Goal: Transaction & Acquisition: Obtain resource

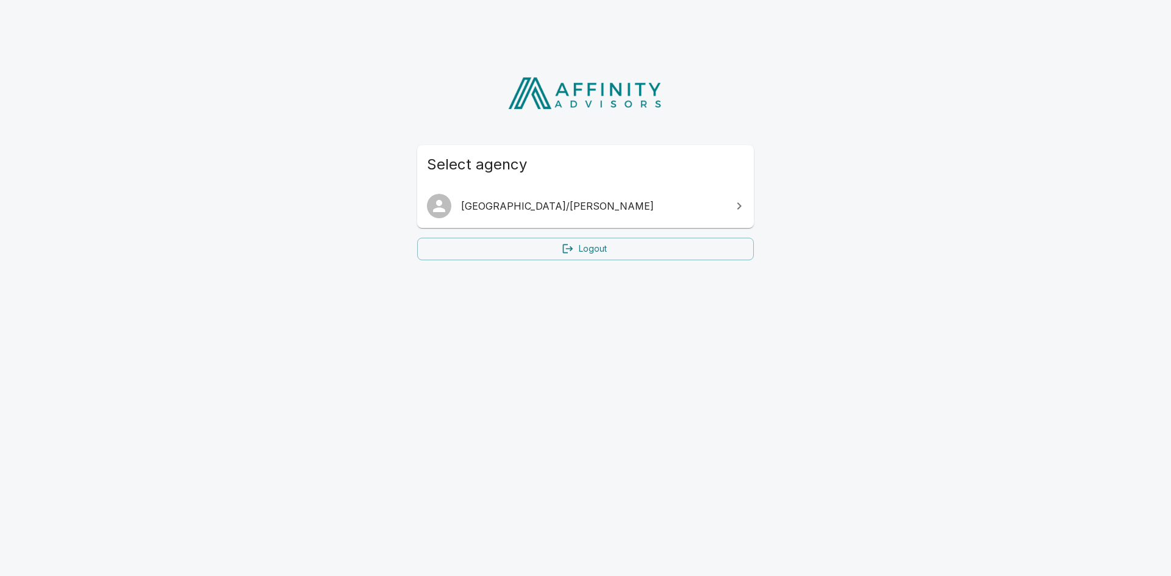
click at [733, 204] on icon at bounding box center [739, 206] width 15 height 15
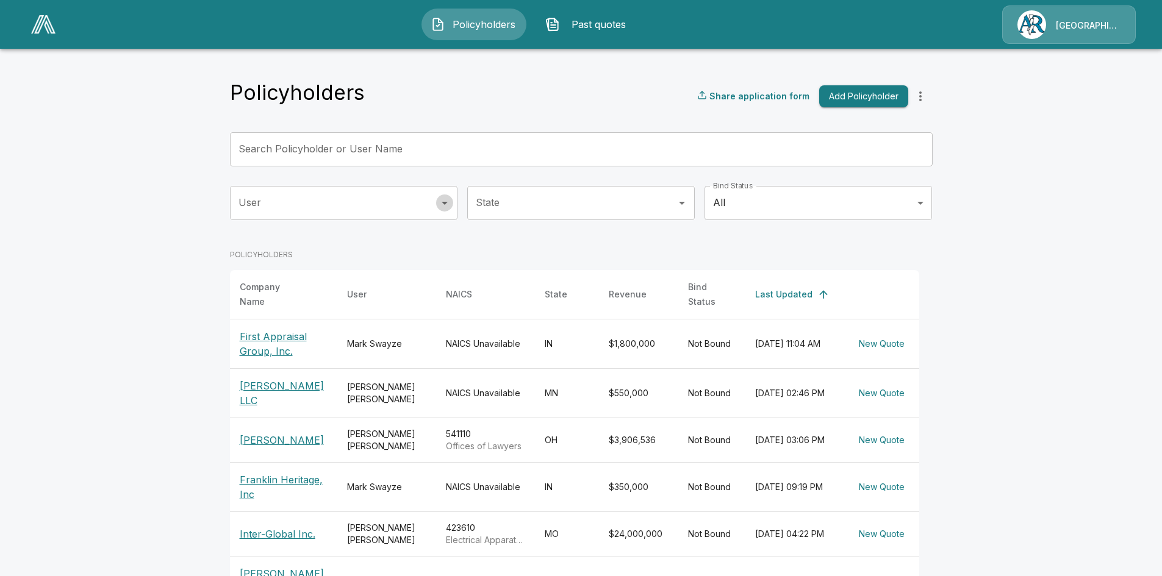
click at [448, 203] on icon "Open" at bounding box center [445, 203] width 6 height 3
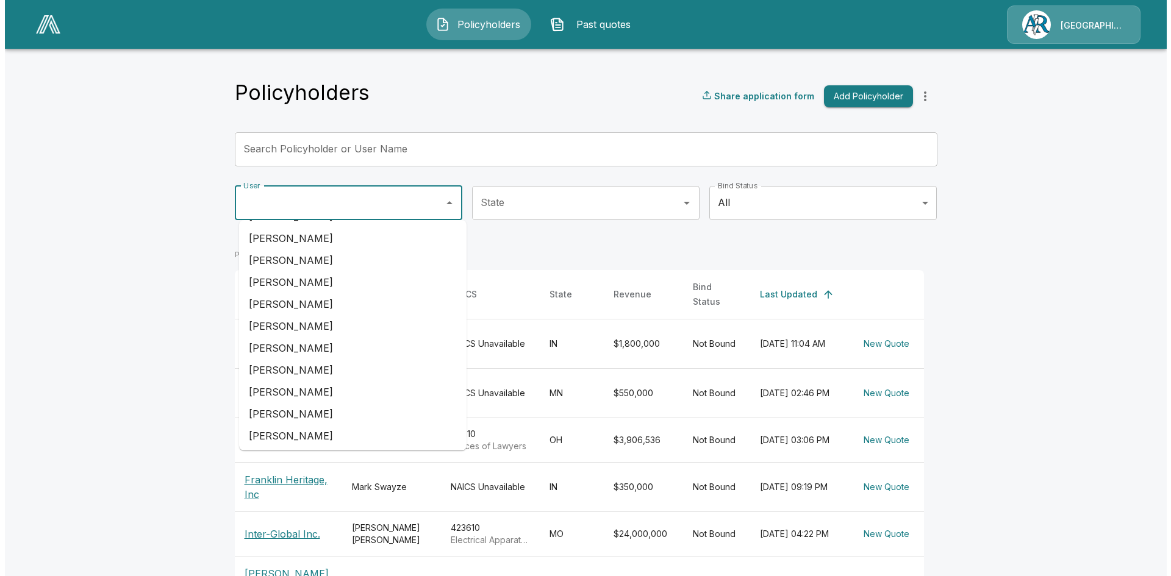
scroll to position [328, 0]
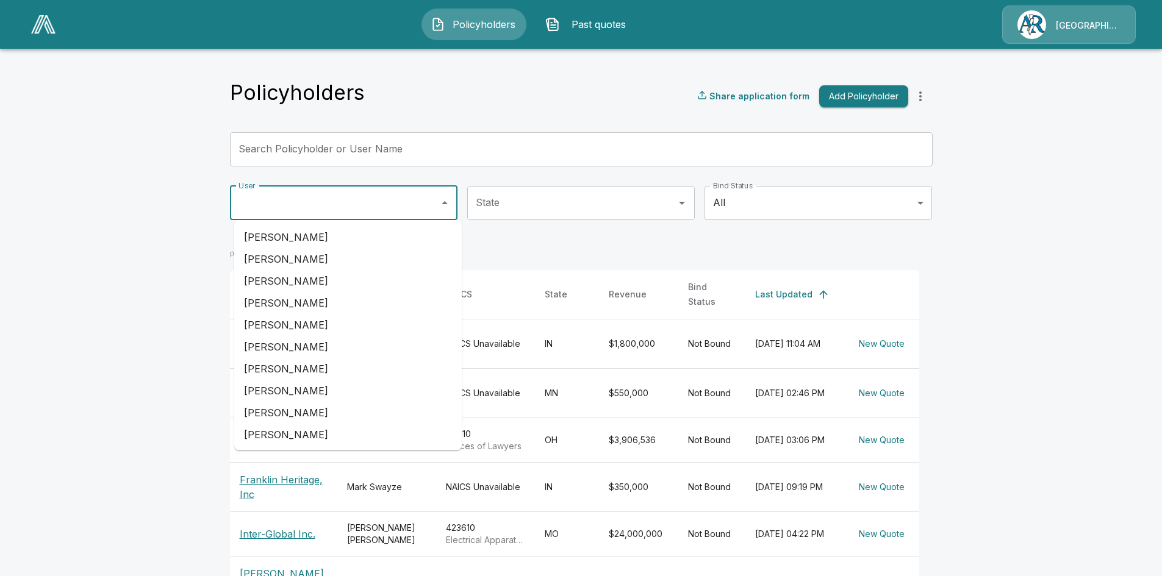
click at [314, 408] on li "[PERSON_NAME]" at bounding box center [348, 413] width 228 height 22
type input "**********"
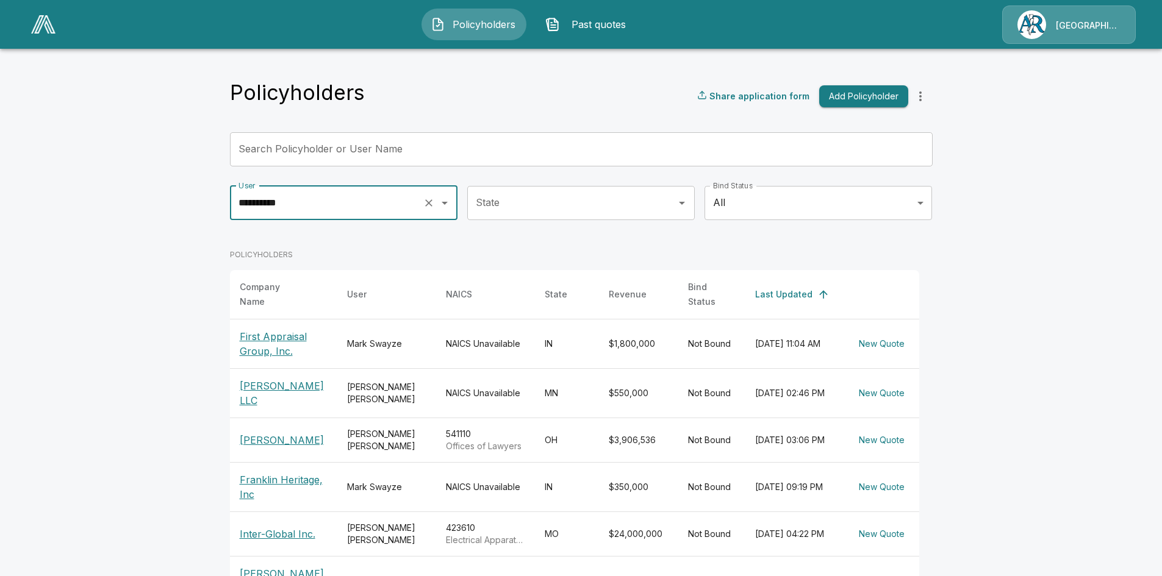
click at [589, 209] on input "State" at bounding box center [572, 203] width 198 height 23
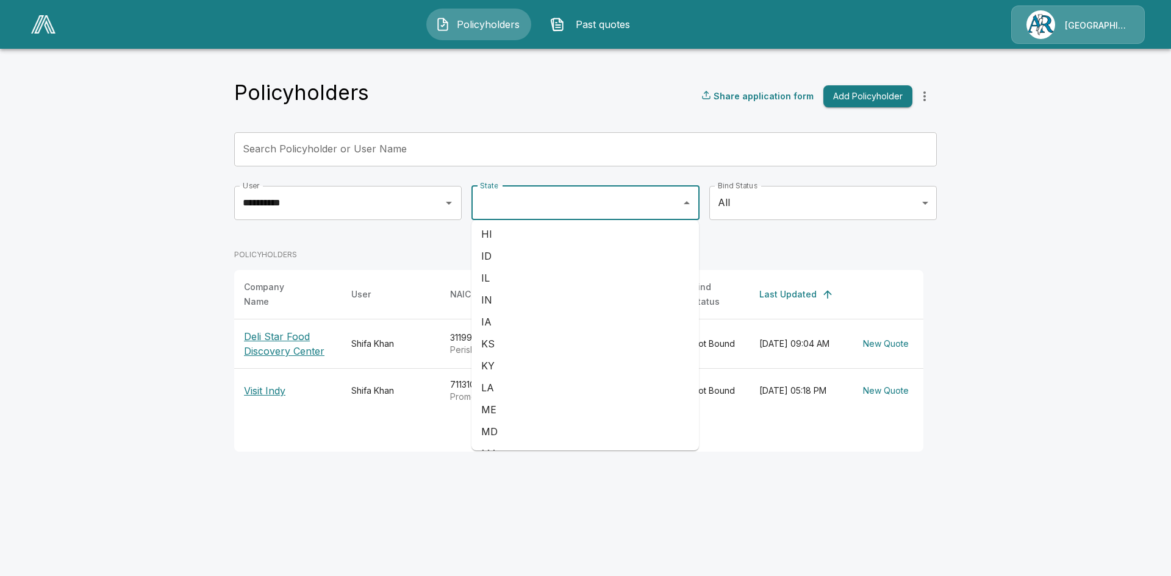
scroll to position [244, 0]
click at [528, 301] on li "IN" at bounding box center [586, 300] width 228 height 22
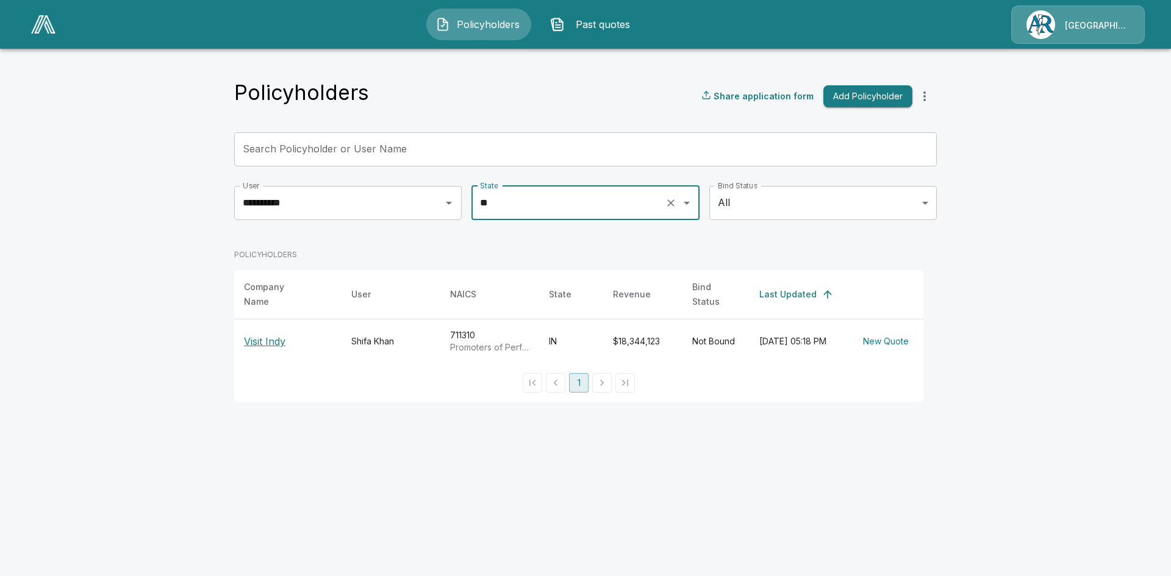
click at [687, 203] on icon "Open" at bounding box center [687, 203] width 6 height 3
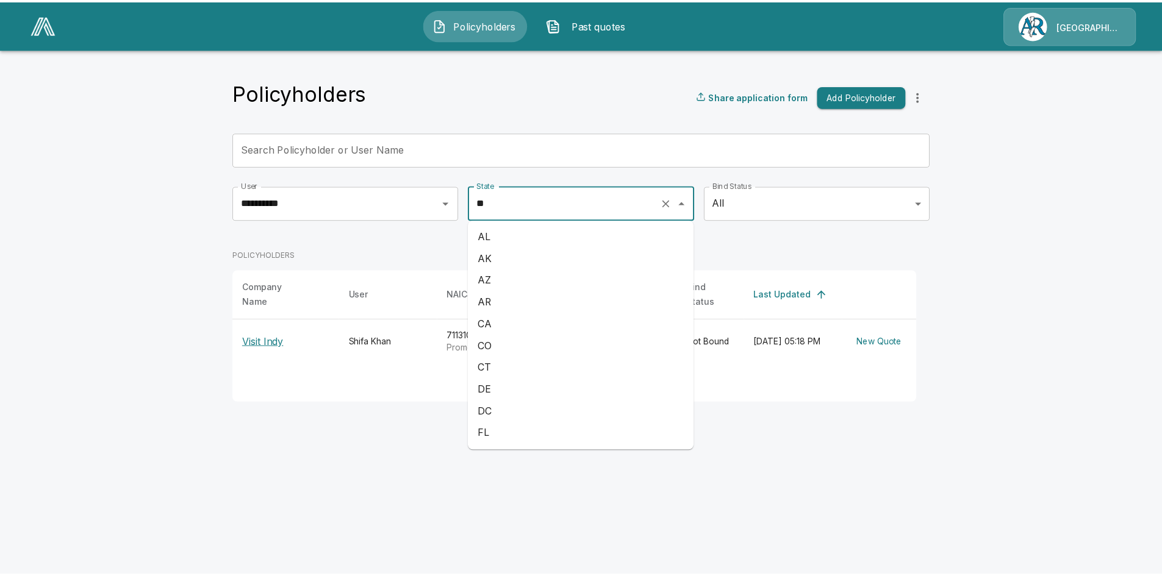
scroll to position [104, 0]
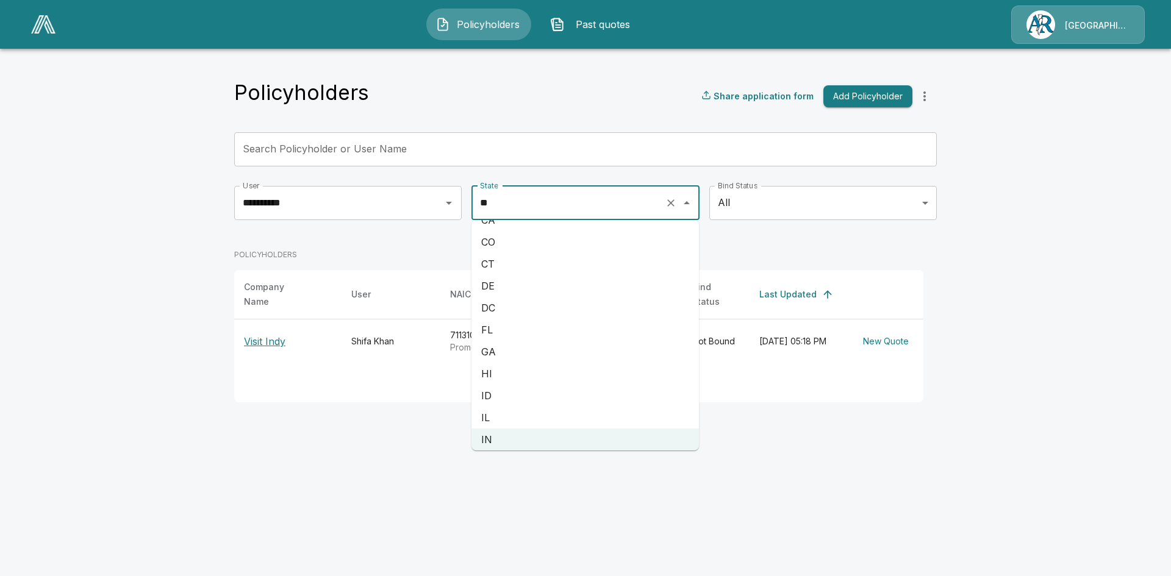
drag, startPoint x: 491, startPoint y: 409, endPoint x: 499, endPoint y: 411, distance: 8.0
click at [491, 410] on li "IL" at bounding box center [586, 418] width 228 height 22
type input "**"
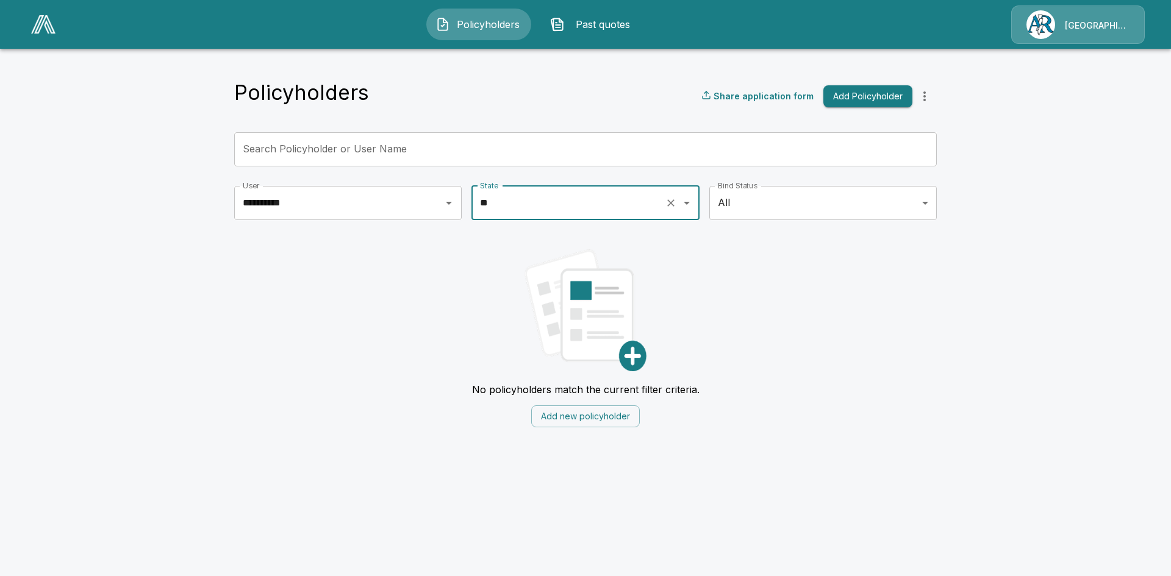
click at [725, 149] on input "Search Policyholder or User Name" at bounding box center [578, 149] width 689 height 34
click at [882, 92] on button "Add Policyholder" at bounding box center [868, 96] width 89 height 23
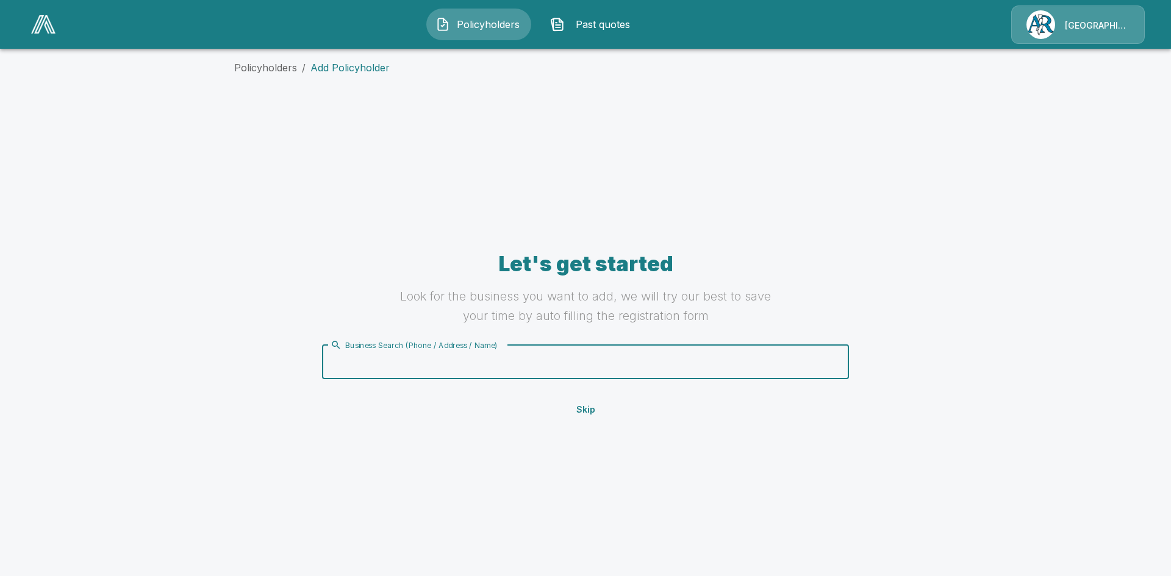
click at [489, 369] on input "Business Search (Phone / Address / Name)" at bounding box center [584, 362] width 512 height 23
type input "**********"
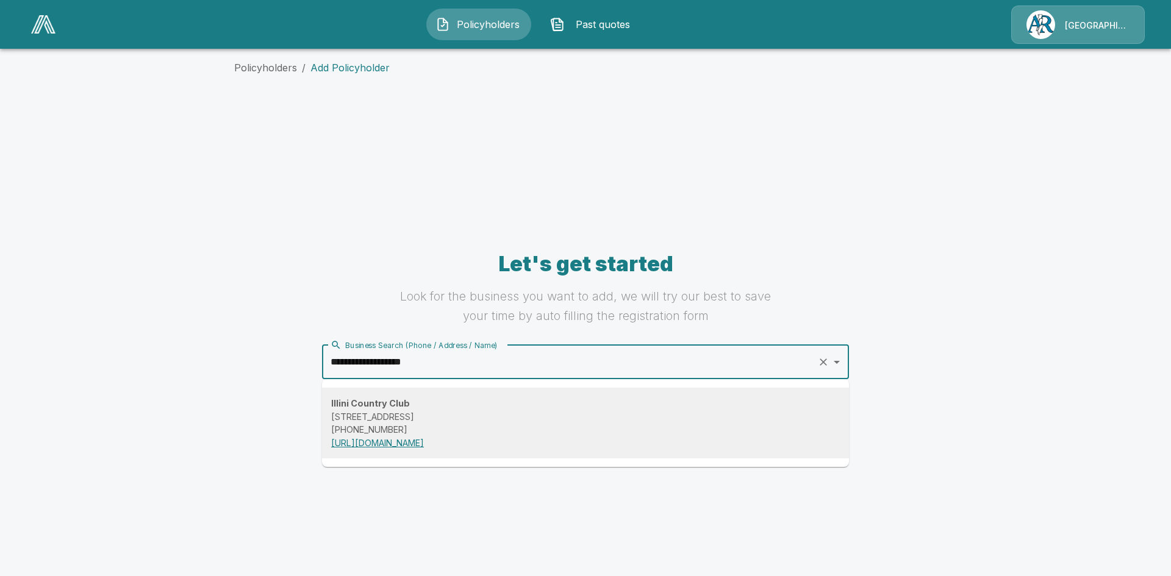
click at [370, 442] on link "https://illinicc.net/" at bounding box center [377, 443] width 93 height 10
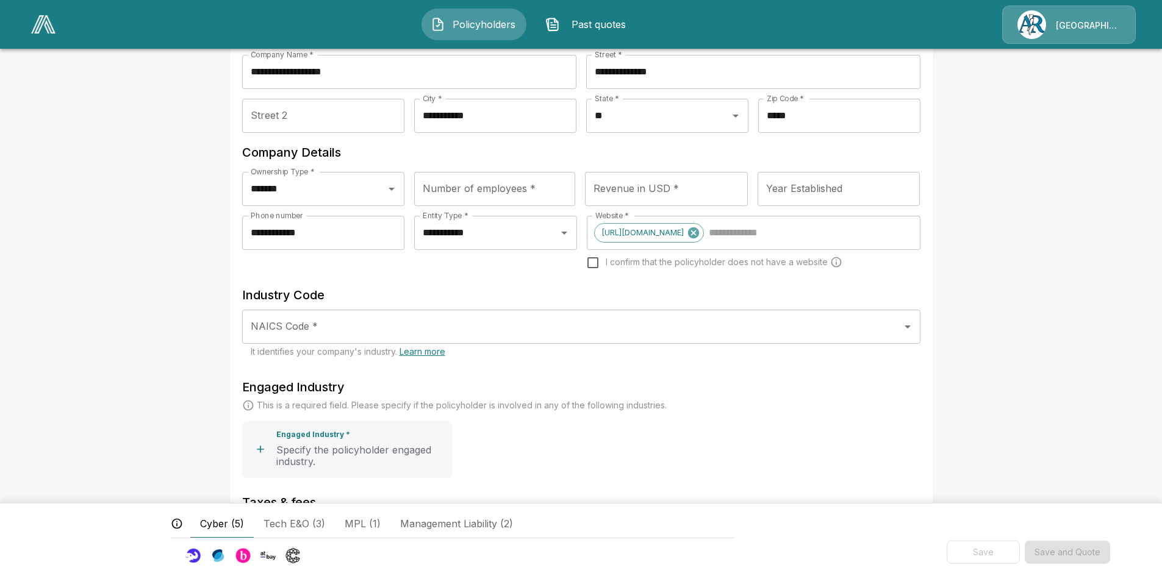
scroll to position [122, 0]
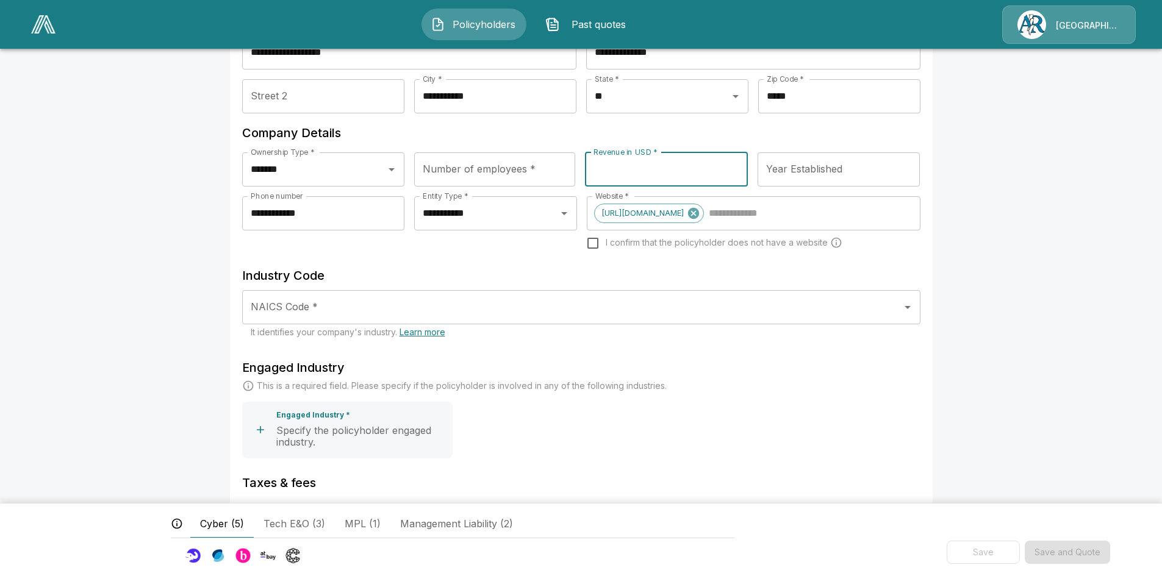
click at [647, 169] on input "Revenue in USD *" at bounding box center [666, 170] width 163 height 34
type input "**********"
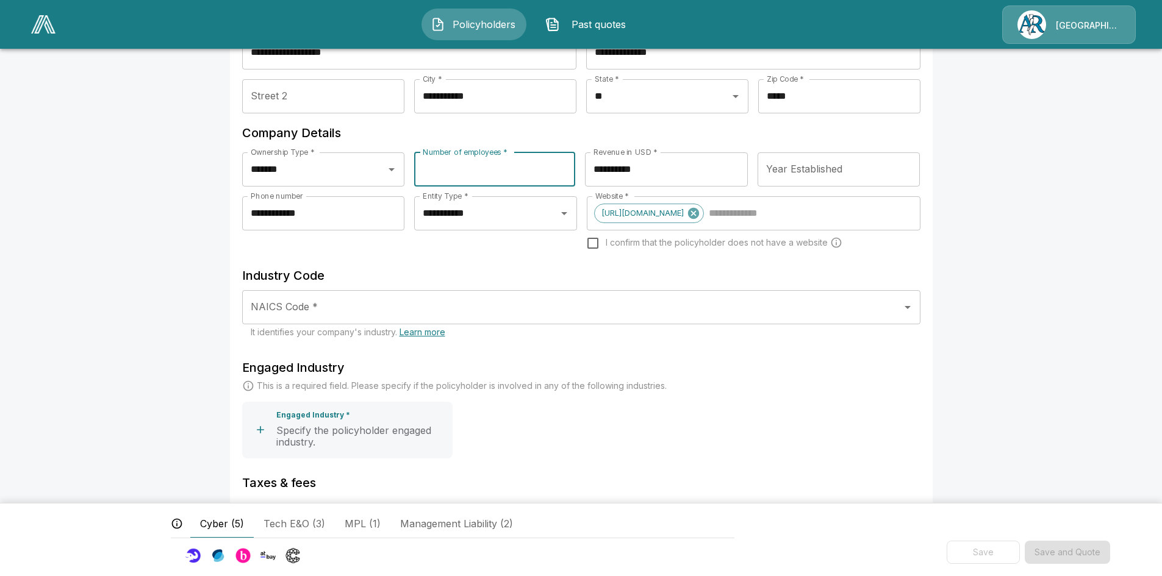
click at [508, 167] on input "Number of employees *" at bounding box center [494, 170] width 161 height 34
type input "***"
click at [826, 171] on input "Year Established" at bounding box center [839, 170] width 163 height 34
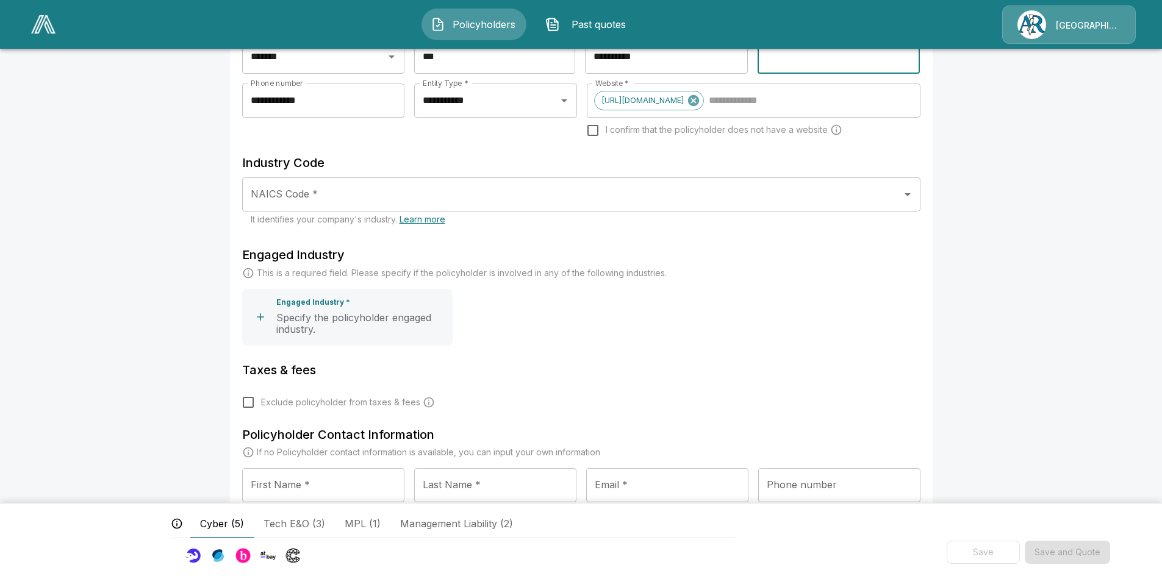
scroll to position [244, 0]
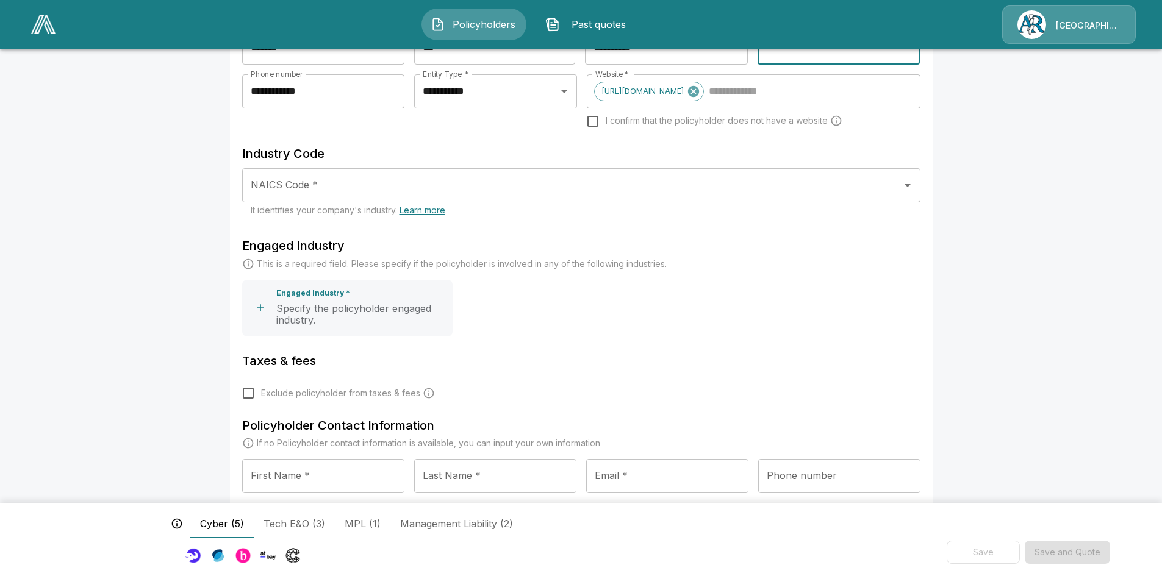
type input "****"
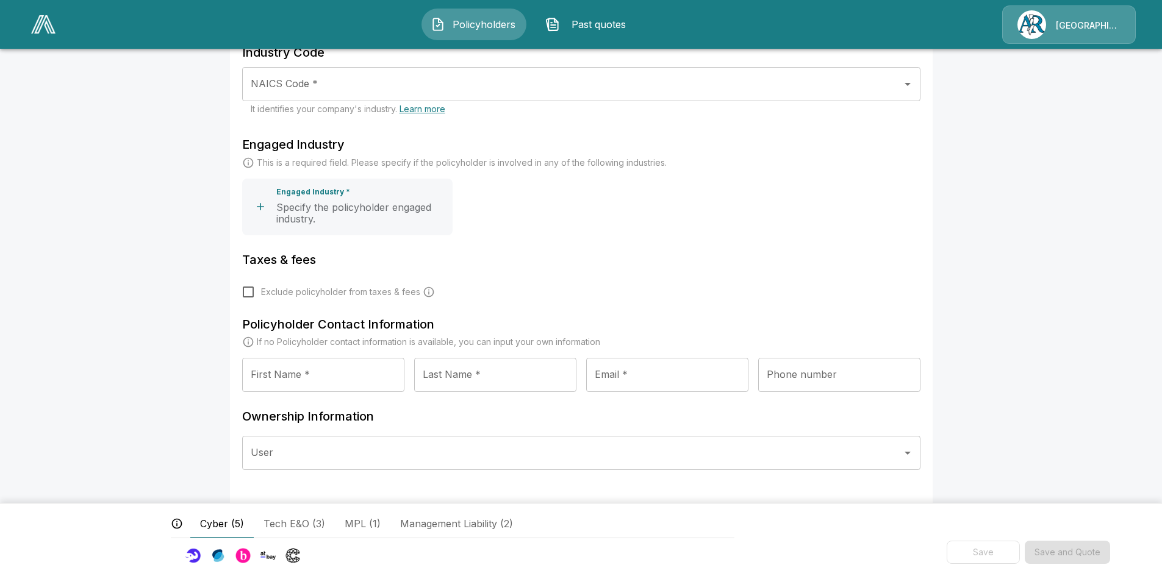
scroll to position [284, 0]
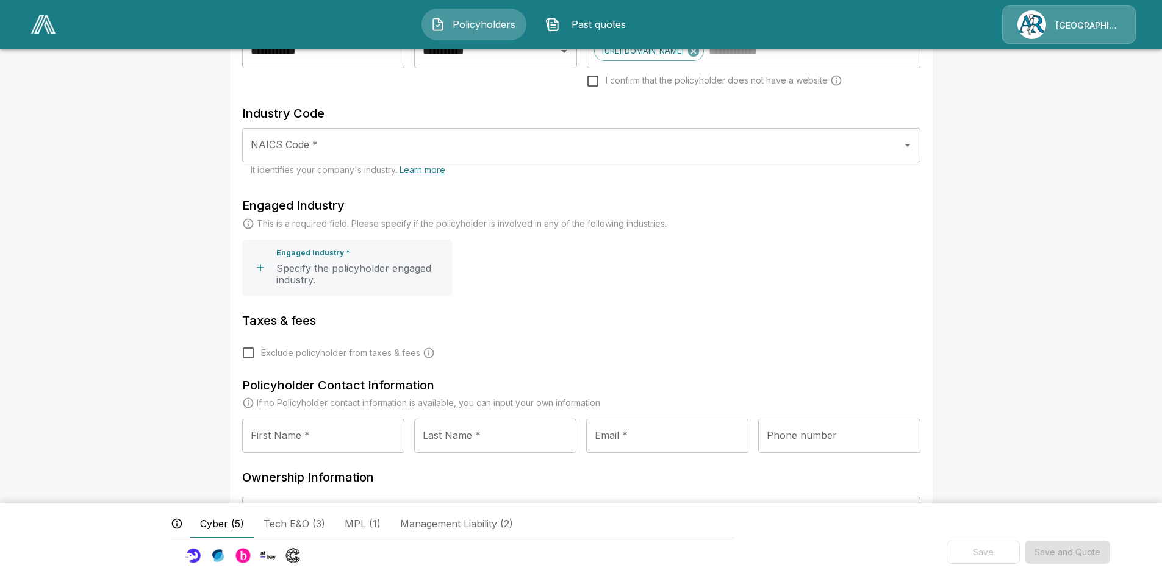
click at [320, 133] on div "NAICS Code *" at bounding box center [581, 145] width 678 height 34
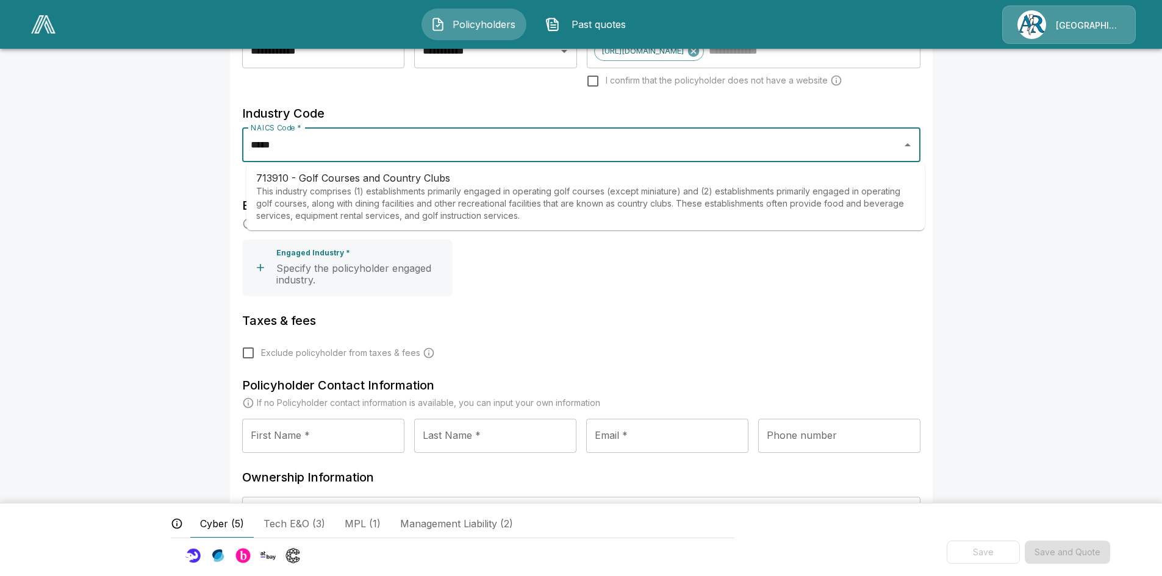
click at [334, 184] on p "713910 - Golf Courses and Country Clubs" at bounding box center [585, 178] width 659 height 15
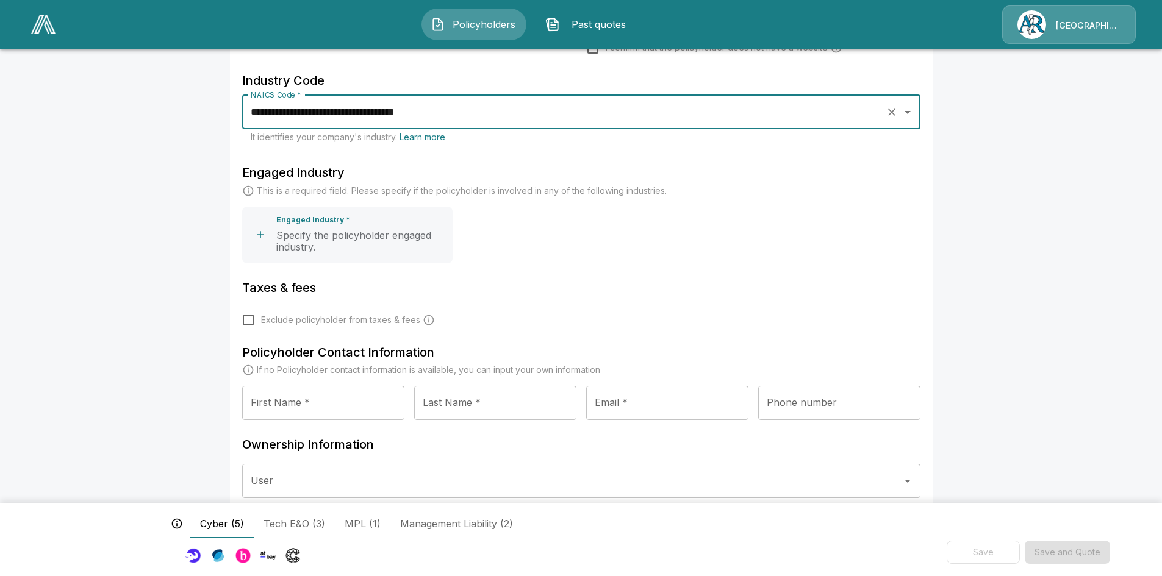
scroll to position [345, 0]
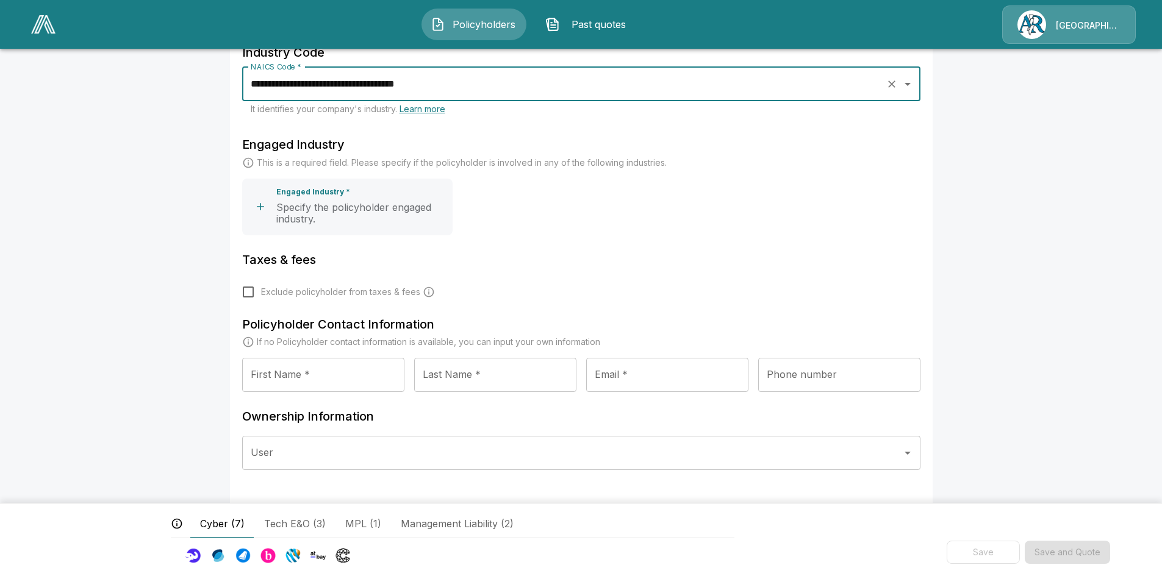
type input "**********"
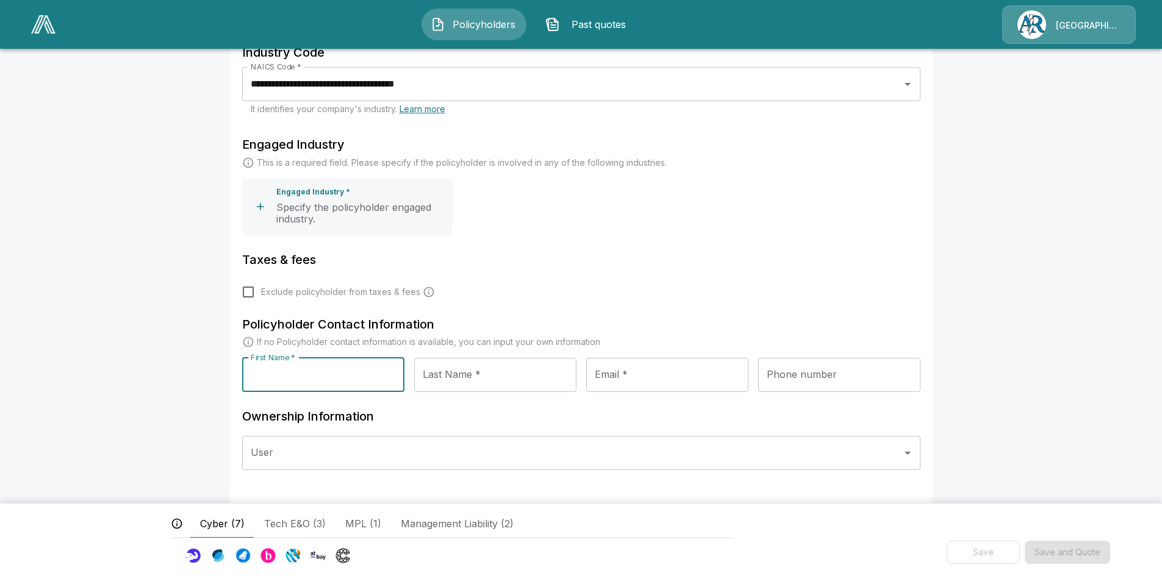
click at [296, 380] on input "First Name *" at bounding box center [323, 375] width 162 height 34
click at [340, 388] on input "First Name *" at bounding box center [323, 375] width 162 height 34
type input "*****"
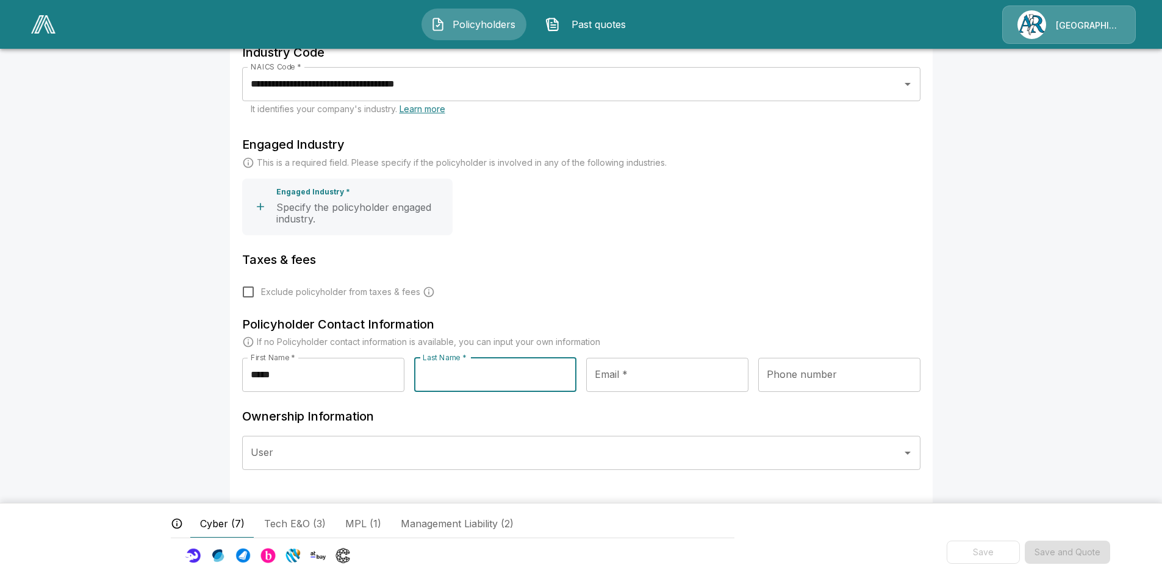
type input "*"
type input "****"
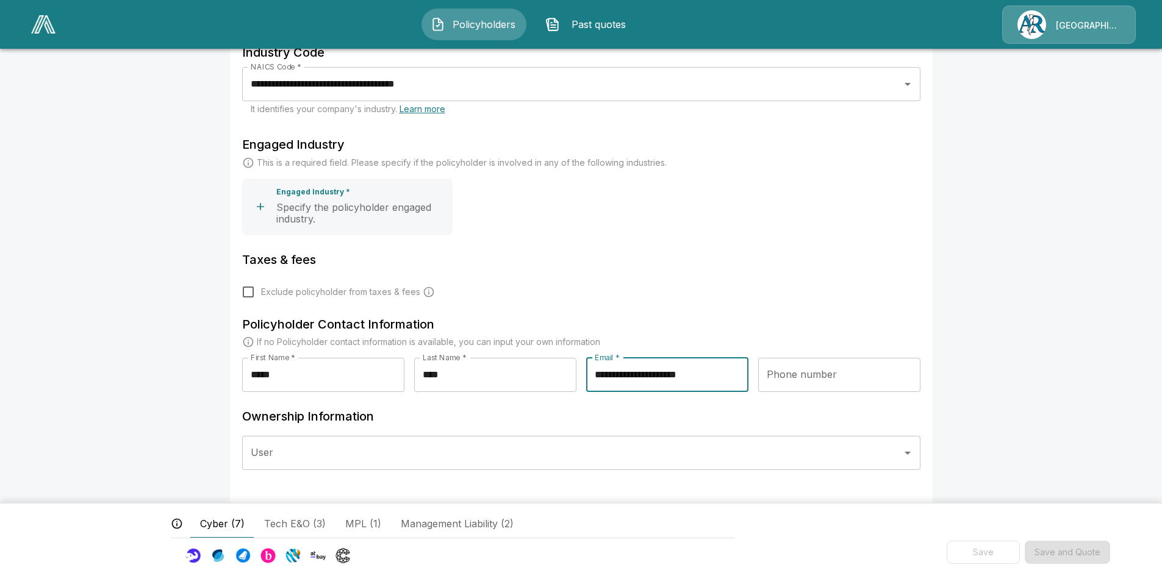
type input "**********"
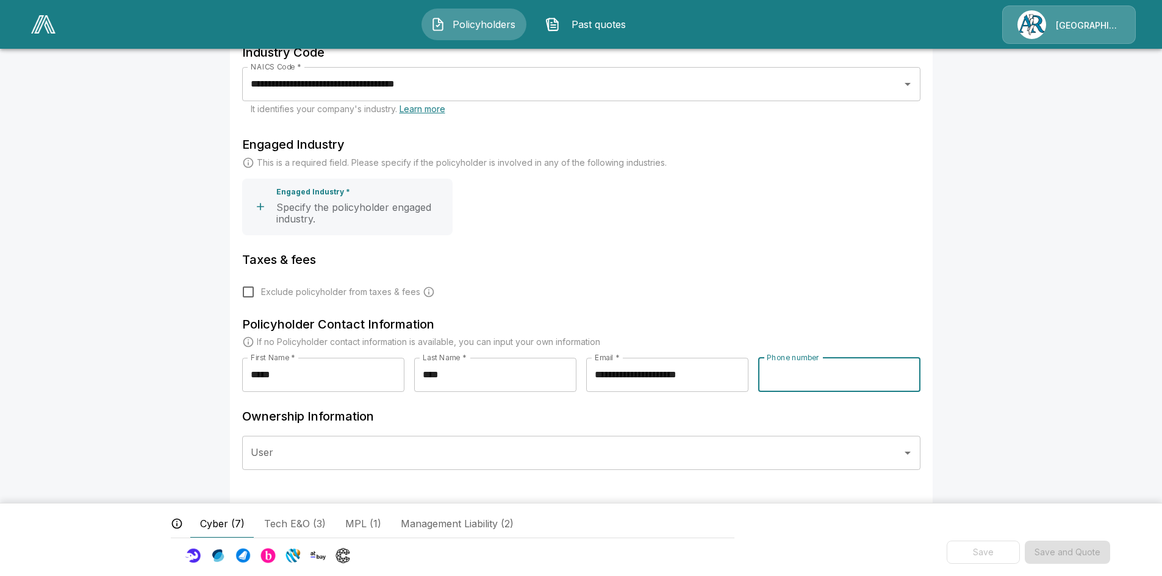
click at [868, 372] on input "Phone number" at bounding box center [839, 375] width 162 height 34
click at [903, 453] on button "Open" at bounding box center [907, 453] width 17 height 17
type input "**********"
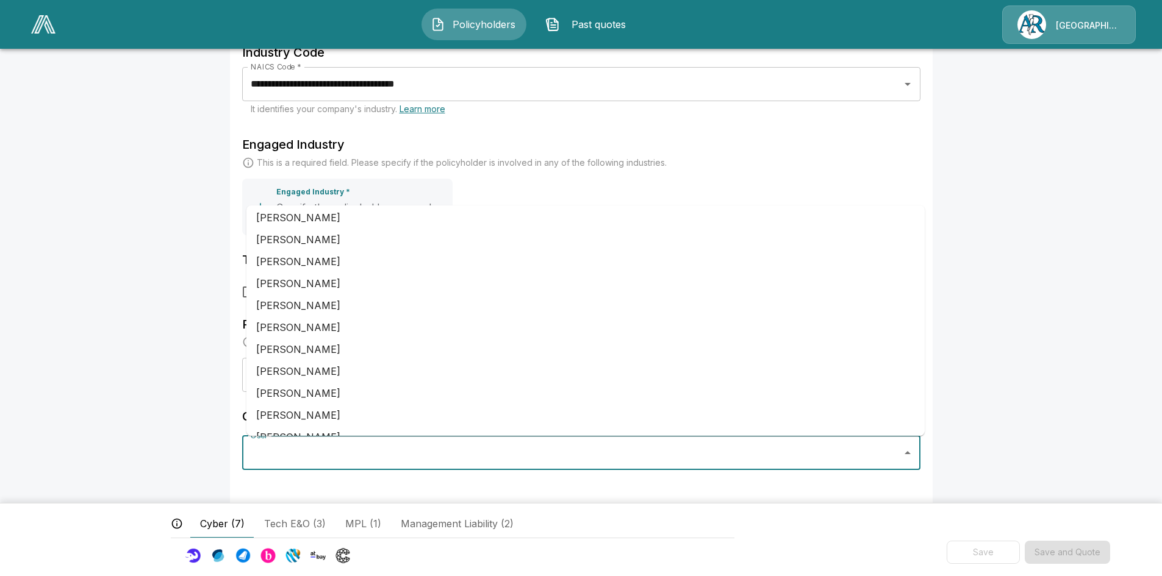
scroll to position [328, 0]
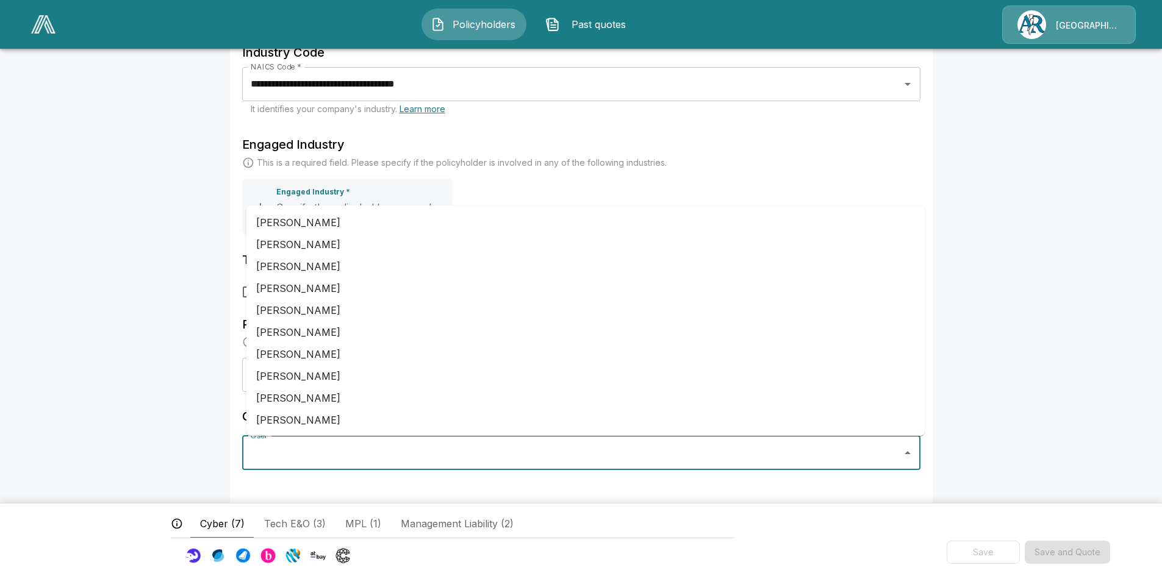
click at [278, 387] on li "Shifa Khan" at bounding box center [585, 398] width 678 height 22
type input "**********"
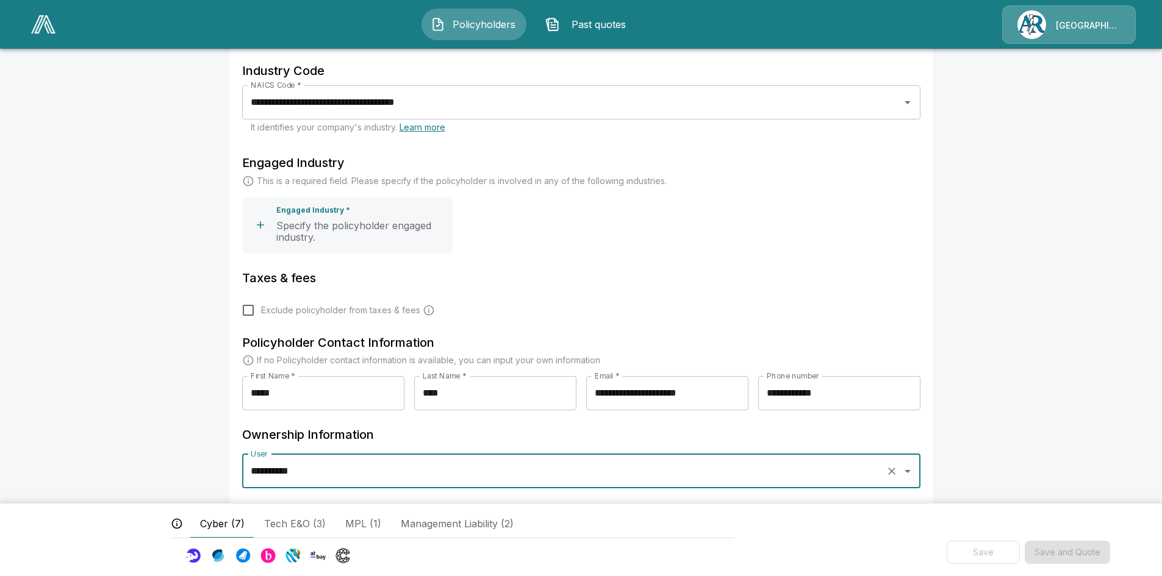
scroll to position [345, 0]
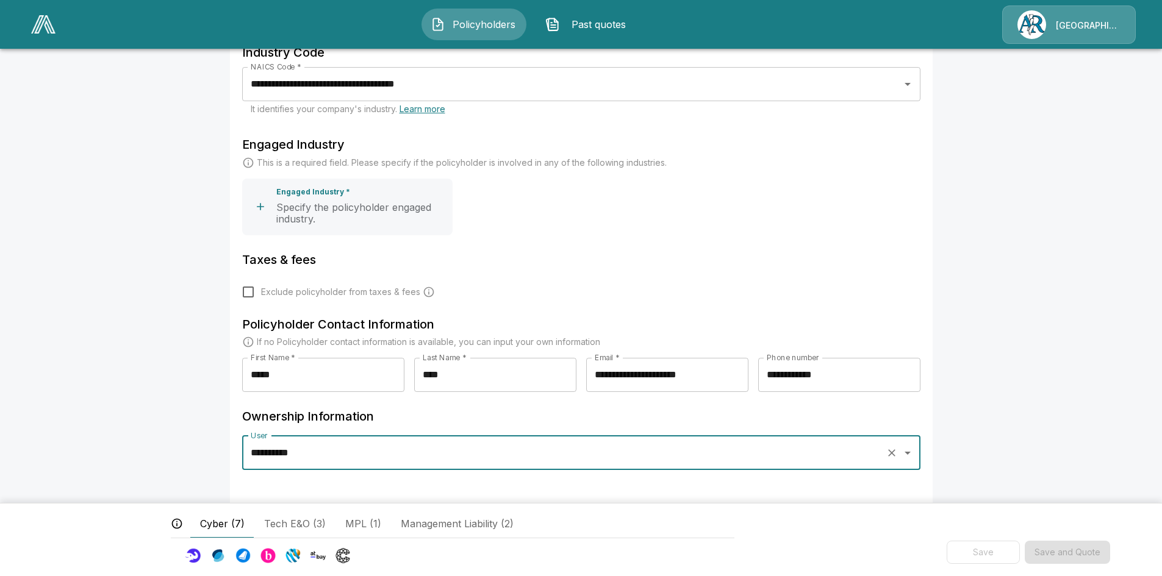
click at [941, 403] on div "**********" at bounding box center [581, 138] width 732 height 876
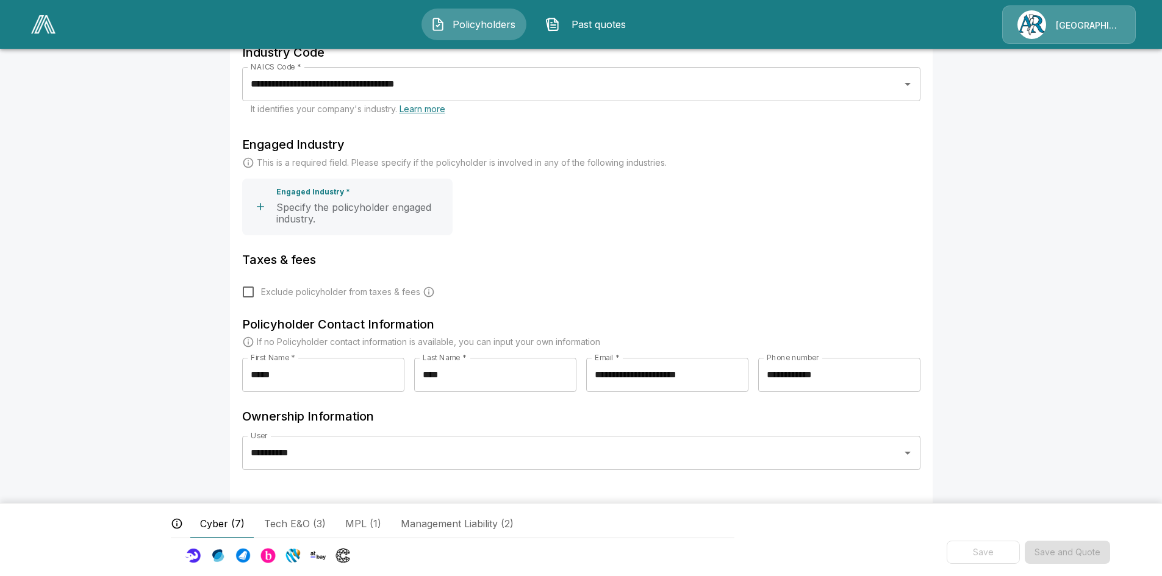
click at [208, 526] on span "Cyber (7)" at bounding box center [222, 524] width 45 height 15
click at [1085, 559] on div "Save Save and Quote" at bounding box center [1028, 553] width 163 height 24
click at [1084, 549] on div "Save Save and Quote" at bounding box center [1028, 553] width 163 height 24
click at [1084, 550] on div "Save Save and Quote" at bounding box center [1028, 553] width 163 height 24
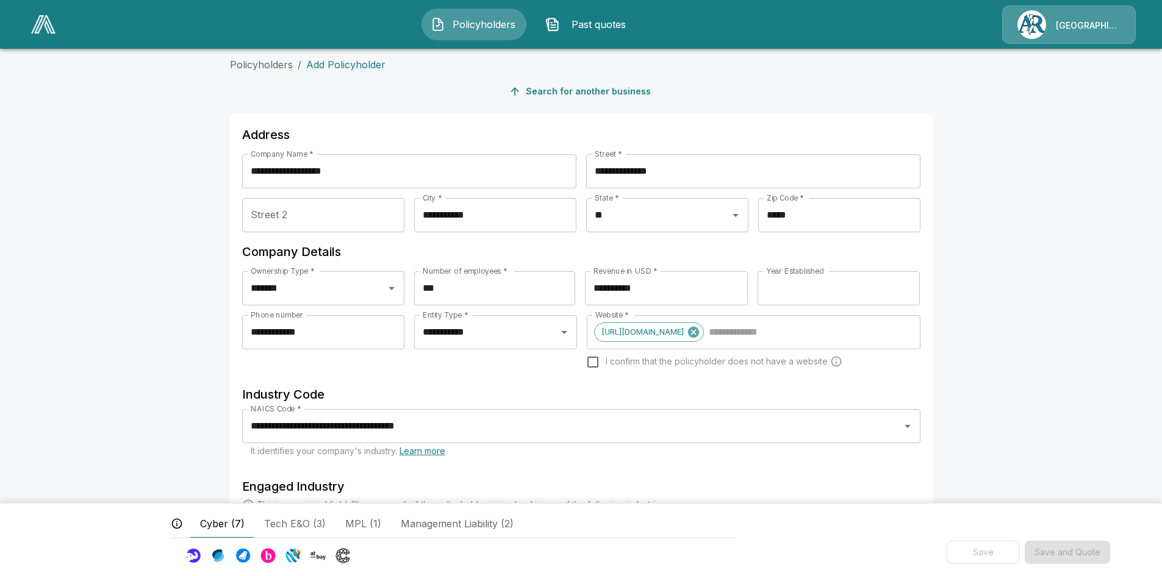
scroll to position [0, 0]
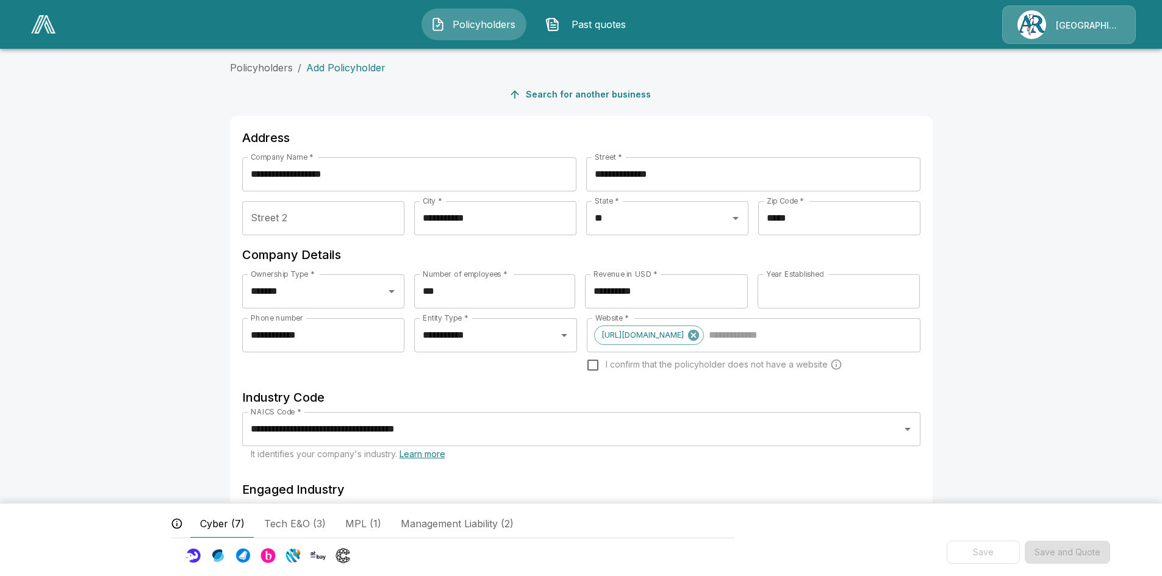
click at [329, 71] on p "Add Policyholder" at bounding box center [345, 67] width 79 height 15
click at [331, 70] on p "Add Policyholder" at bounding box center [345, 67] width 79 height 15
click at [156, 564] on div "Cyber (7) Tech E&O (3) MPL (1) Management Liability (2) Save Save and Quote" at bounding box center [581, 539] width 1162 height 73
click at [156, 563] on div "Cyber (7) Tech E&O (3) MPL (1) Management Liability (2) Save Save and Quote" at bounding box center [581, 539] width 1162 height 73
click at [631, 544] on div "Cyber (7) Tech E&O (3) MPL (1) Management Liability (2) Save Save and Quote" at bounding box center [581, 539] width 1162 height 73
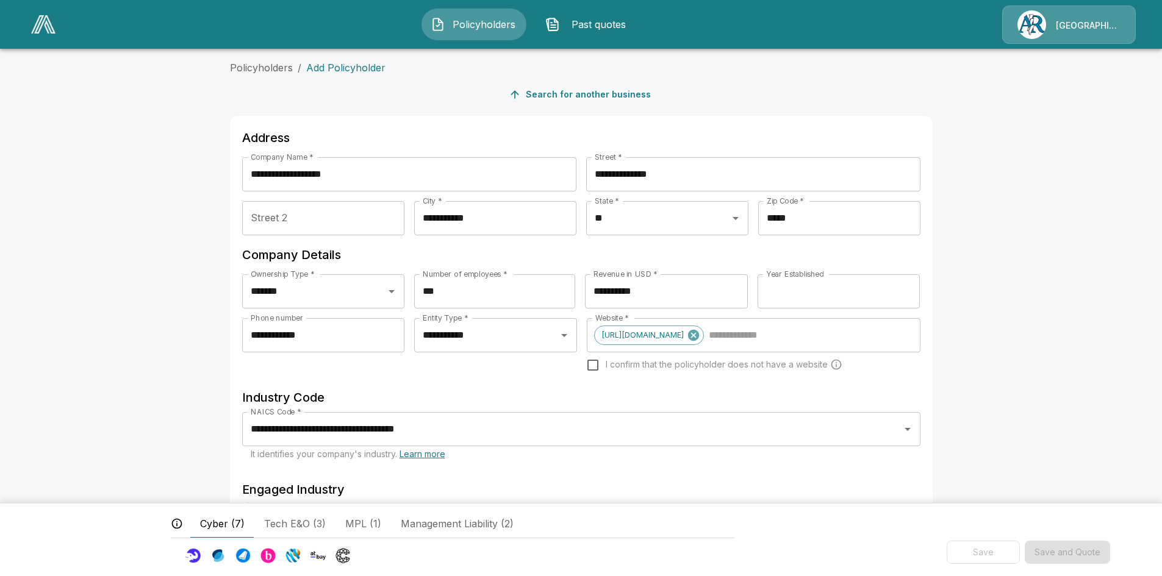
drag, startPoint x: 665, startPoint y: 529, endPoint x: 505, endPoint y: 533, distance: 159.9
click at [664, 531] on div "Cyber (7) Tech E&O (3) MPL (1) Management Liability (2)" at bounding box center [458, 523] width 537 height 29
click at [223, 523] on span "Cyber (7)" at bounding box center [222, 524] width 45 height 15
click at [234, 522] on span "Cyber (7)" at bounding box center [222, 524] width 45 height 15
click at [298, 555] on img at bounding box center [292, 555] width 15 height 15
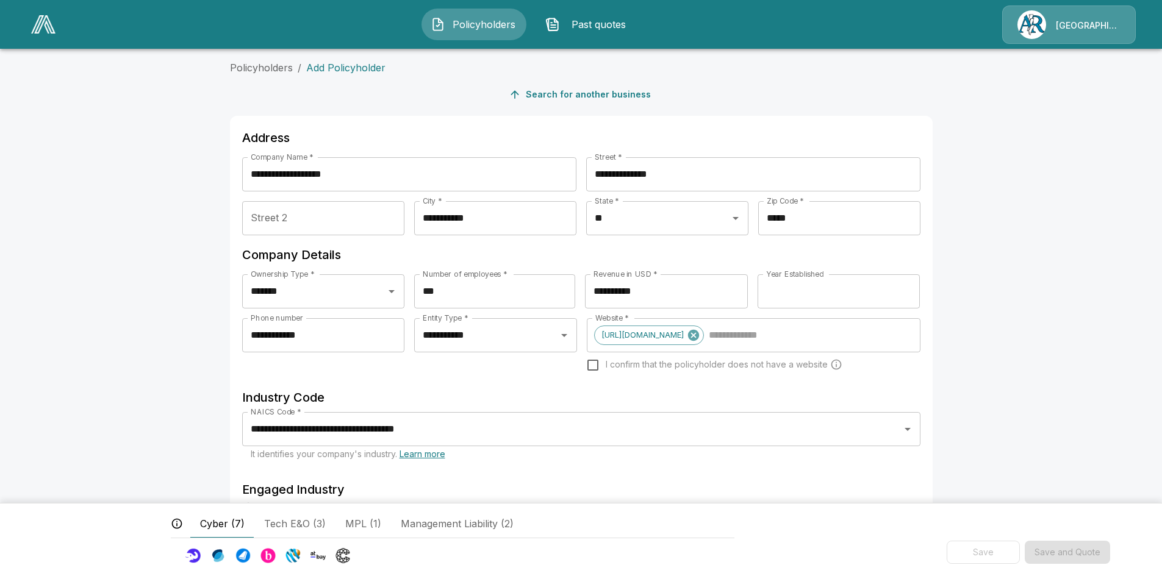
click at [352, 555] on div at bounding box center [369, 554] width 376 height 12
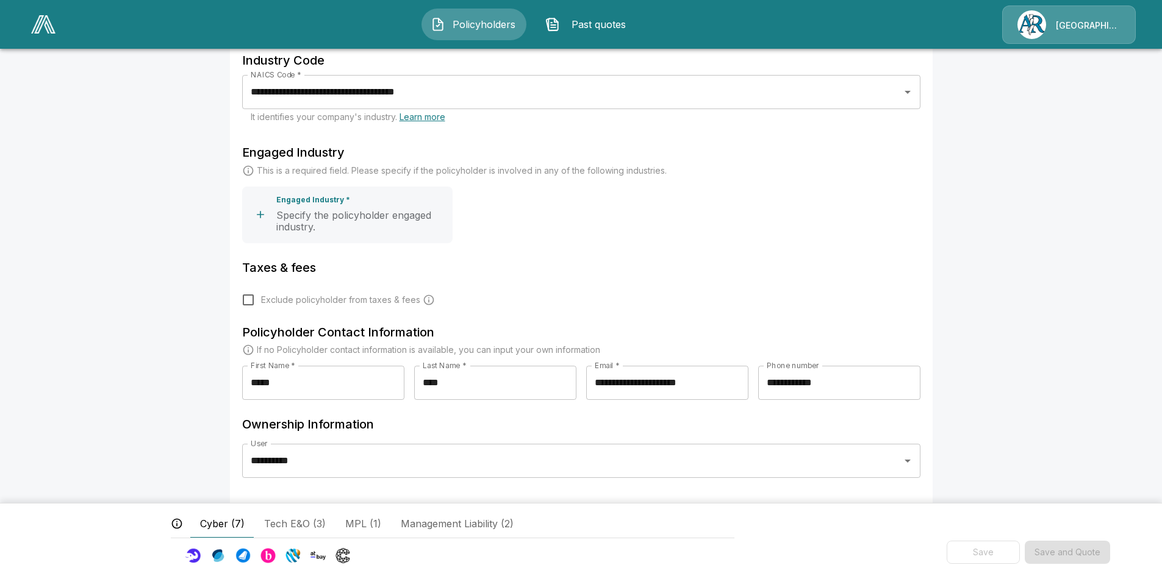
scroll to position [345, 0]
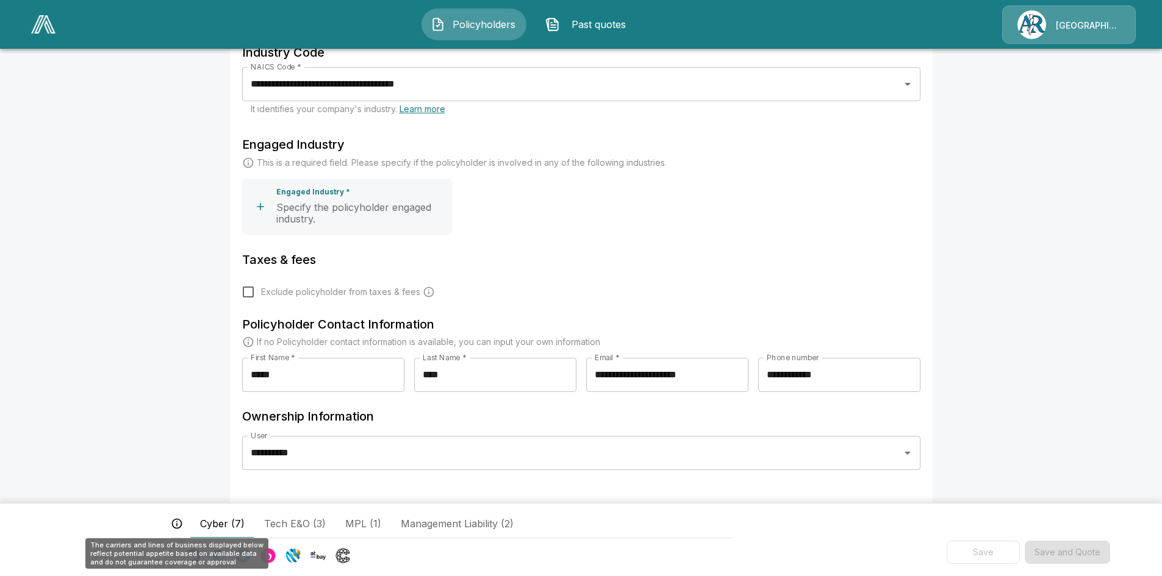
click at [178, 524] on icon "The carriers and lines of business displayed below reflect potential appetite b…" at bounding box center [177, 524] width 12 height 12
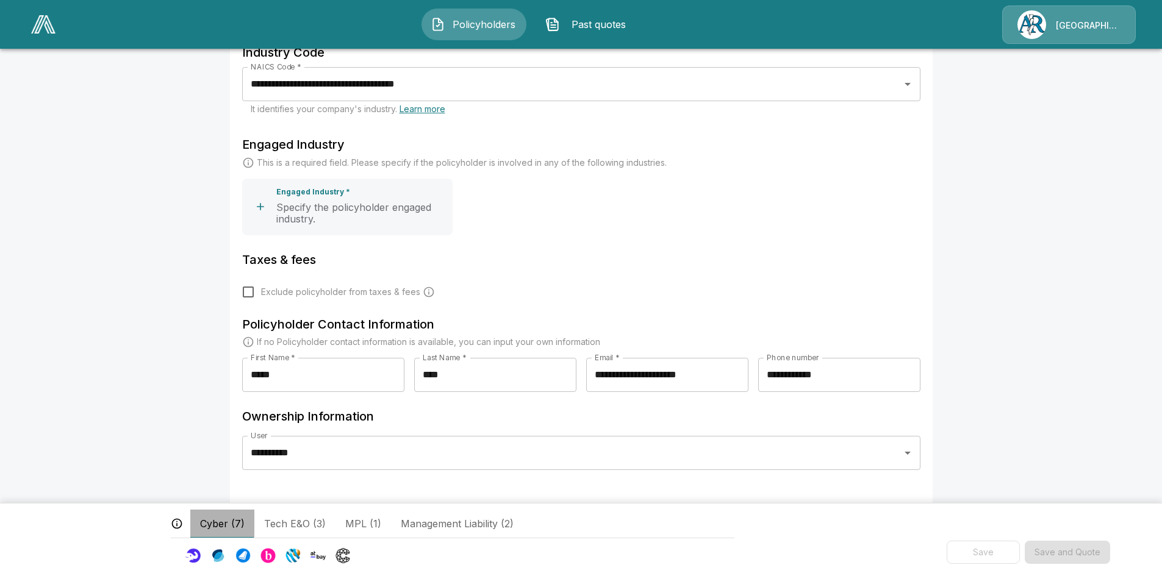
click at [214, 523] on span "Cyber (7)" at bounding box center [222, 524] width 45 height 15
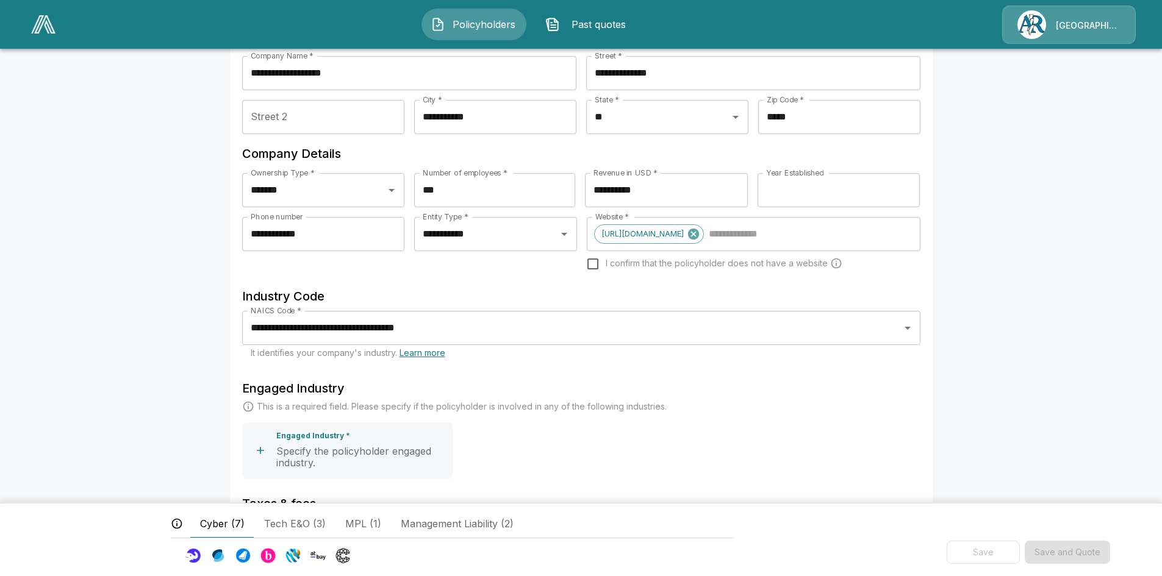
scroll to position [0, 0]
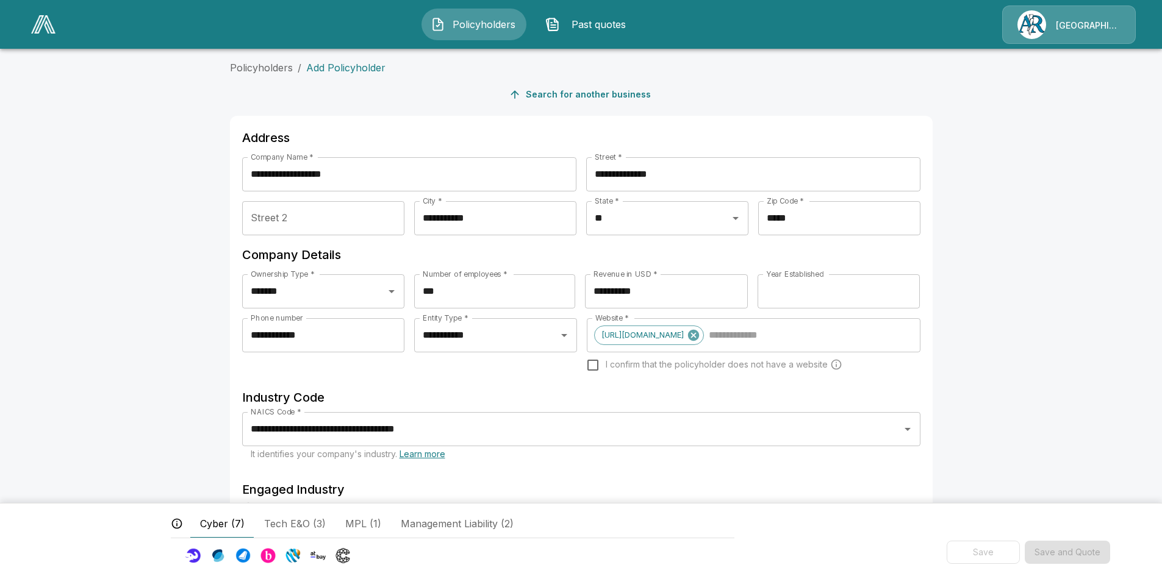
click at [474, 28] on span "Policyholders" at bounding box center [483, 24] width 67 height 15
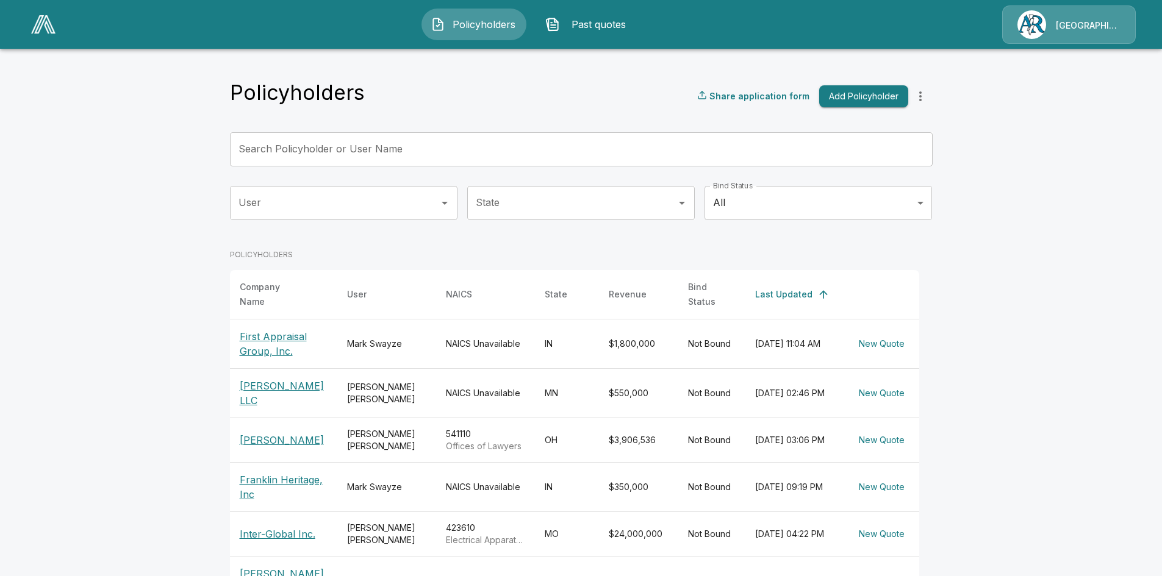
click at [343, 154] on input "Search Policyholder or User Name" at bounding box center [574, 149] width 689 height 34
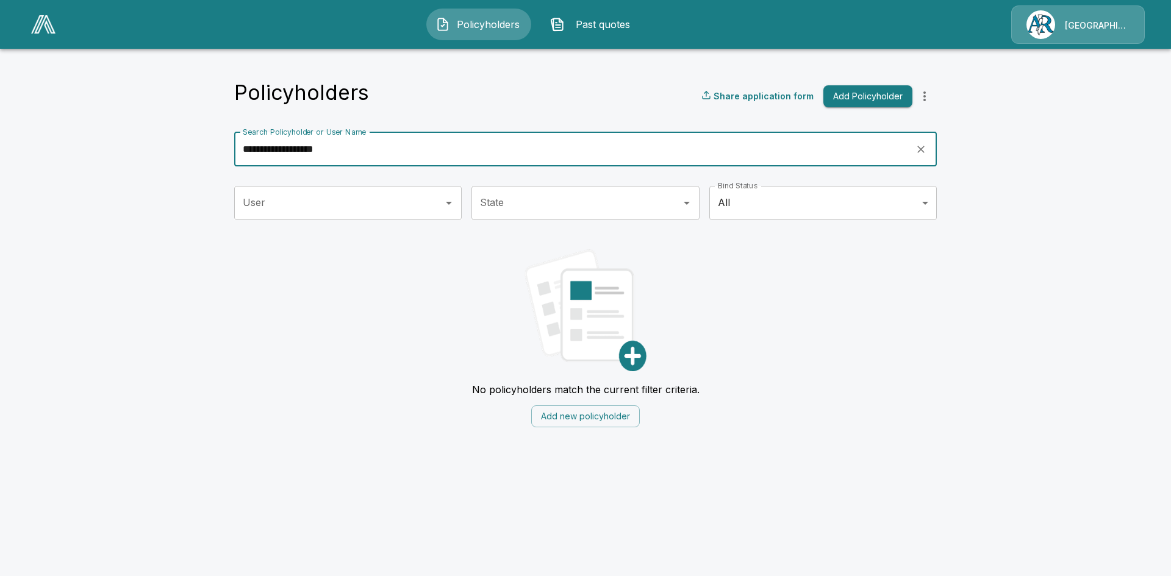
type input "**********"
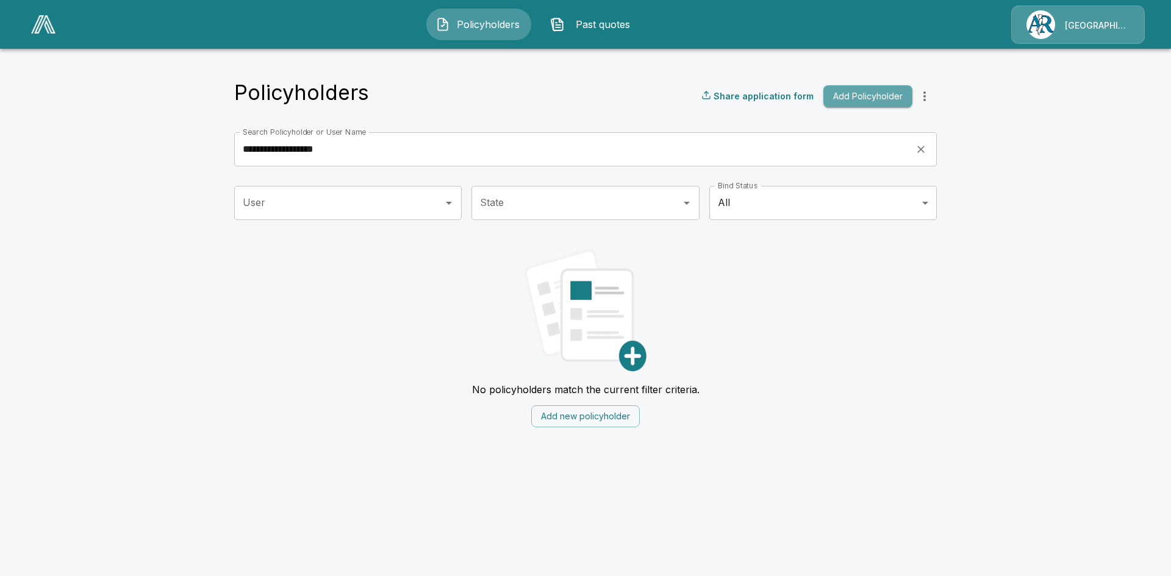
click at [877, 100] on button "Add Policyholder" at bounding box center [868, 96] width 89 height 23
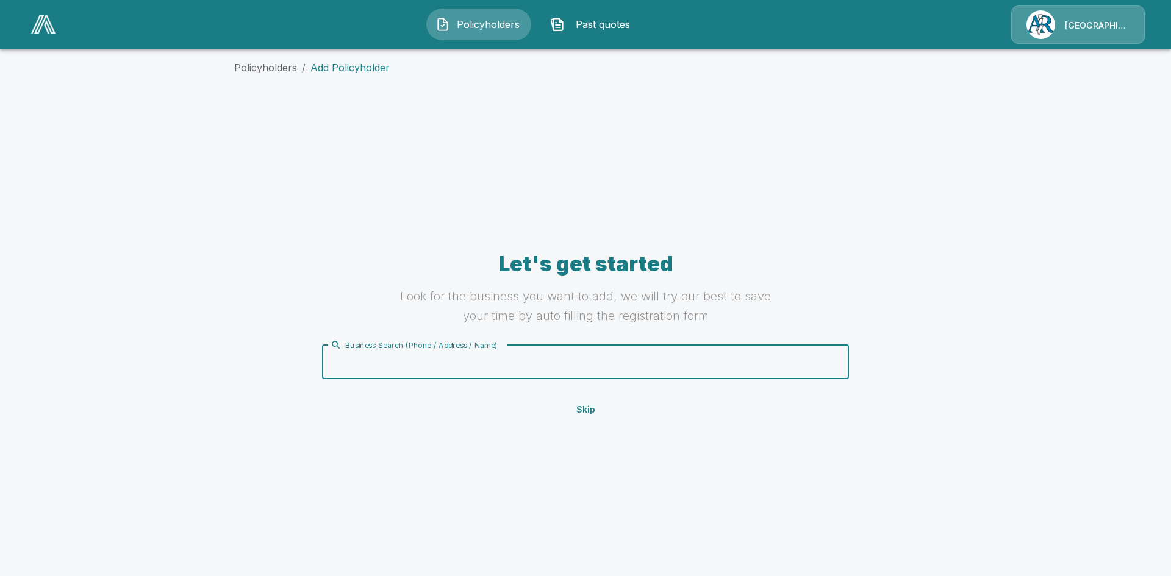
click at [616, 361] on input "Business Search (Phone / Address / Name)" at bounding box center [584, 362] width 512 height 23
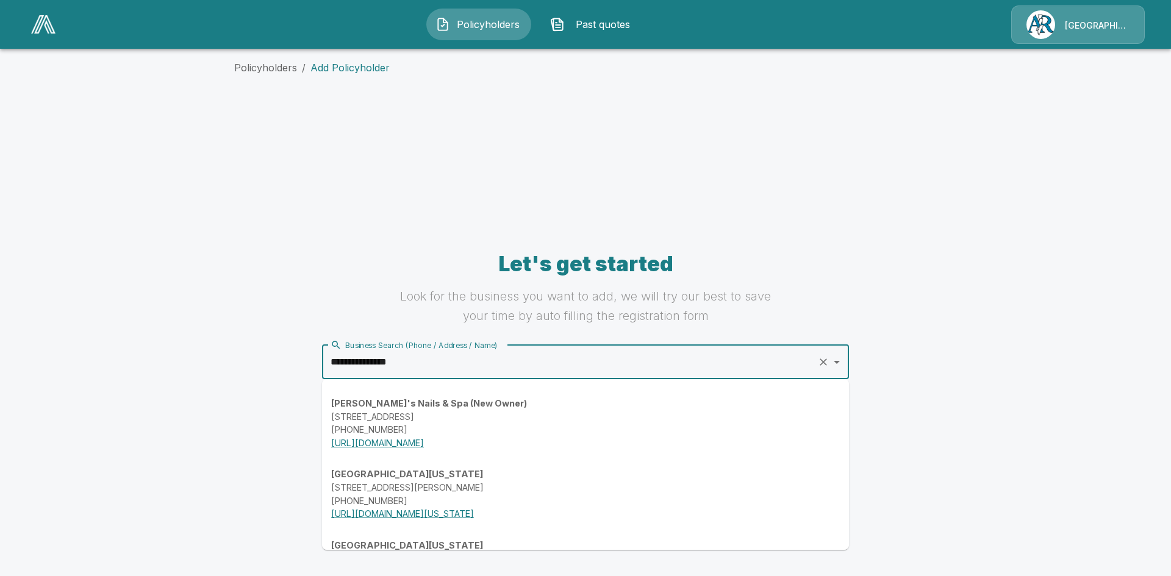
type input "**********"
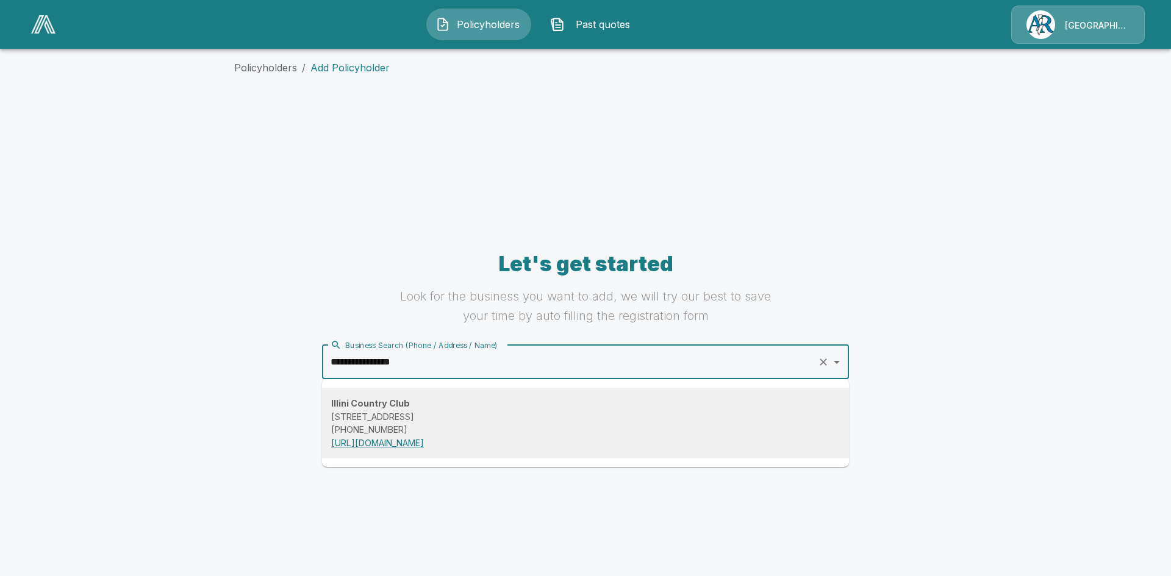
click at [468, 412] on p "1601 Illini Rd, Springfield, IL 62704, USA" at bounding box center [585, 417] width 509 height 13
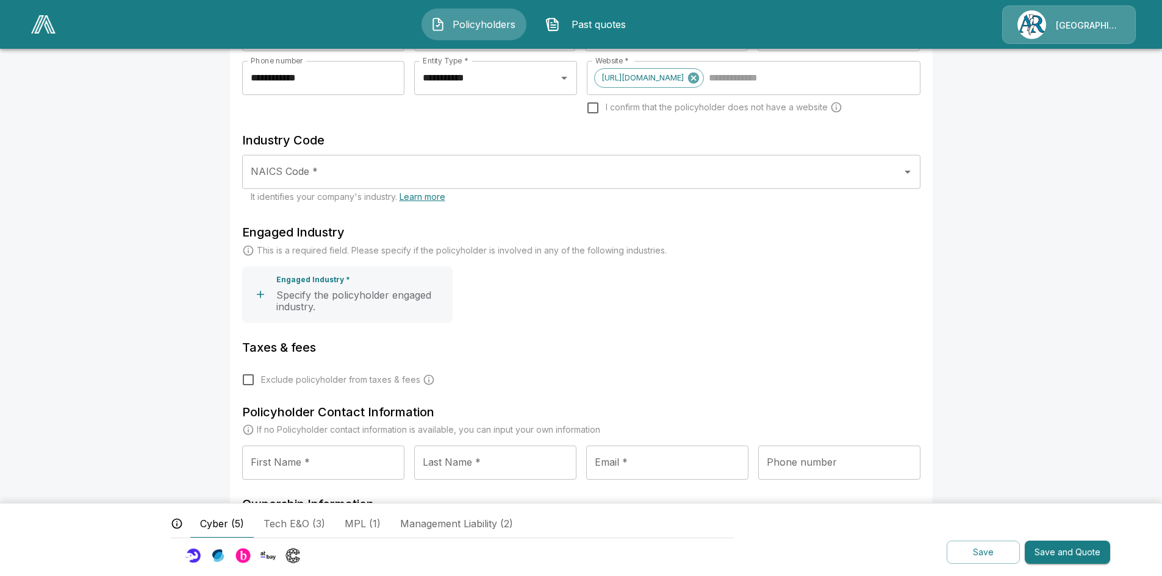
scroll to position [345, 0]
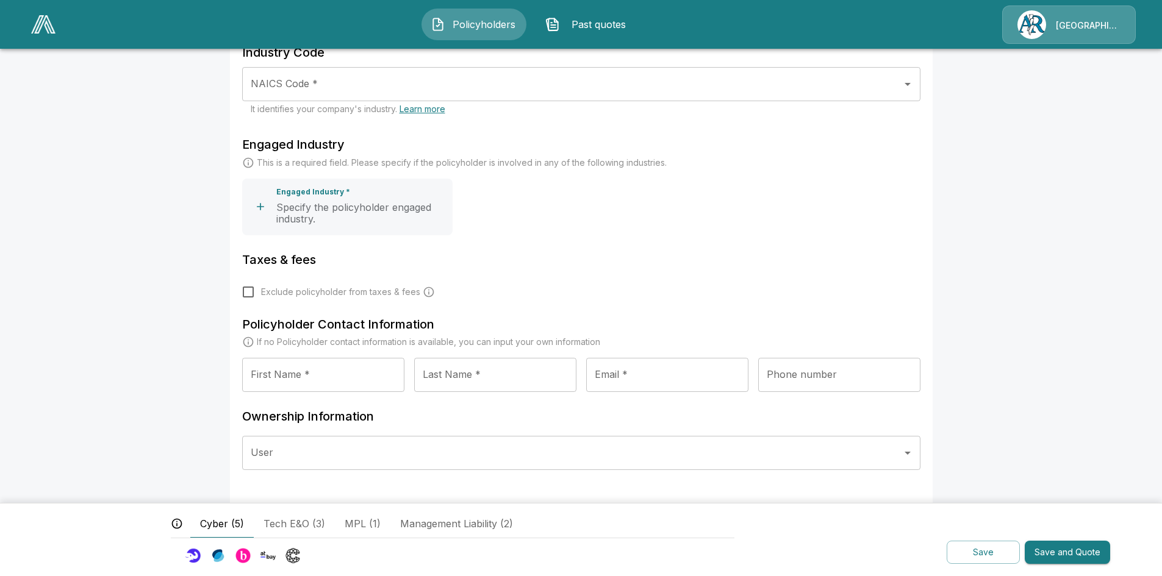
click at [914, 458] on icon "Open" at bounding box center [907, 453] width 15 height 15
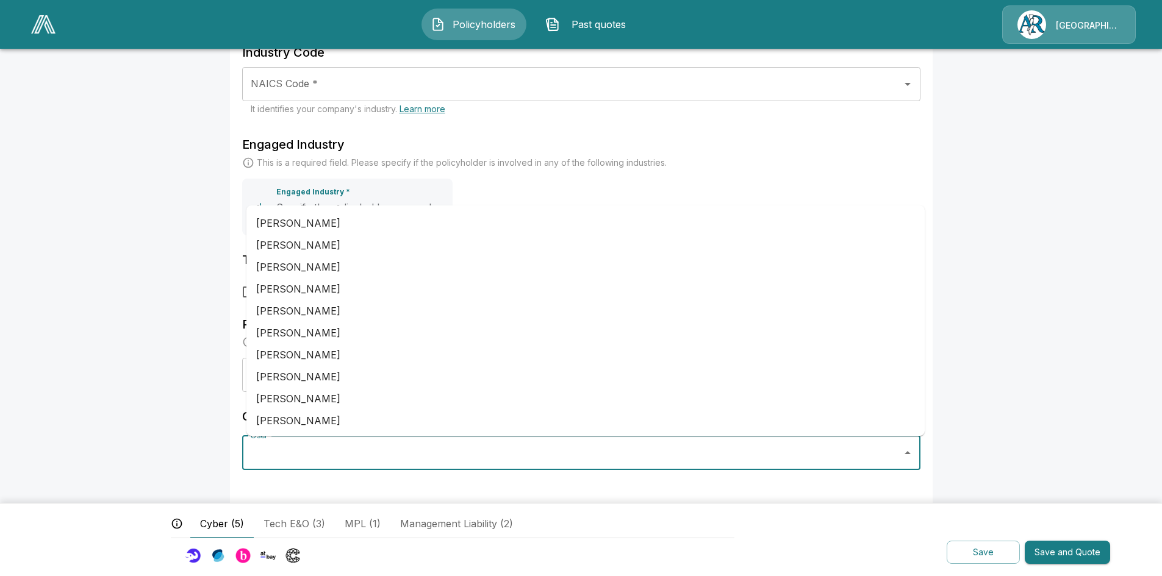
scroll to position [328, 0]
click at [289, 398] on li "Shifa Khan" at bounding box center [585, 398] width 678 height 22
type input "**********"
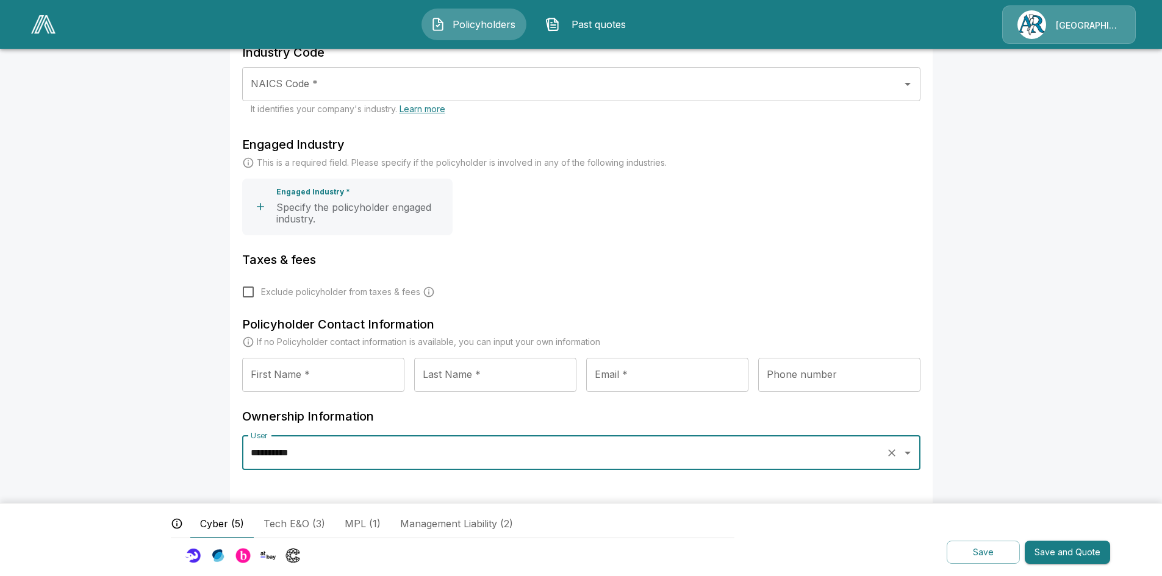
click at [1102, 425] on main "**********" at bounding box center [581, 116] width 1162 height 922
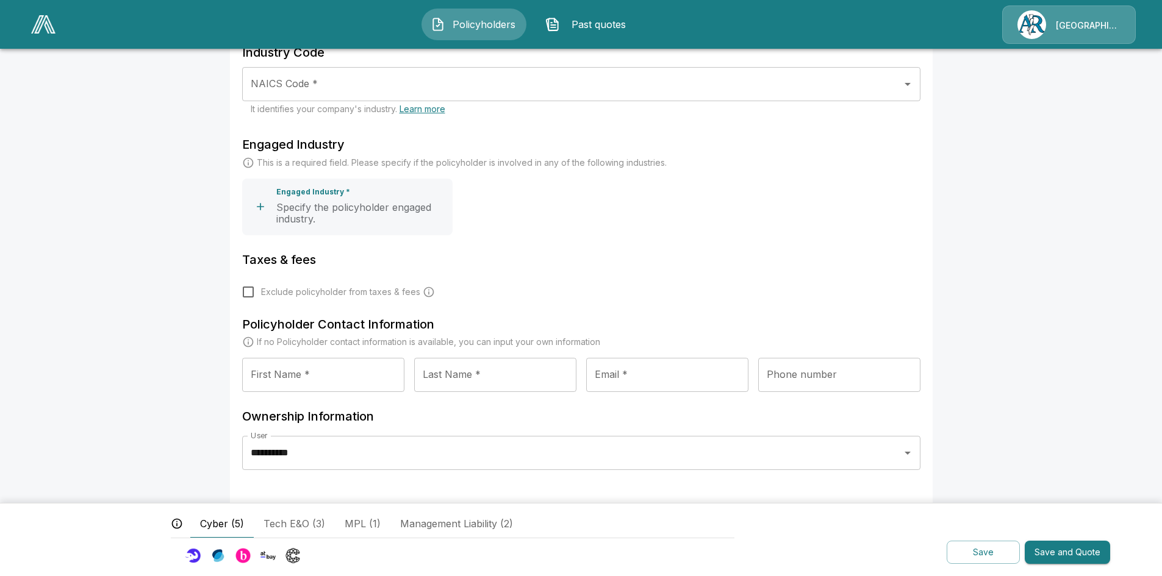
click at [1073, 553] on button "Save and Quote" at bounding box center [1067, 553] width 85 height 24
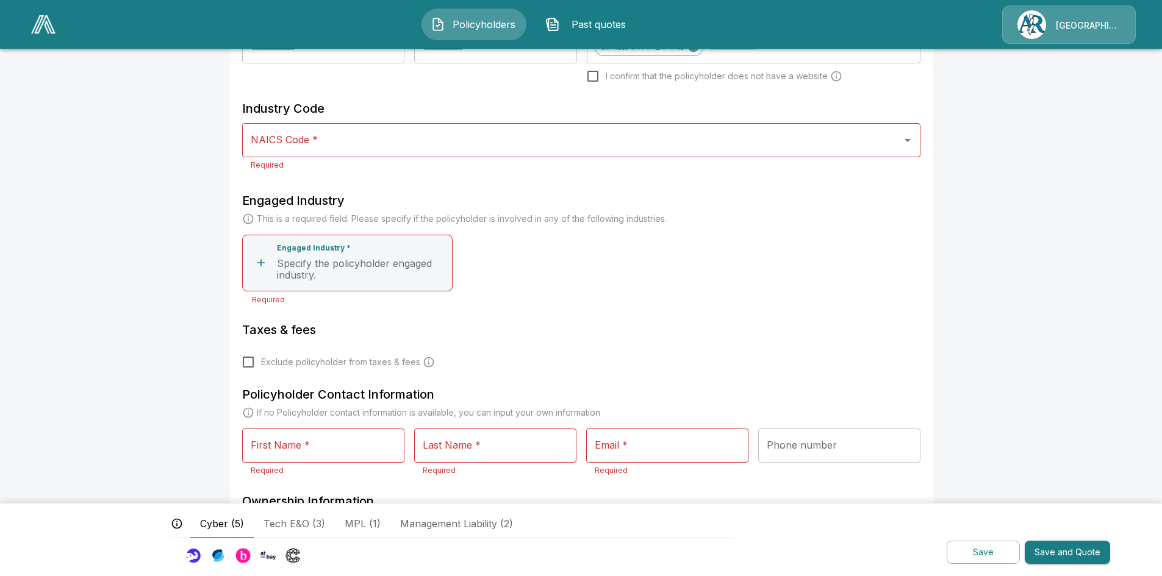
scroll to position [176, 0]
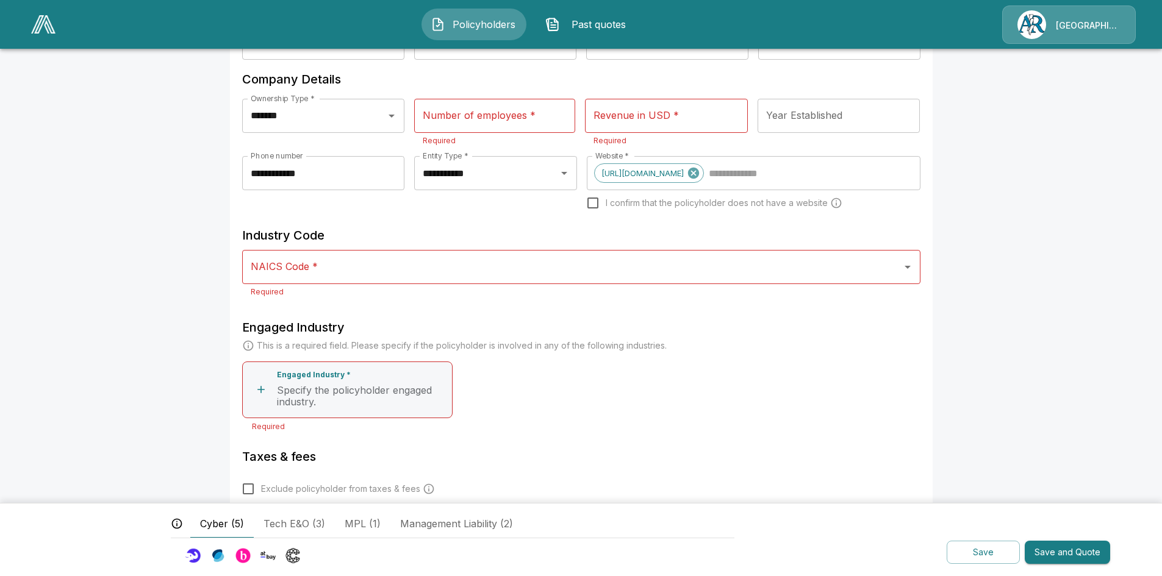
click at [293, 265] on div "NAICS Code * NAICS Code * Required" at bounding box center [581, 274] width 678 height 48
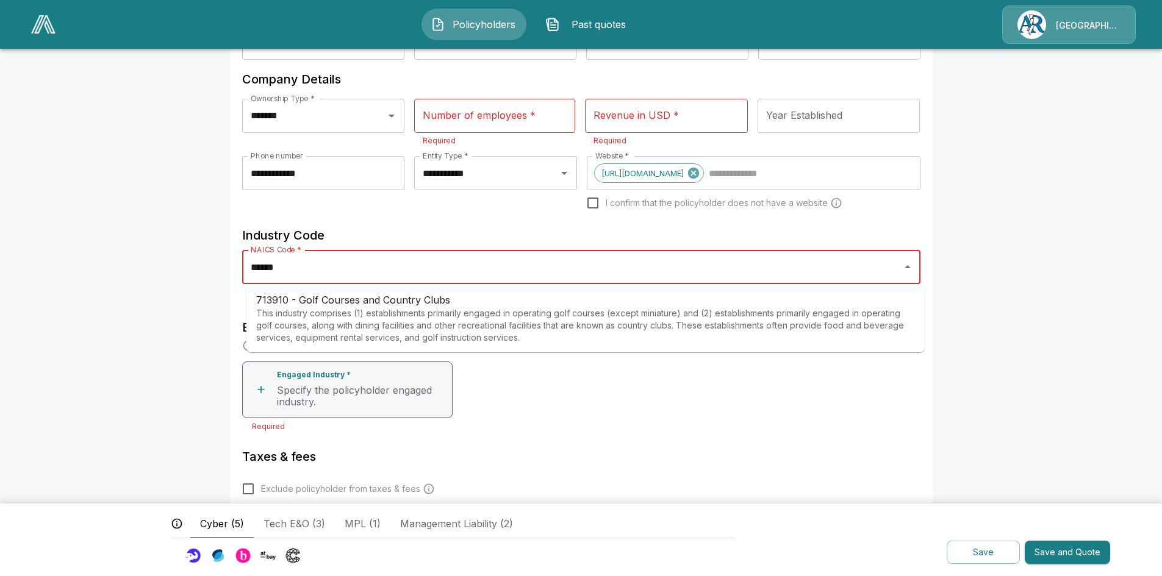
click at [284, 312] on p "This industry comprises (1) establishments primarily engaged in operating golf …" at bounding box center [585, 325] width 659 height 37
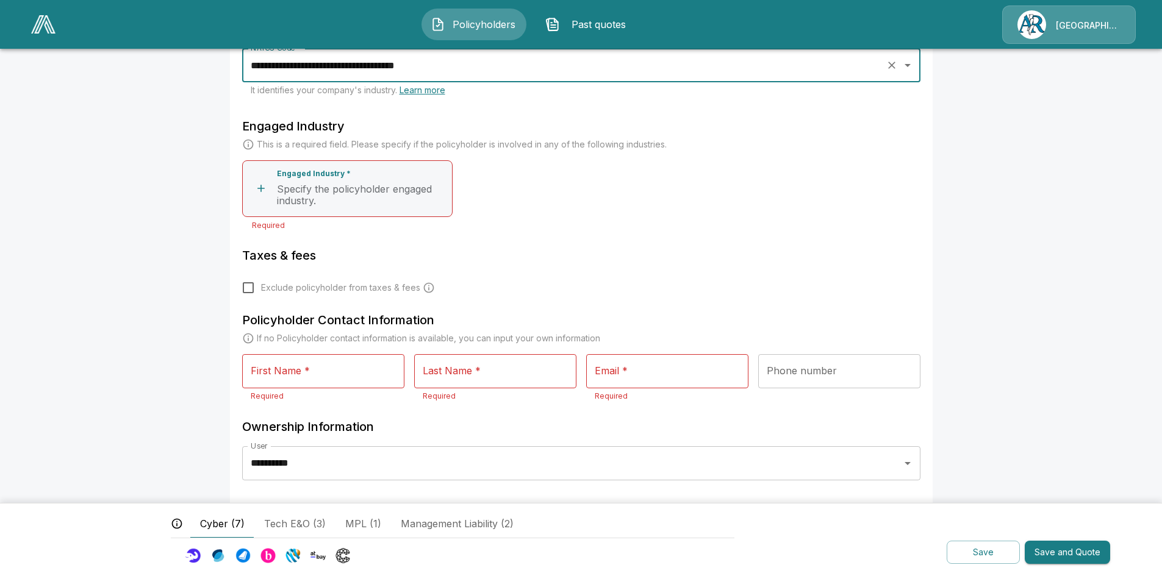
scroll to position [388, 0]
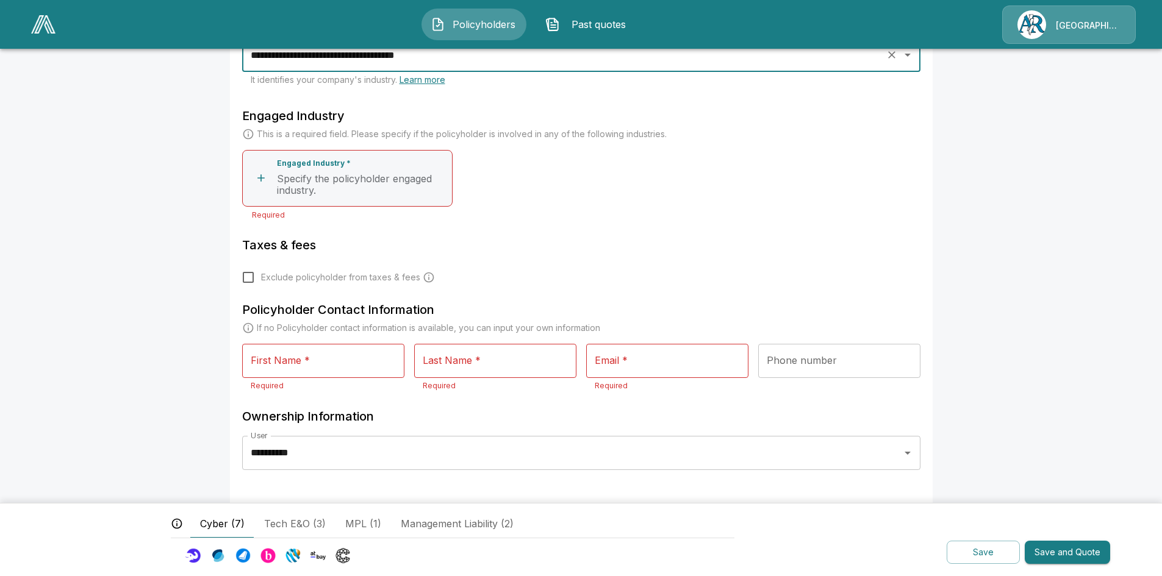
type input "**********"
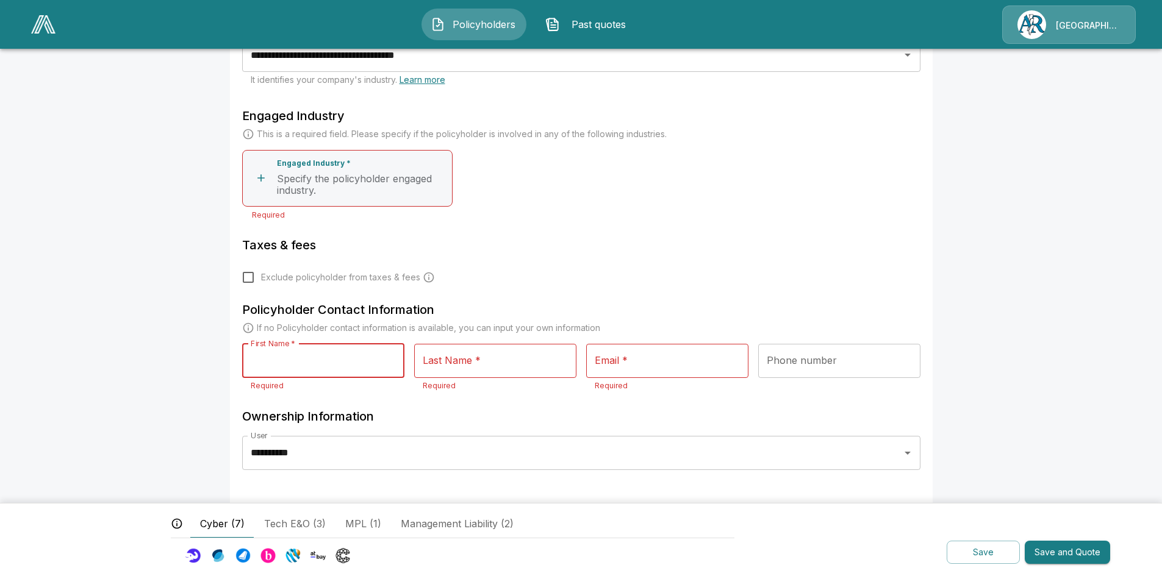
click at [365, 364] on input "First Name *" at bounding box center [323, 361] width 162 height 34
type input "*****"
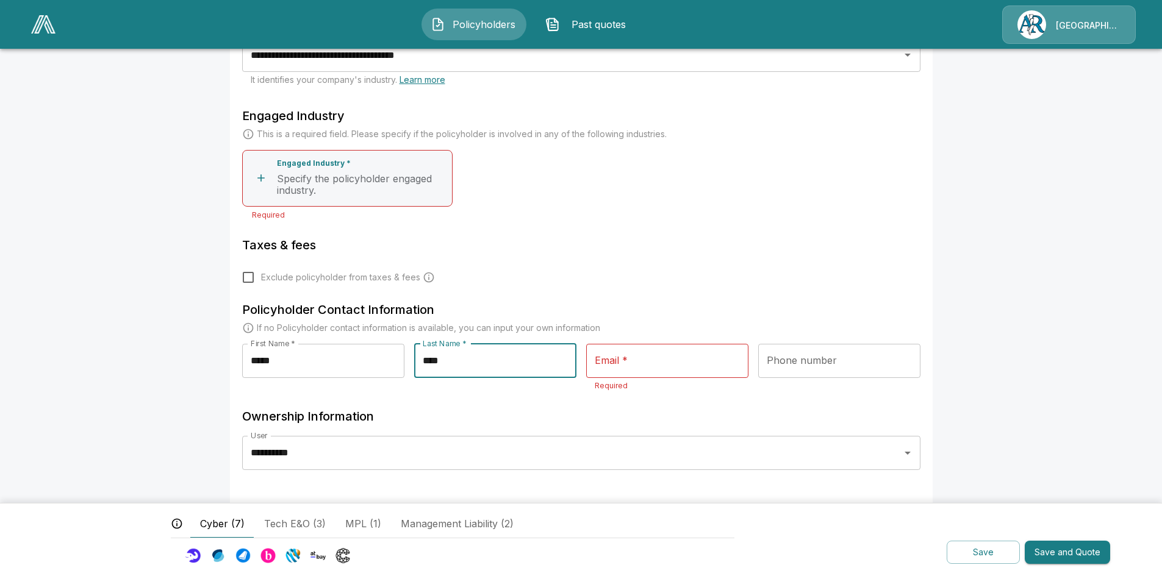
type input "****"
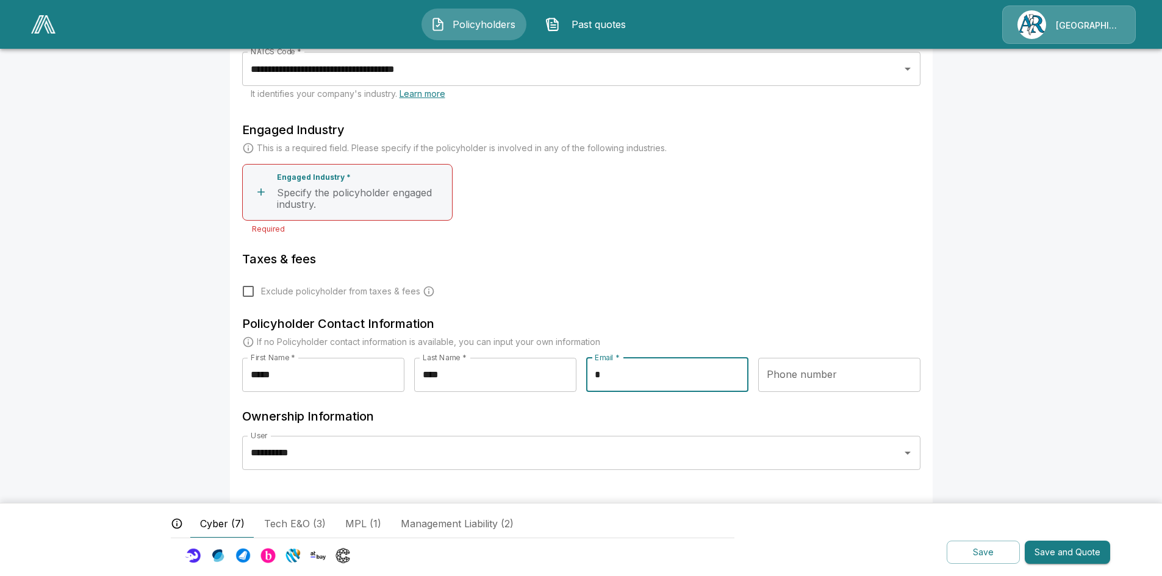
scroll to position [374, 0]
type input "**********"
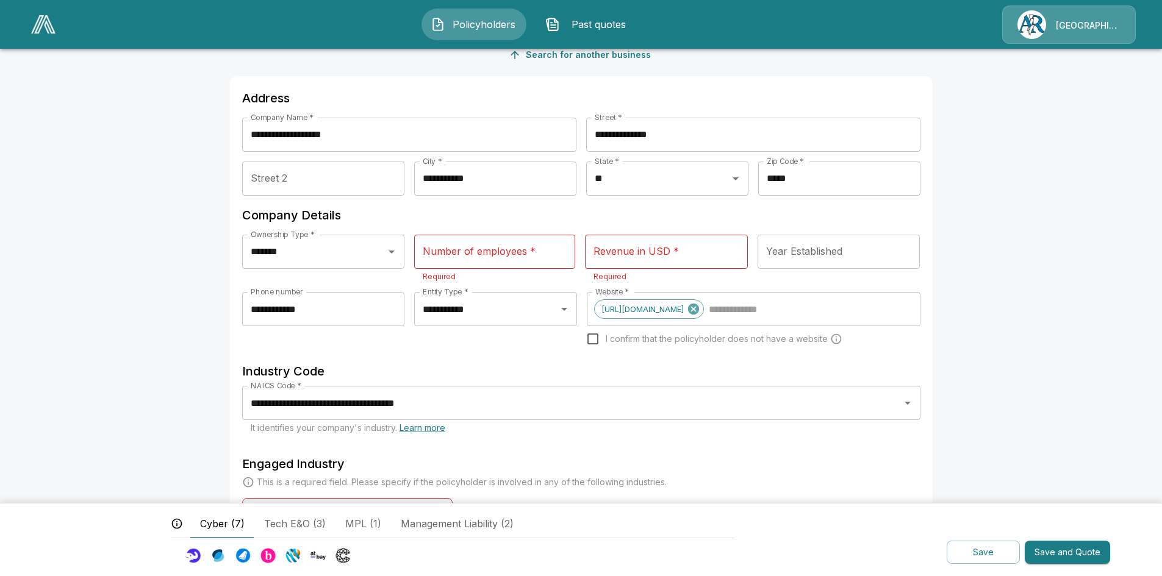
scroll to position [8, 0]
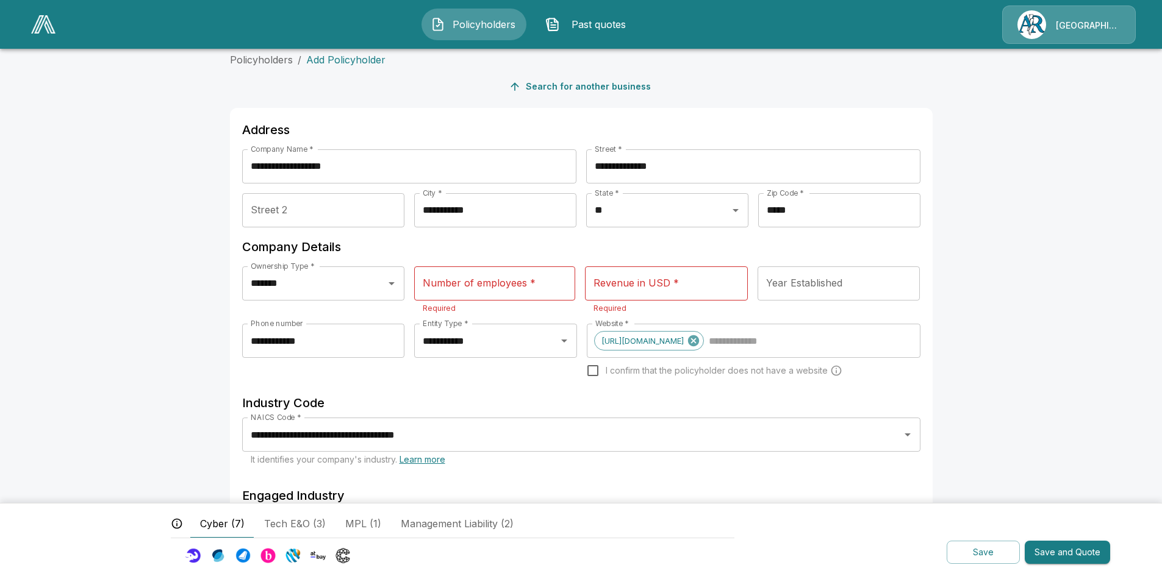
type input "**********"
click at [483, 292] on input "Number of employees *" at bounding box center [494, 284] width 161 height 34
type input "***"
click at [620, 284] on input "Revenue in USD *" at bounding box center [666, 284] width 163 height 34
click at [679, 278] on label "Revenue in USD *" at bounding box center [636, 283] width 85 height 14
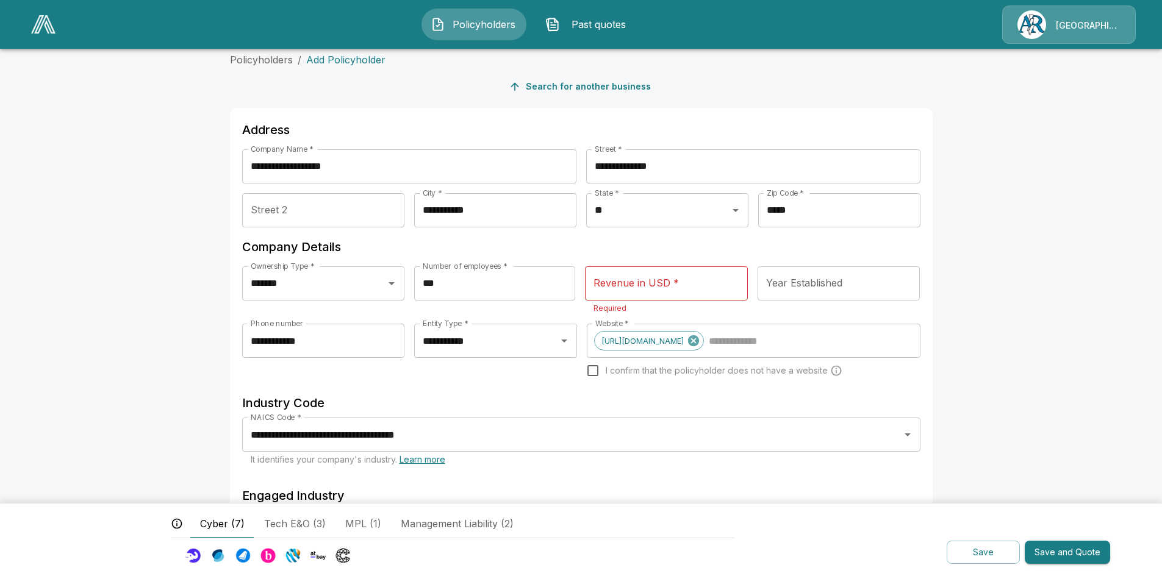
click at [679, 278] on input "Revenue in USD *" at bounding box center [666, 284] width 163 height 34
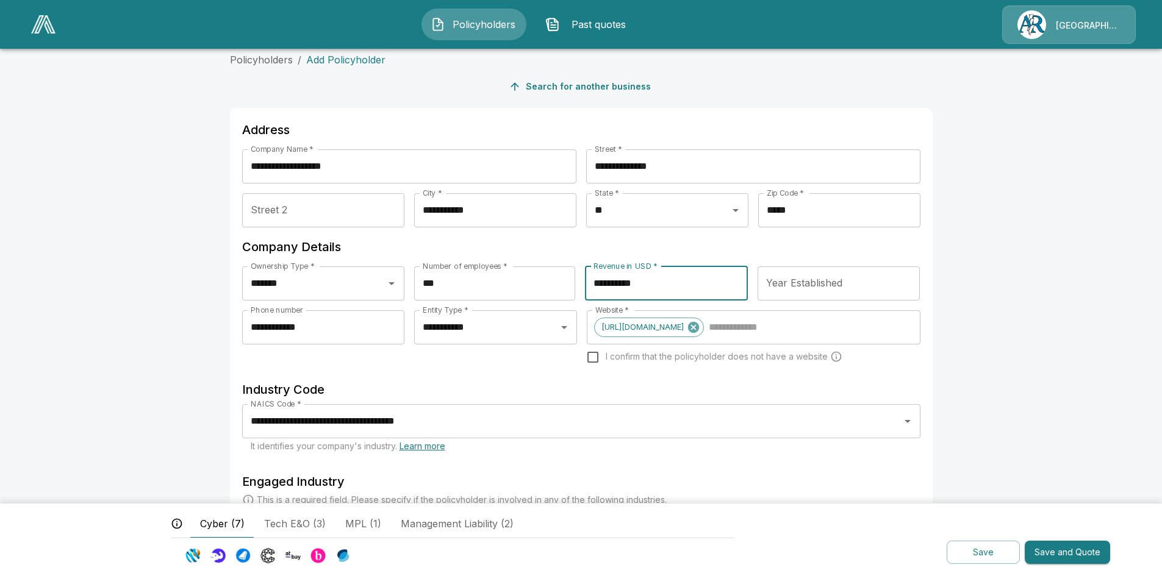
type input "**********"
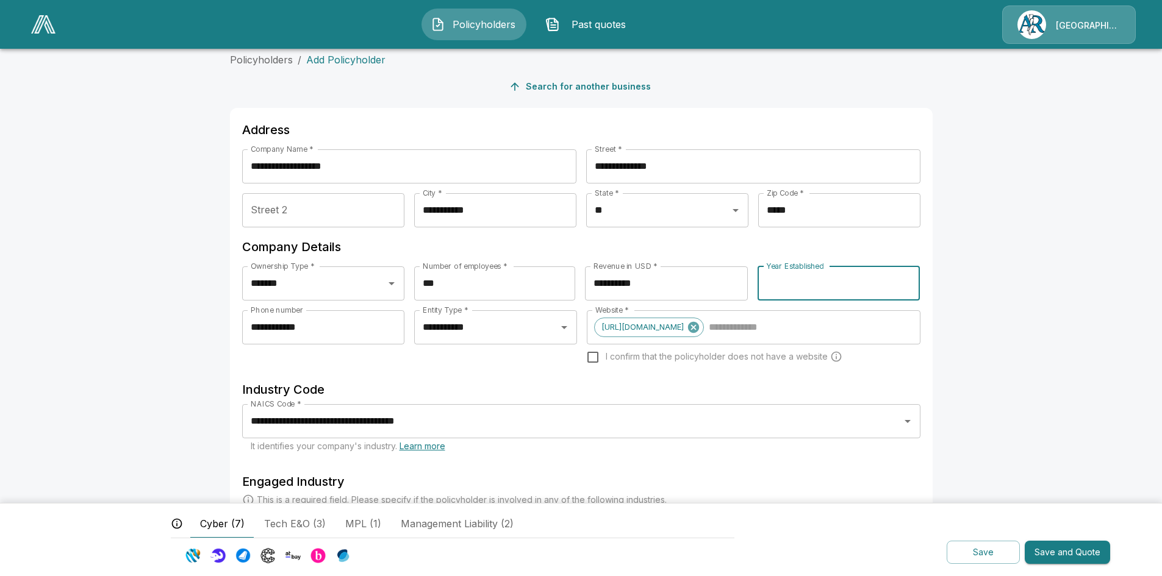
type input "*"
type input "****"
click at [1058, 554] on button "Save and Quote" at bounding box center [1067, 553] width 85 height 24
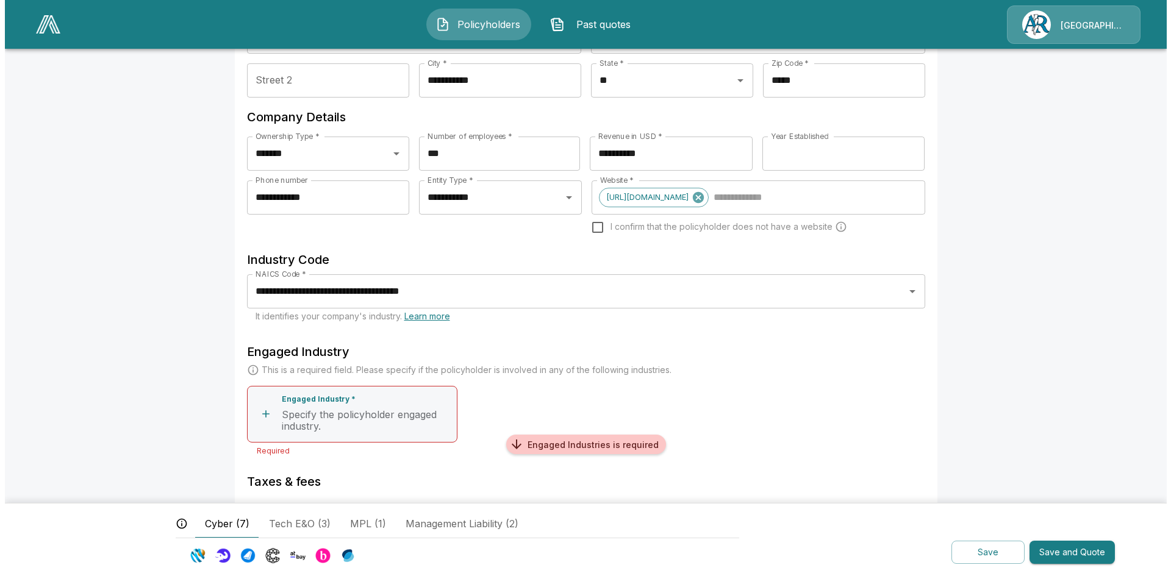
scroll to position [313, 0]
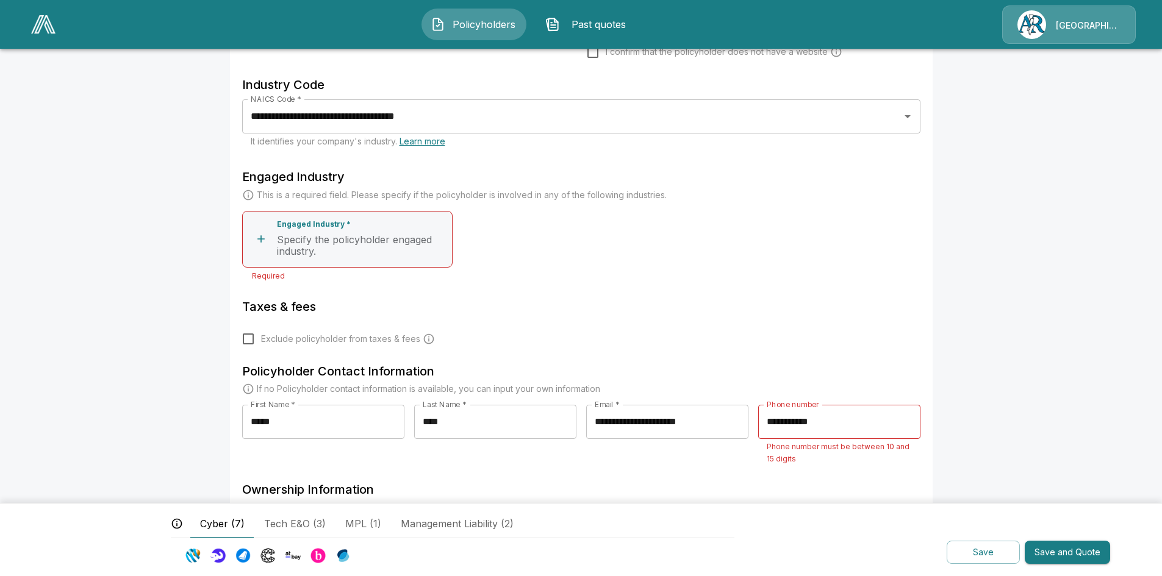
click at [261, 242] on icon "button" at bounding box center [261, 239] width 12 height 12
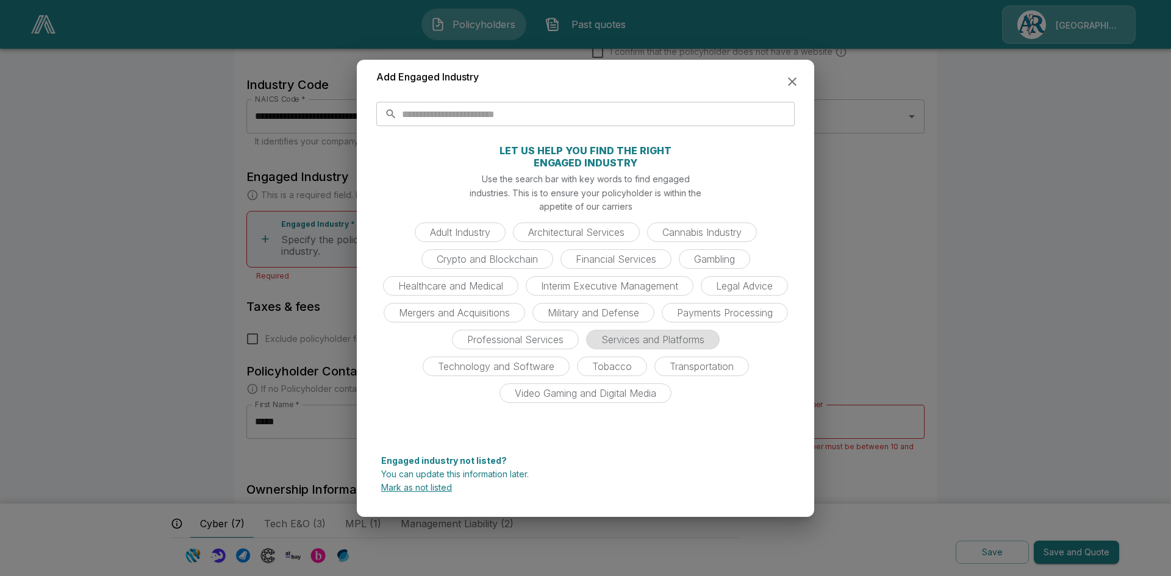
click at [694, 335] on span "Services and Platforms" at bounding box center [653, 340] width 118 height 12
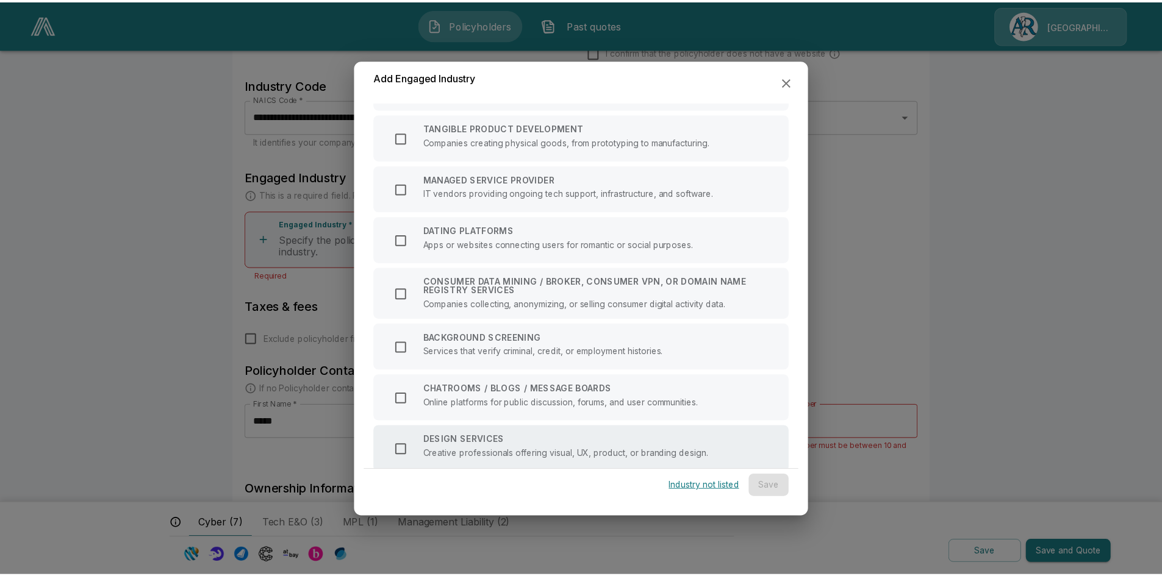
scroll to position [664, 0]
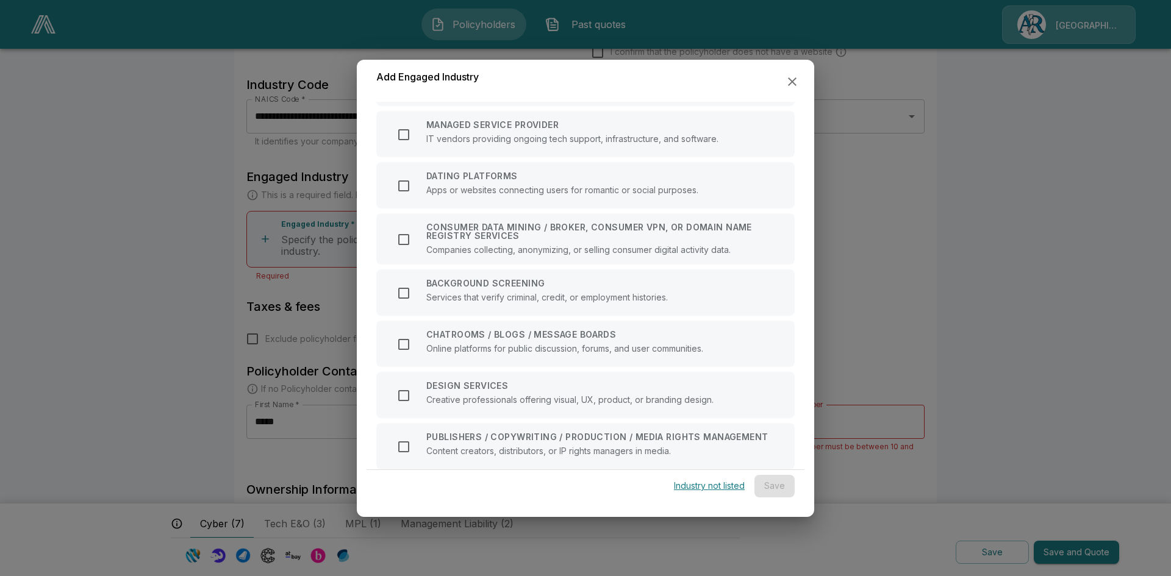
click at [1021, 254] on div at bounding box center [585, 288] width 1171 height 576
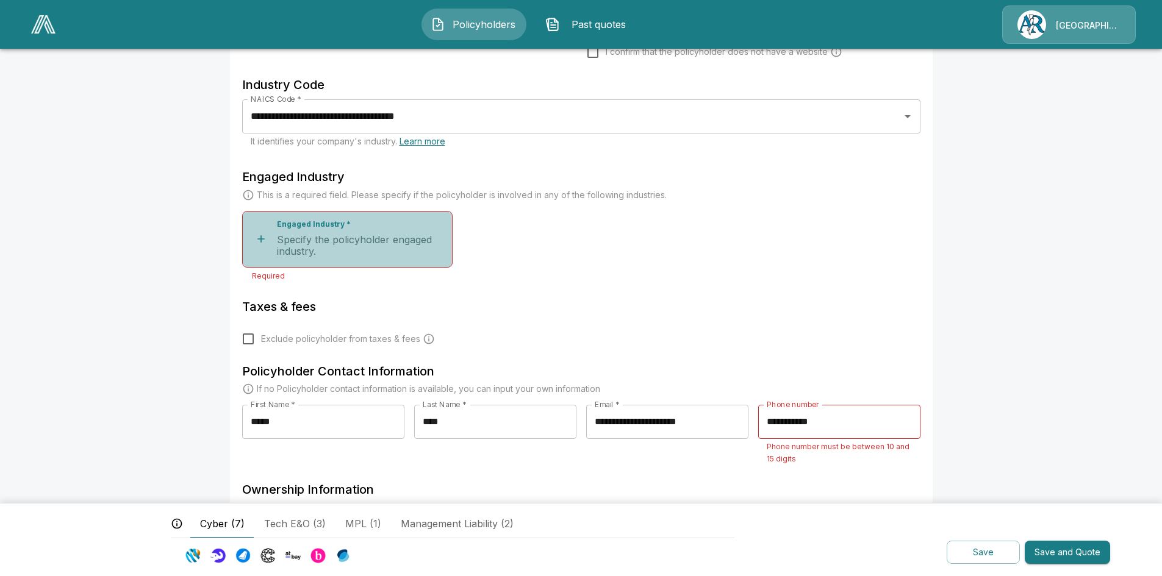
click at [267, 240] on icon "button" at bounding box center [261, 239] width 12 height 12
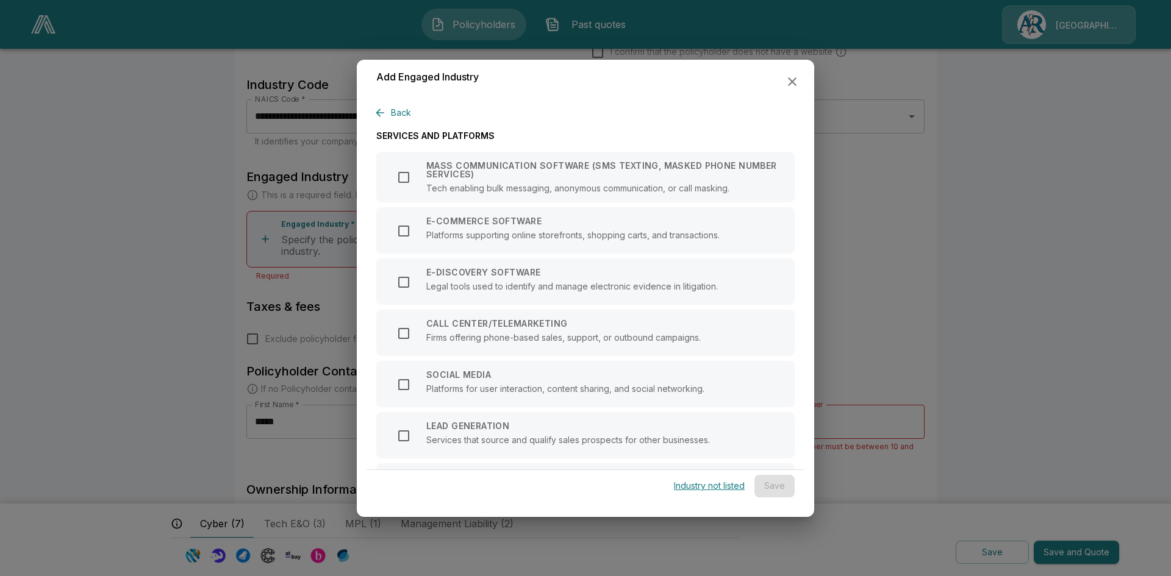
click at [389, 115] on button "Back" at bounding box center [396, 113] width 40 height 23
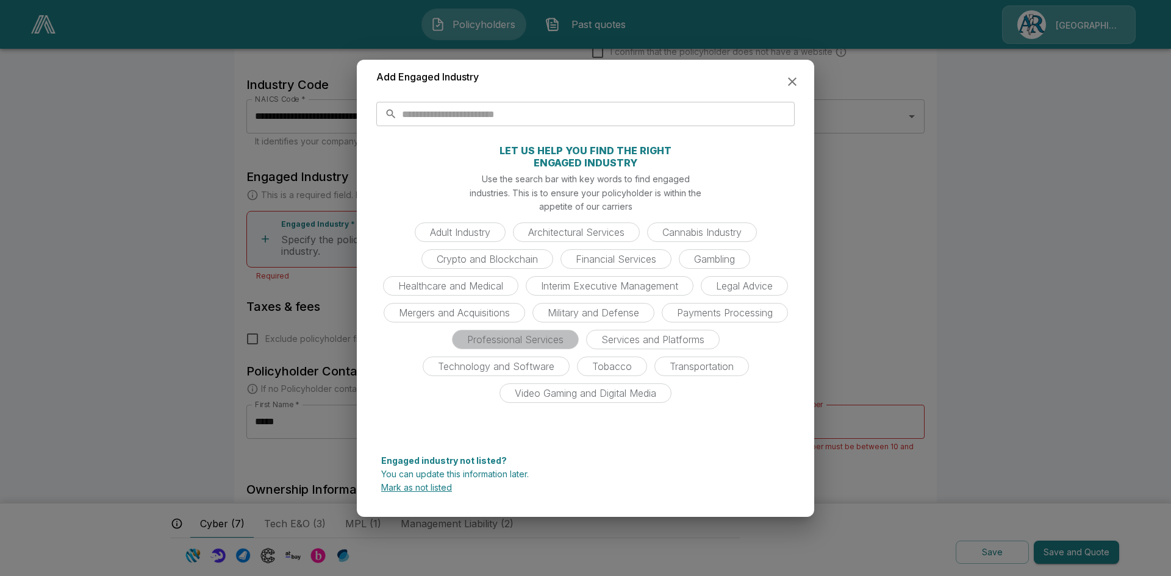
click at [545, 337] on span "Professional Services" at bounding box center [515, 340] width 111 height 12
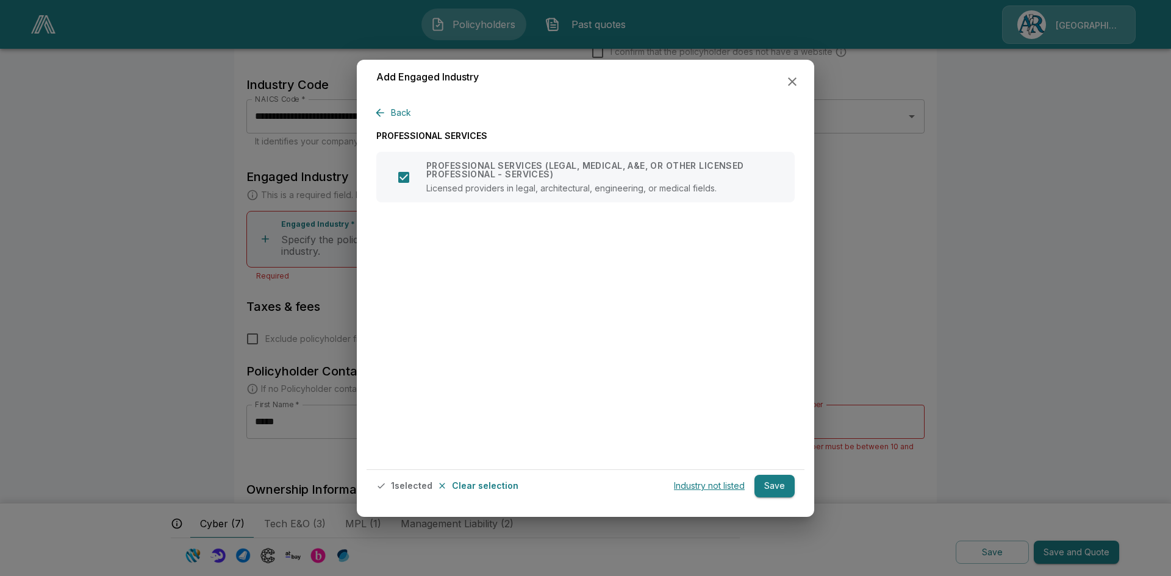
click at [775, 492] on button "Save" at bounding box center [775, 486] width 40 height 23
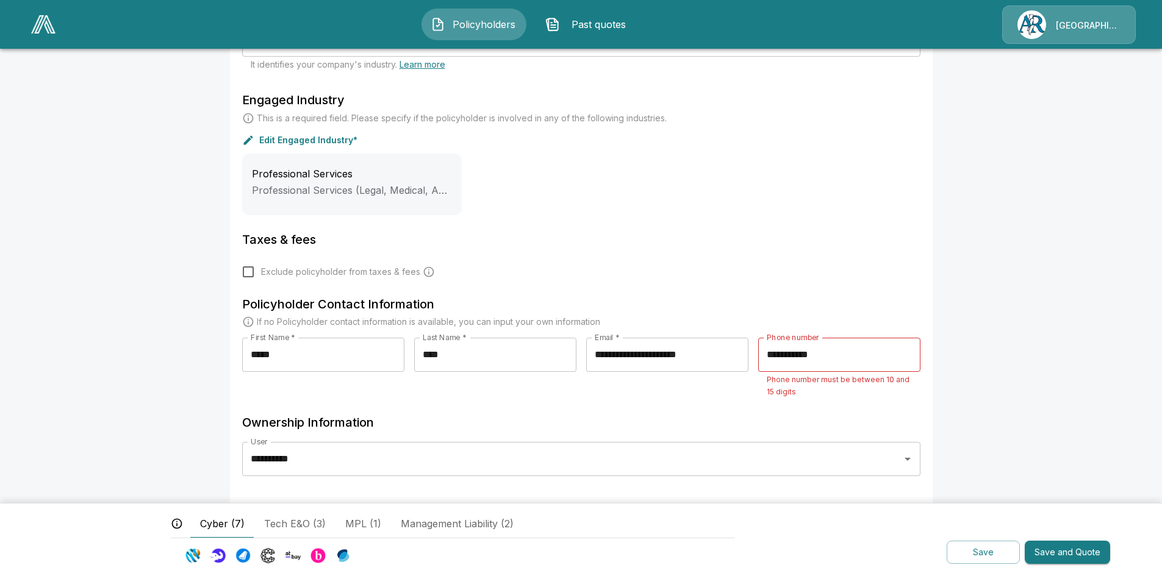
scroll to position [396, 0]
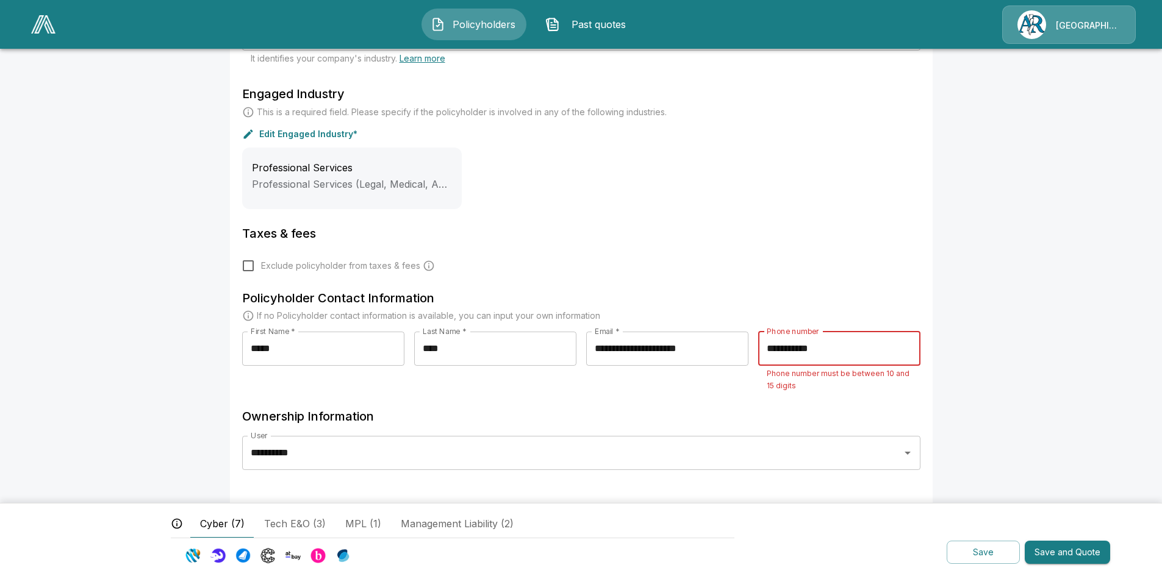
click at [802, 349] on input "**********" at bounding box center [839, 349] width 162 height 34
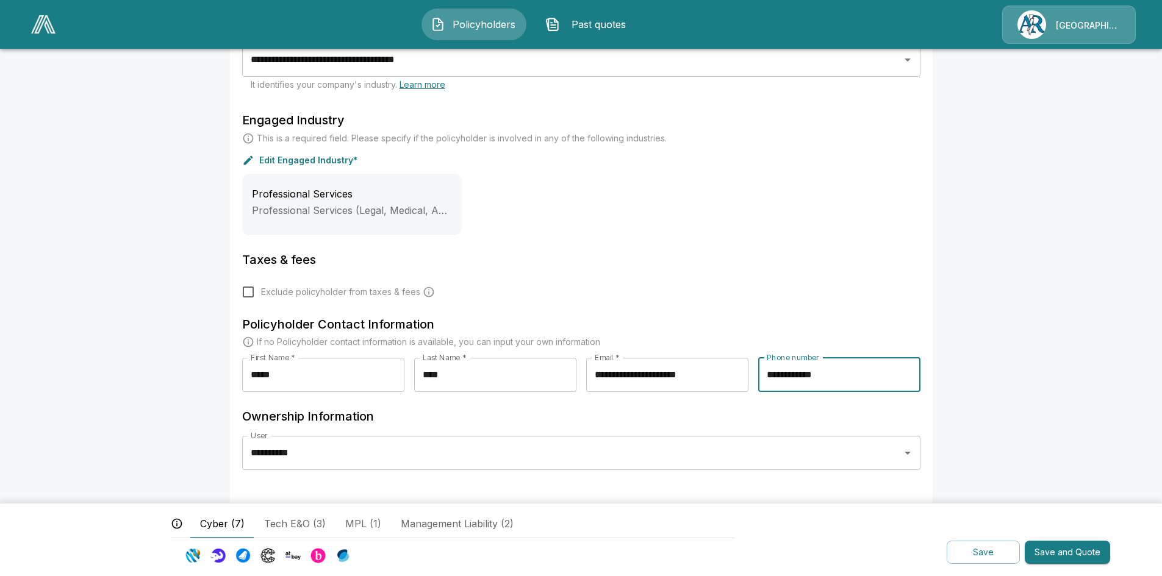
type input "**********"
click at [1059, 554] on button "Save and Quote" at bounding box center [1067, 553] width 85 height 24
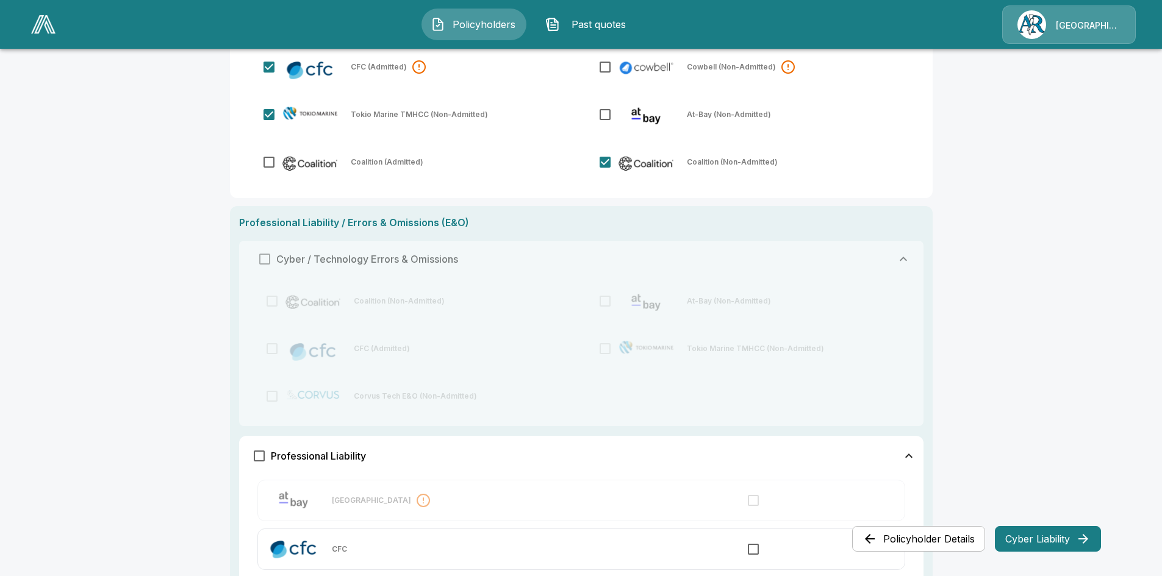
scroll to position [305, 0]
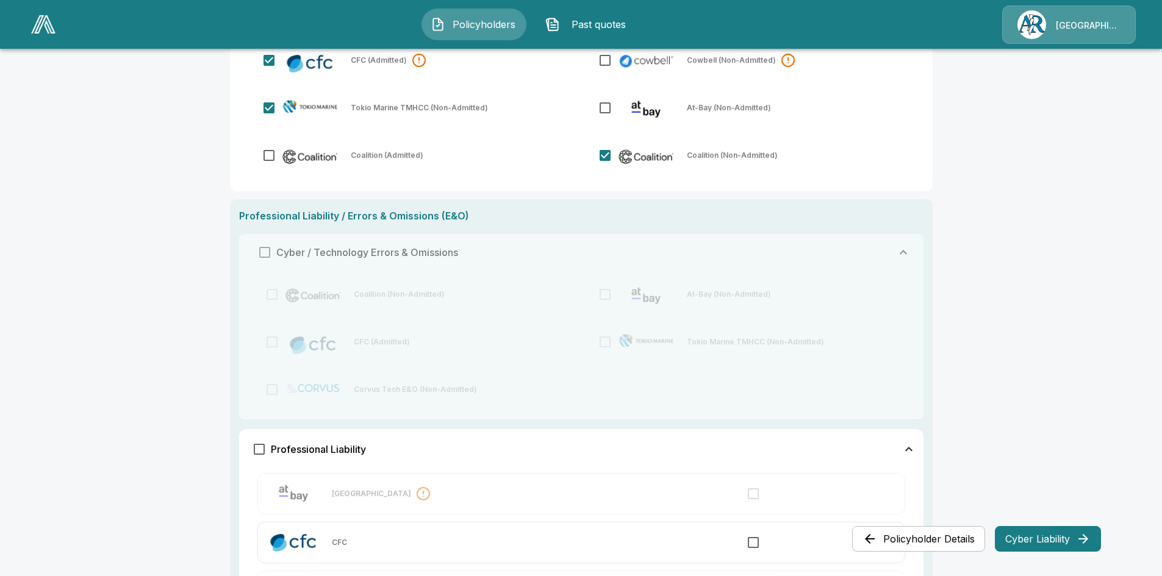
click at [1046, 546] on button "Cyber Liability" at bounding box center [1048, 539] width 106 height 26
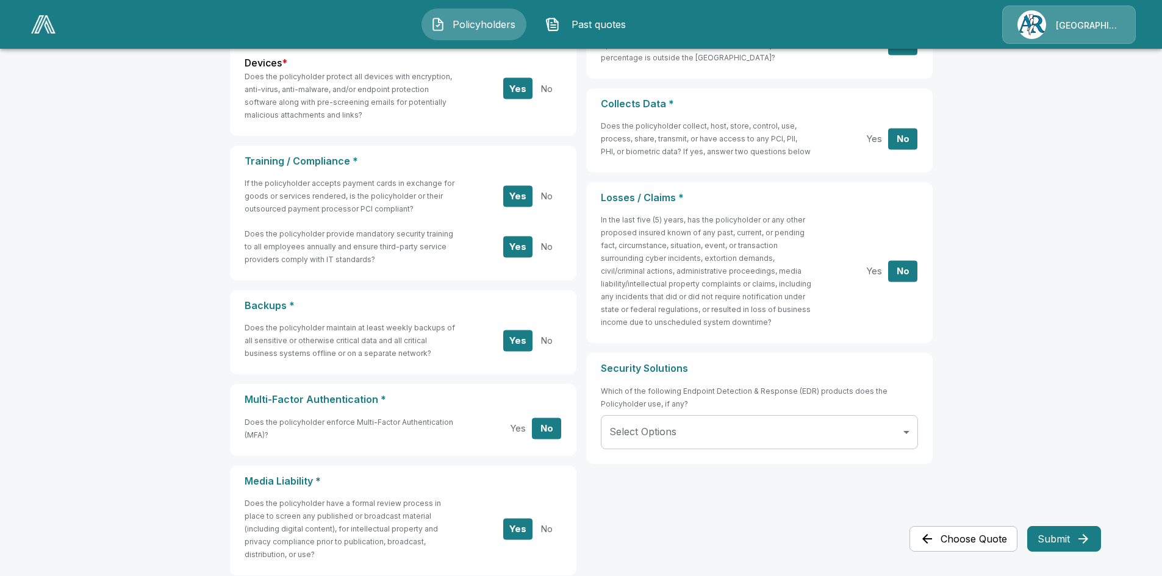
scroll to position [406, 0]
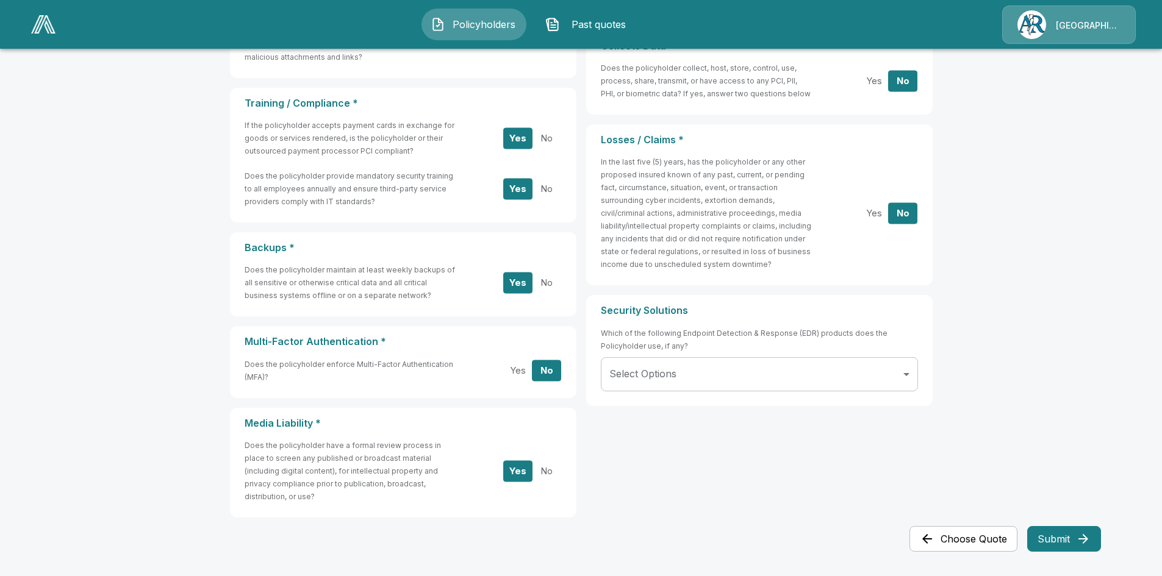
click at [525, 369] on button "Yes" at bounding box center [517, 370] width 29 height 21
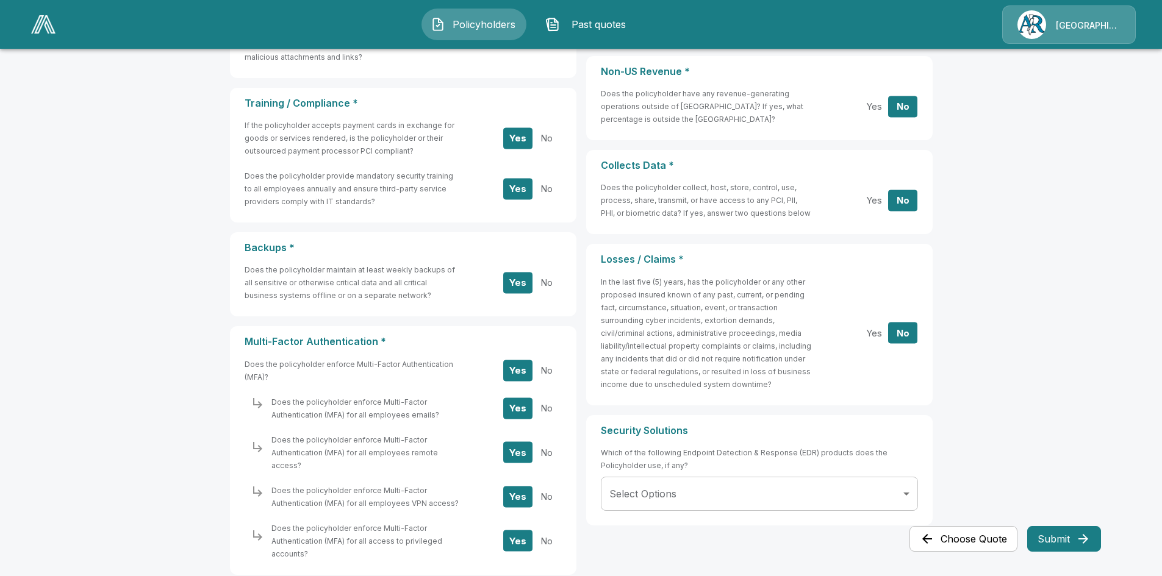
click at [560, 409] on button "No" at bounding box center [546, 408] width 29 height 21
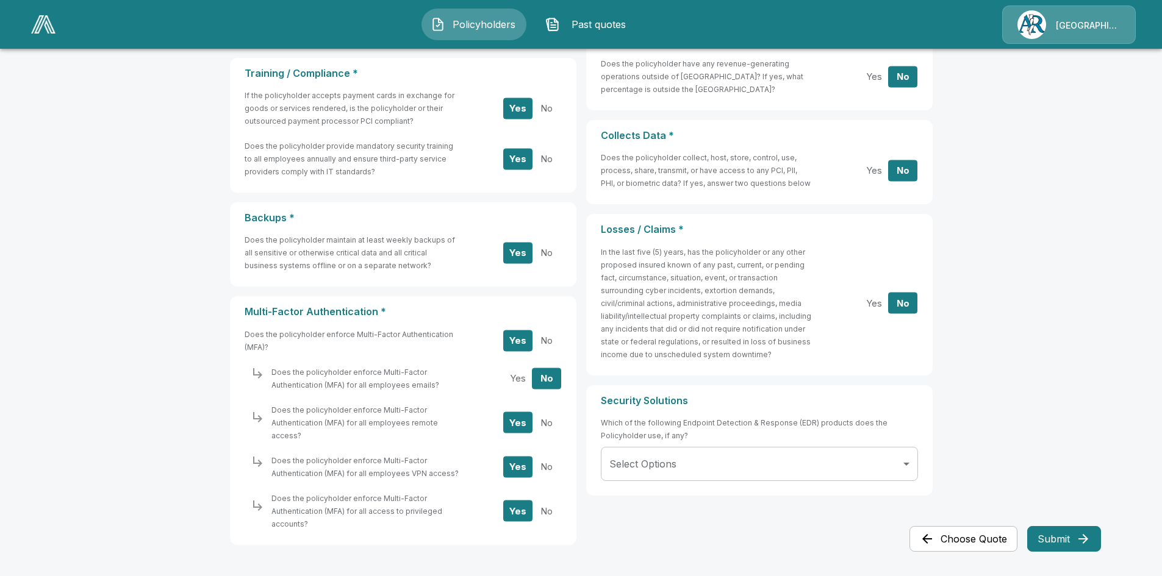
scroll to position [450, 0]
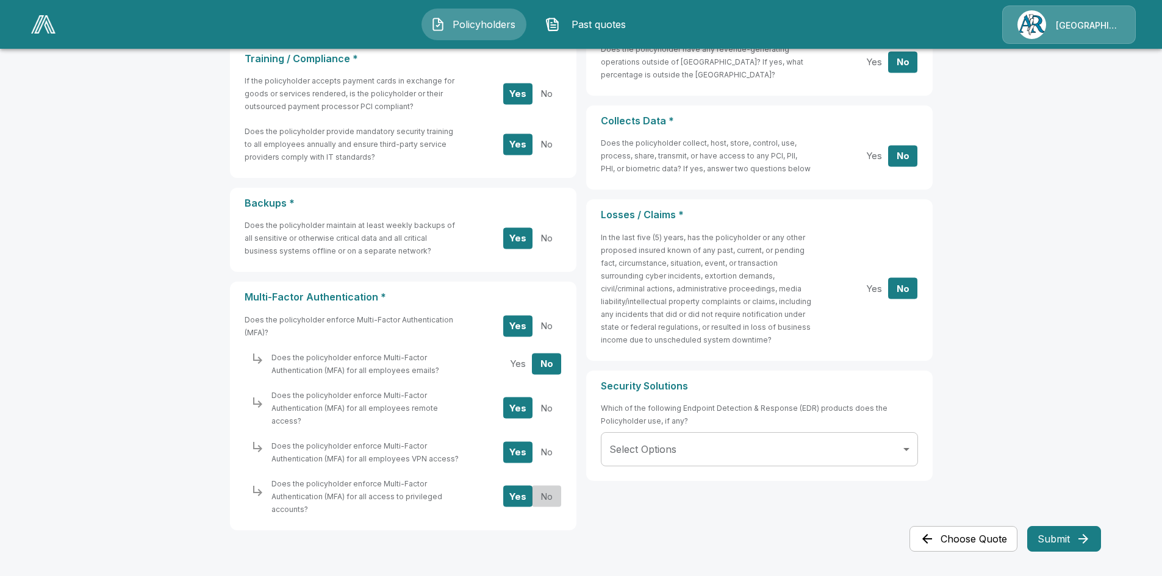
click at [561, 487] on button "No" at bounding box center [546, 496] width 29 height 21
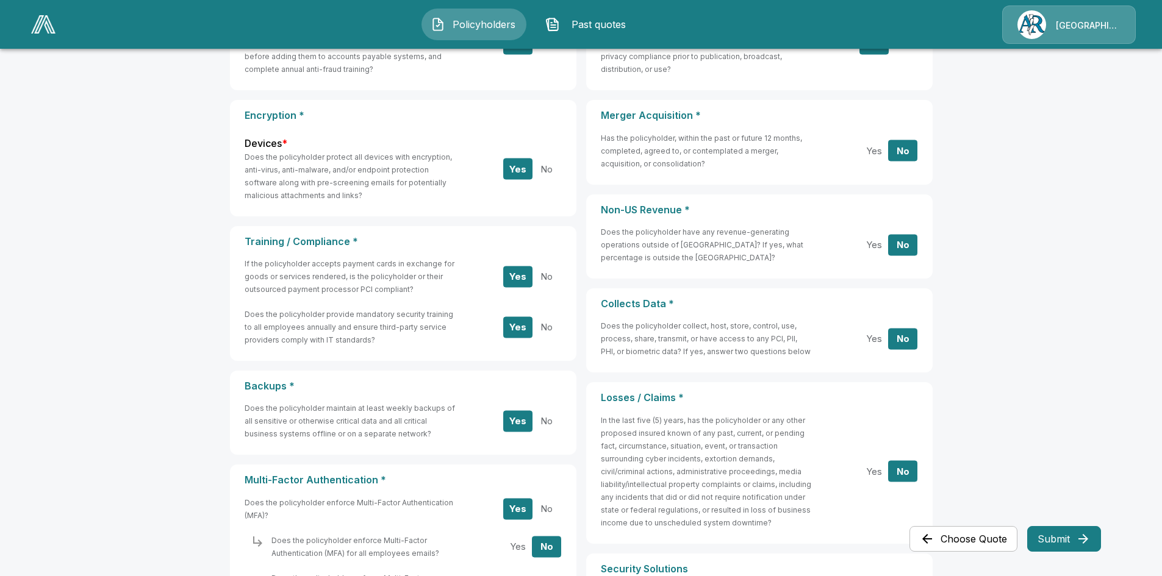
scroll to position [145, 0]
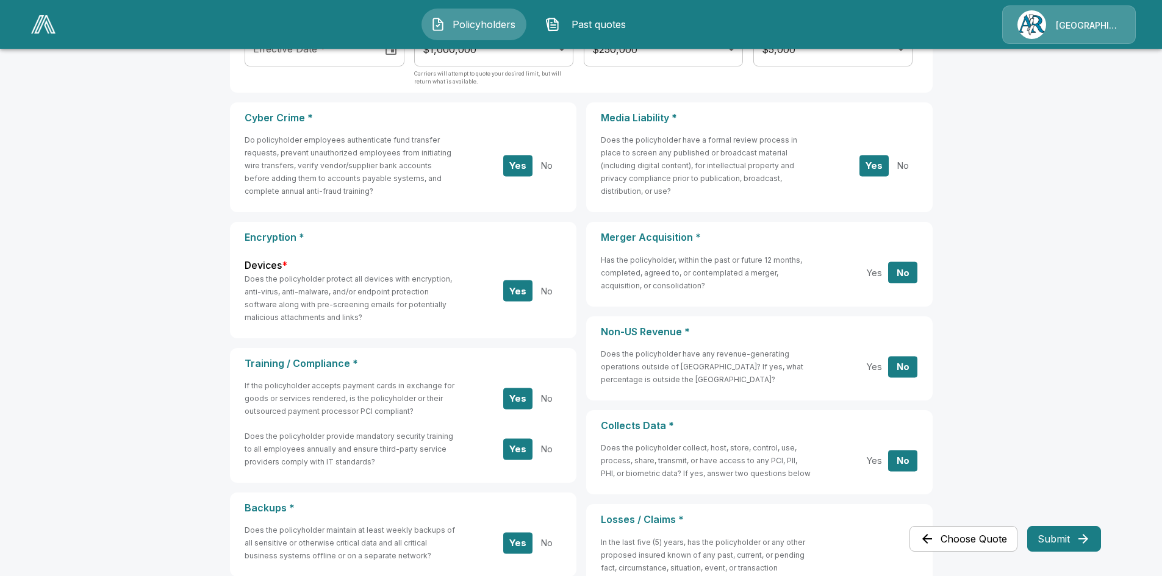
click at [542, 292] on button "No" at bounding box center [546, 291] width 29 height 21
click at [547, 170] on button "No" at bounding box center [546, 165] width 29 height 21
drag, startPoint x: 553, startPoint y: 404, endPoint x: 553, endPoint y: 412, distance: 7.3
click at [553, 405] on button "No" at bounding box center [546, 398] width 29 height 21
click at [551, 446] on button "No" at bounding box center [546, 449] width 29 height 21
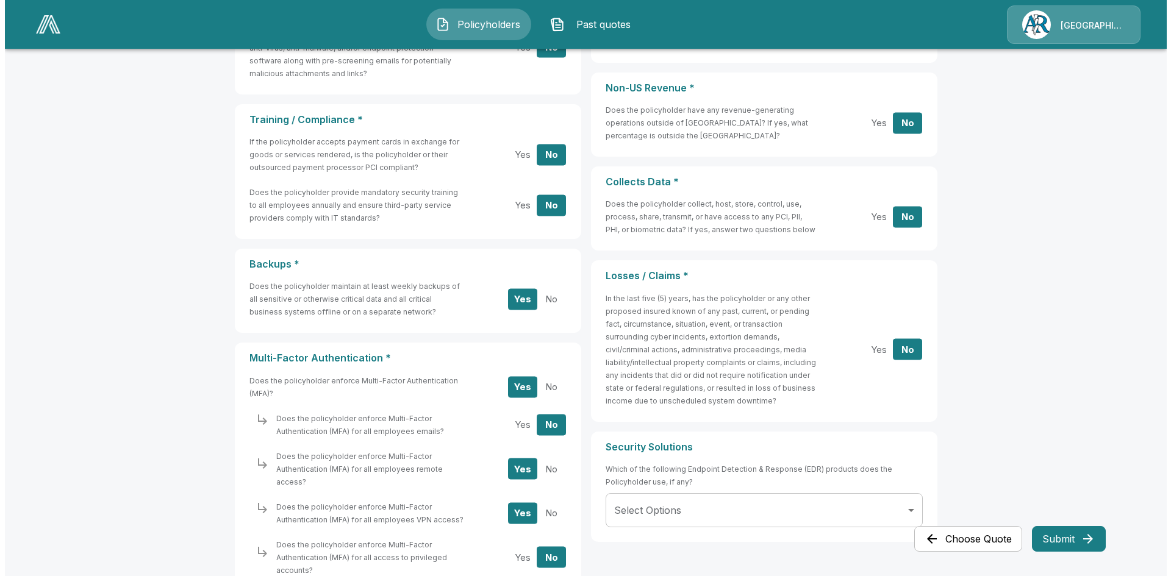
scroll to position [450, 0]
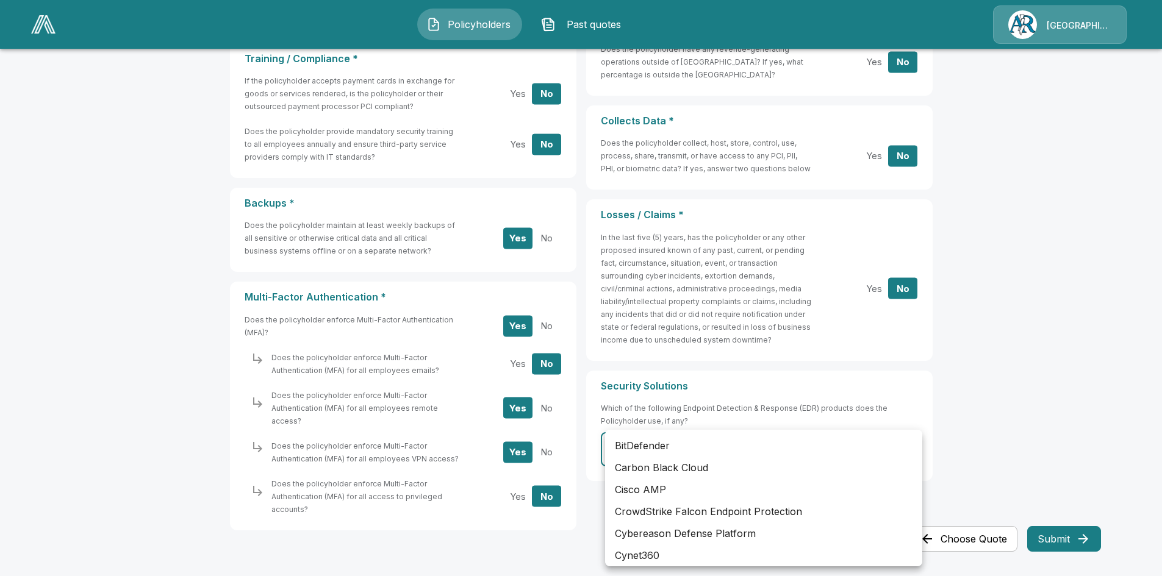
click at [916, 452] on body "Policyholders Past quotes Arlington/Roe Policyholders / Illini Country Club / C…" at bounding box center [581, 69] width 1162 height 1039
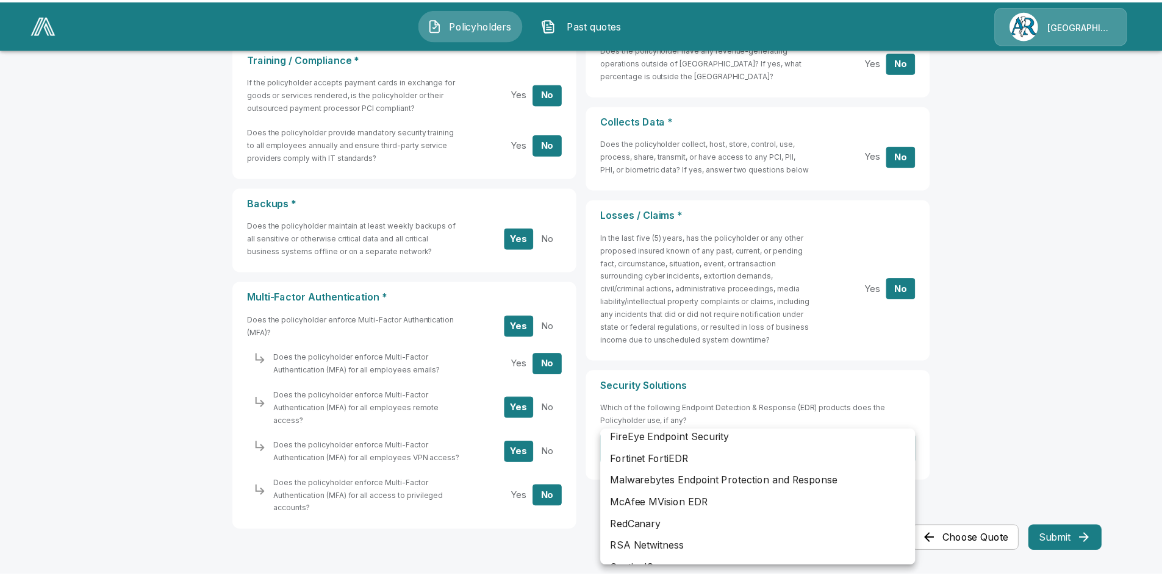
scroll to position [183, 0]
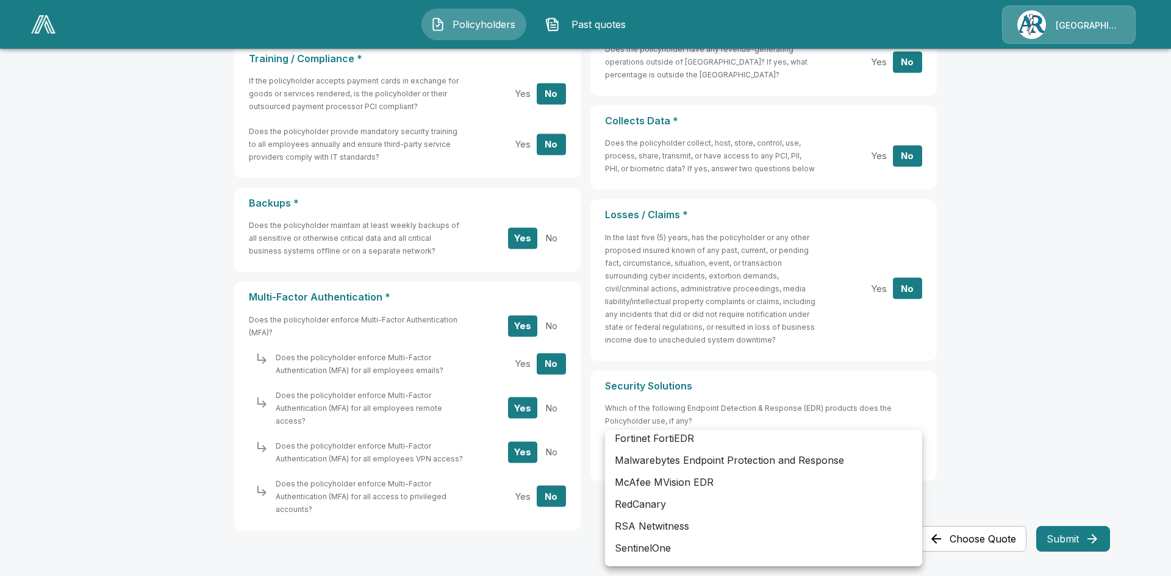
click at [734, 462] on li "Malwarebytes Endpoint Protection and Response" at bounding box center [763, 461] width 317 height 22
type input "**********"
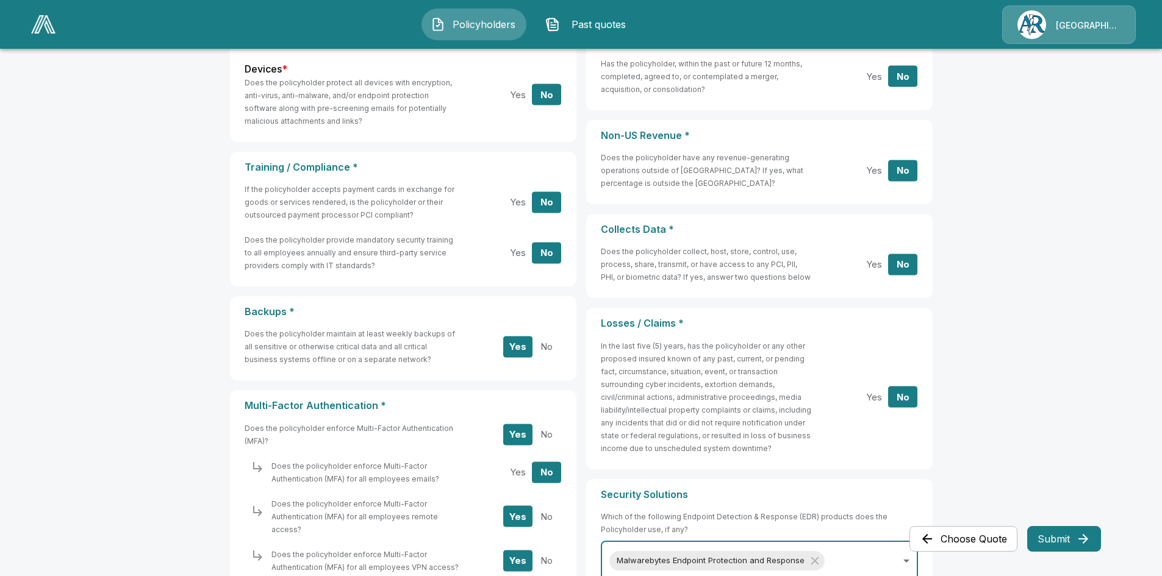
scroll to position [450, 0]
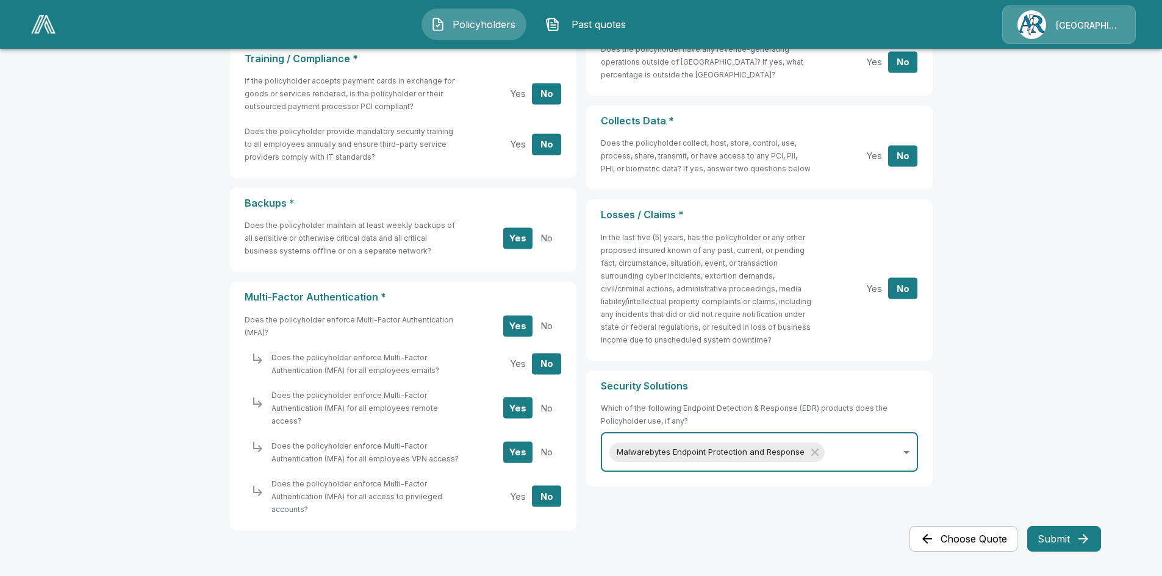
click at [1046, 540] on button "Submit" at bounding box center [1064, 539] width 74 height 26
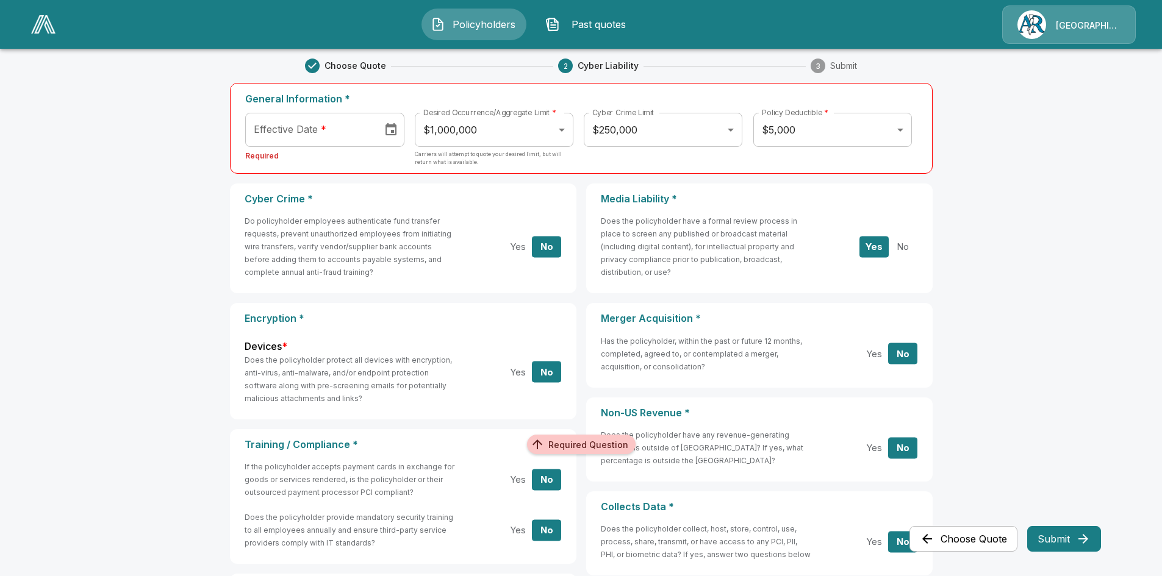
scroll to position [0, 0]
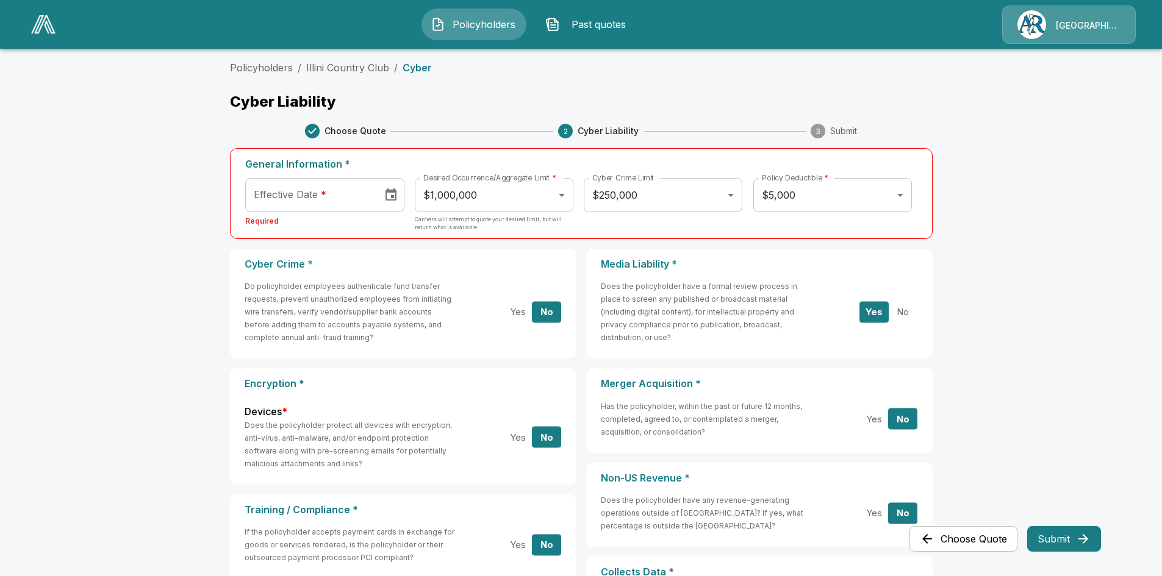
click at [397, 195] on icon "Choose date" at bounding box center [391, 194] width 11 height 12
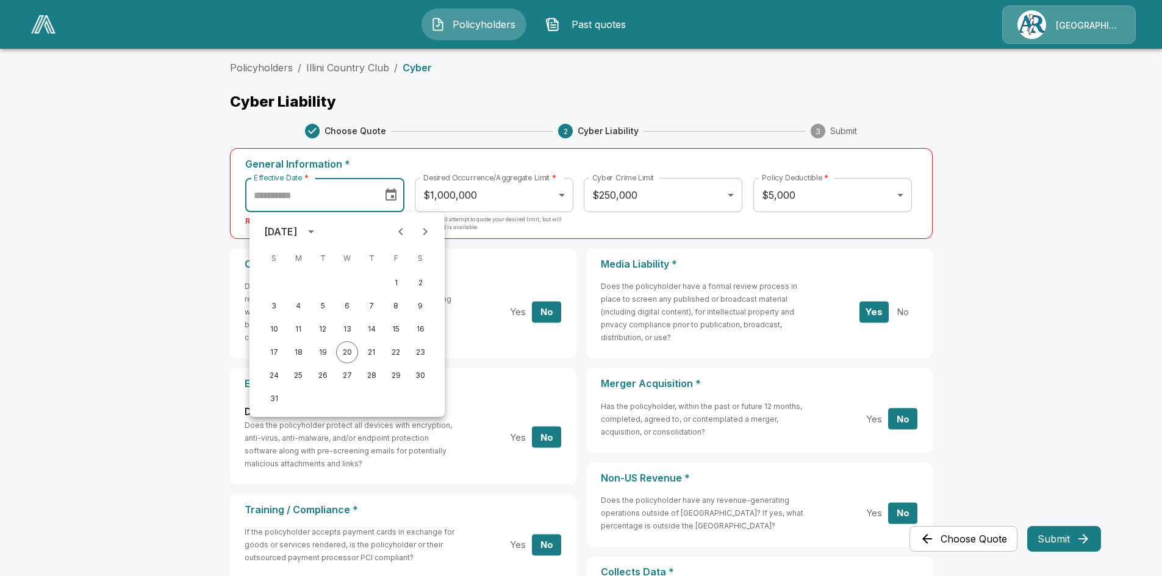
click at [425, 232] on icon "Next month" at bounding box center [425, 231] width 15 height 15
click at [306, 331] on button "10" at bounding box center [298, 329] width 22 height 22
type input "**********"
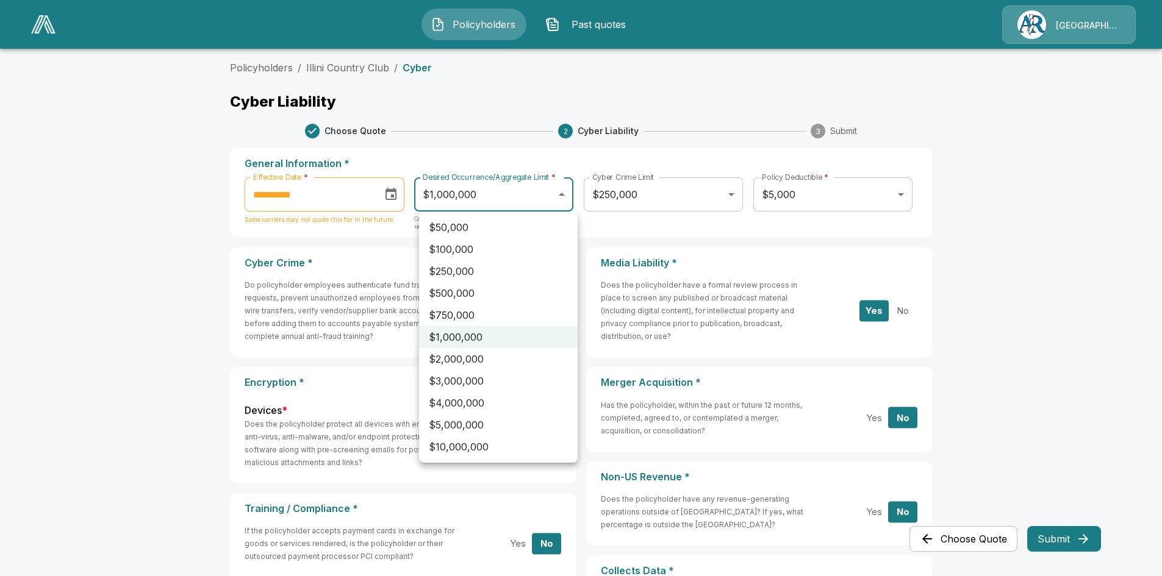
click at [561, 194] on body "**********" at bounding box center [581, 519] width 1162 height 1039
click at [477, 359] on li "$2,000,000" at bounding box center [498, 359] width 159 height 22
type input "*******"
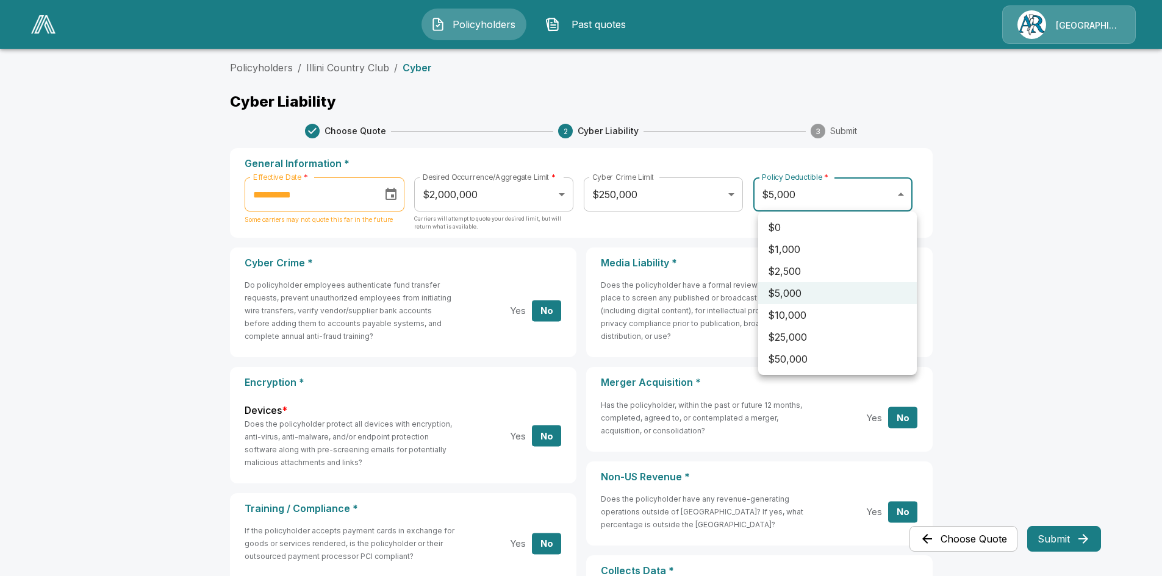
click at [908, 195] on body "**********" at bounding box center [581, 519] width 1162 height 1039
click at [853, 263] on li "$2,500" at bounding box center [837, 271] width 159 height 22
type input "****"
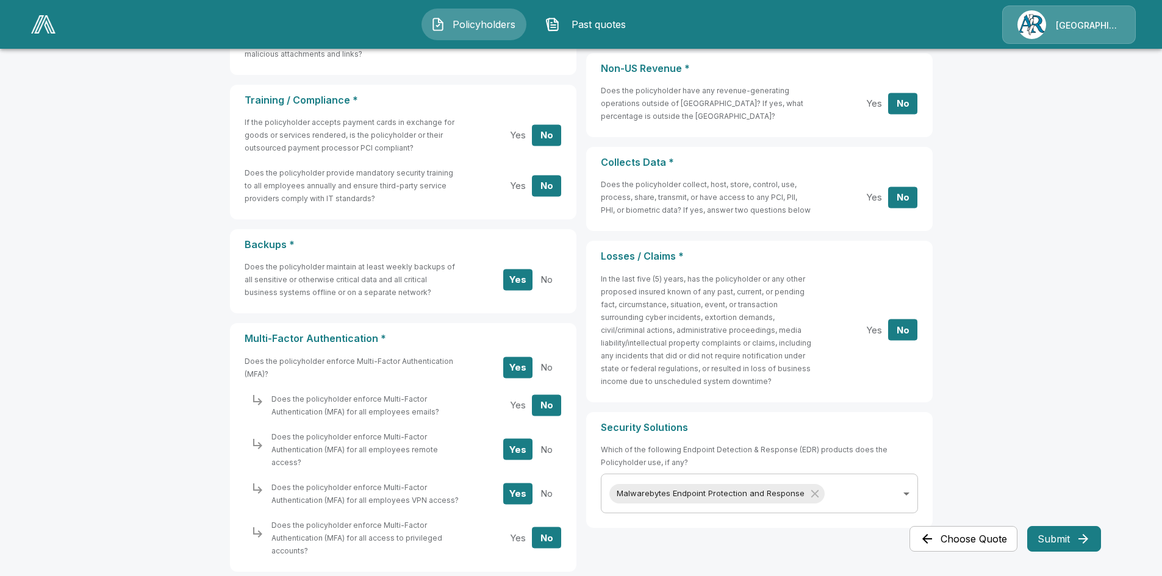
scroll to position [450, 0]
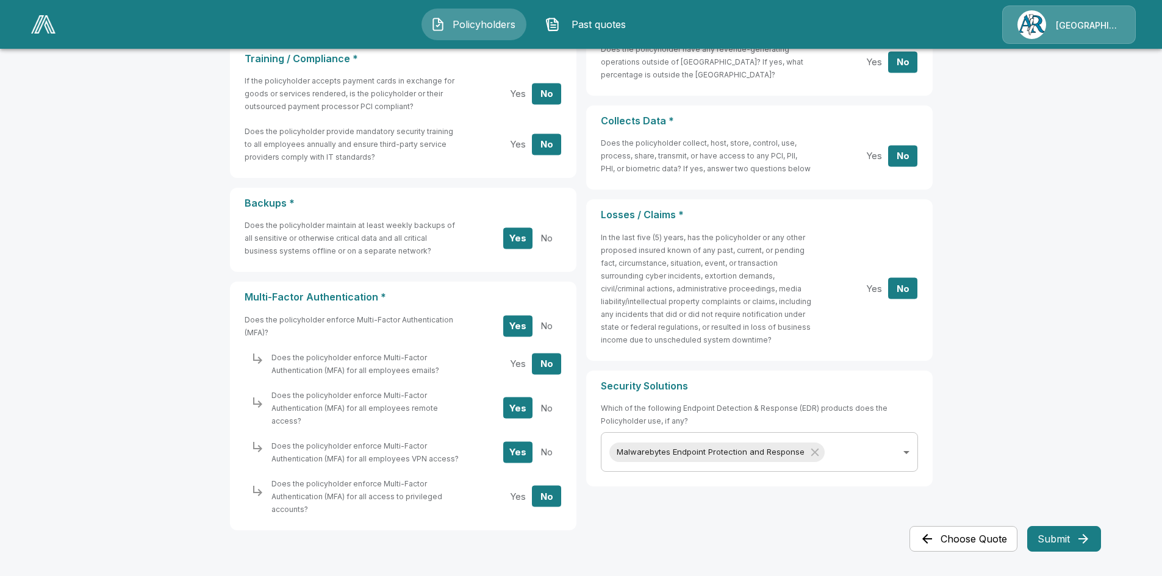
click at [1043, 539] on button "Submit" at bounding box center [1064, 539] width 74 height 26
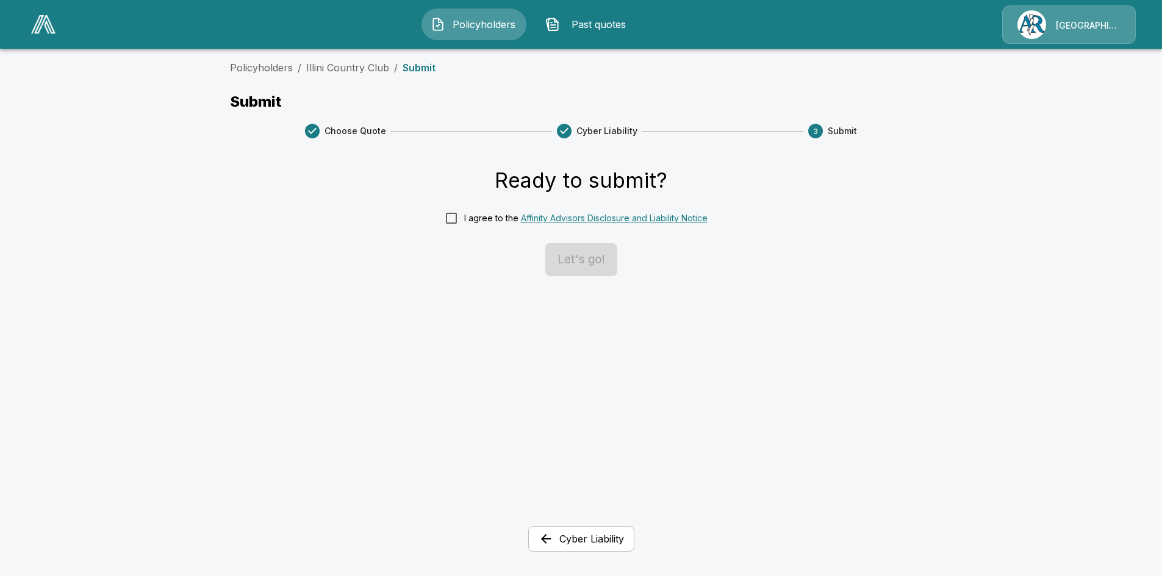
scroll to position [0, 0]
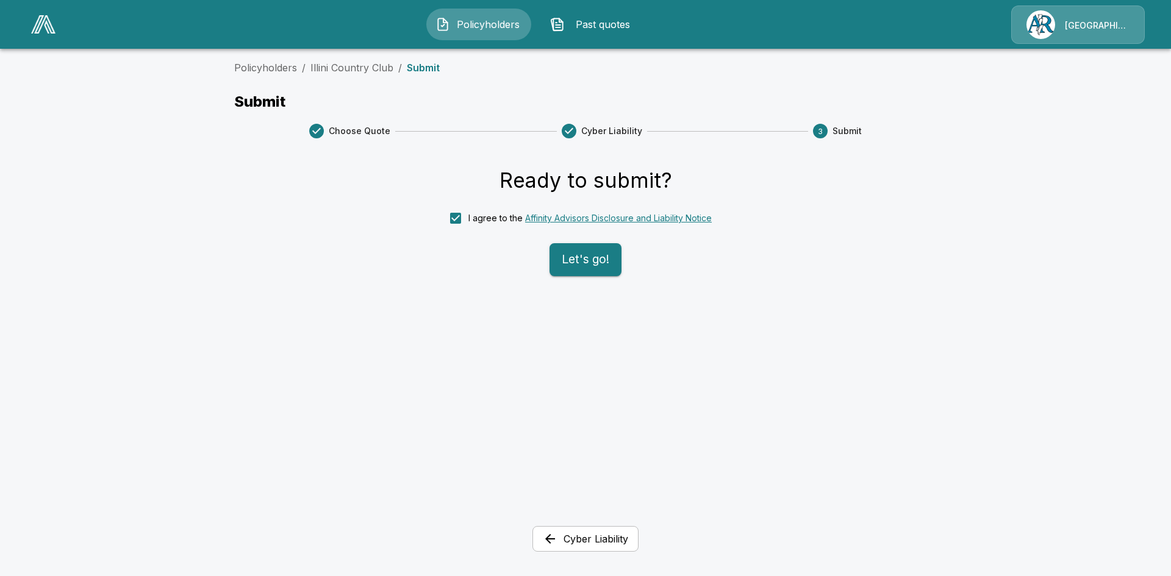
click at [580, 262] on button "Let's go!" at bounding box center [586, 259] width 72 height 33
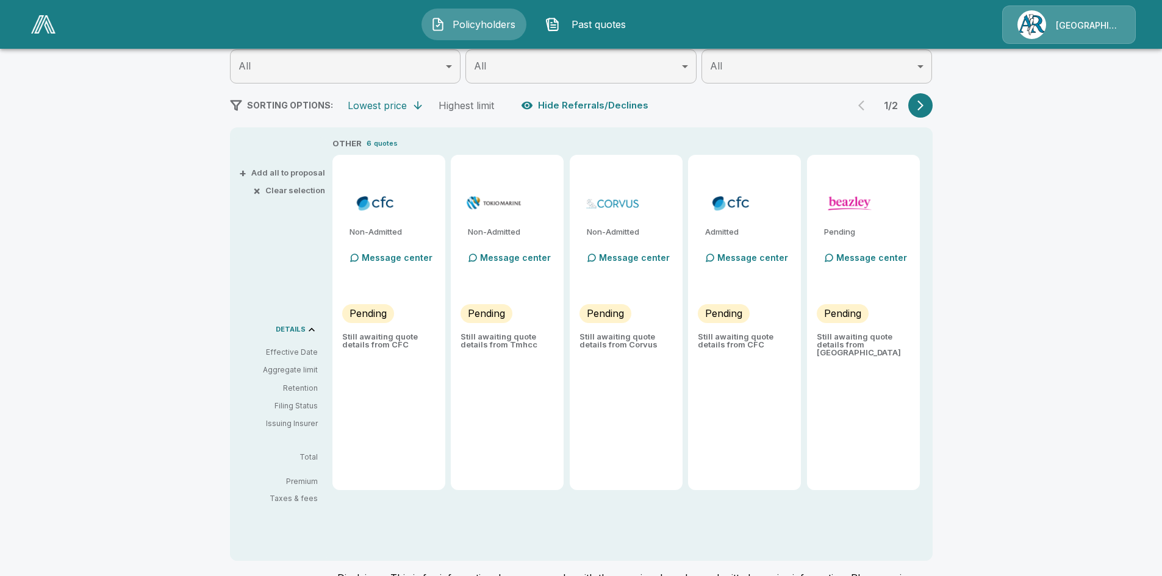
scroll to position [183, 0]
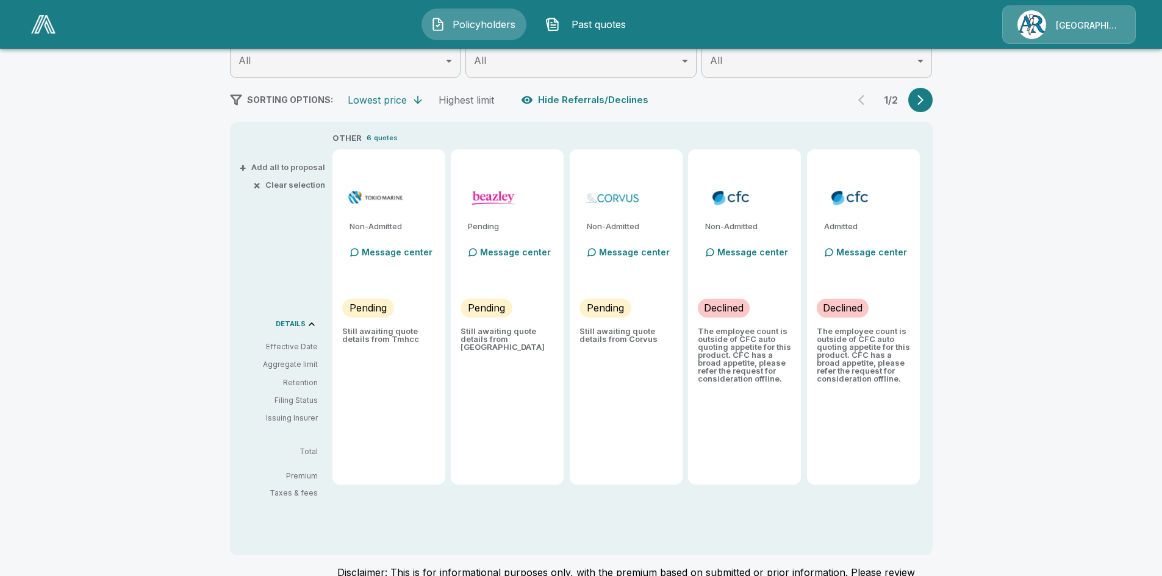
type input "*******"
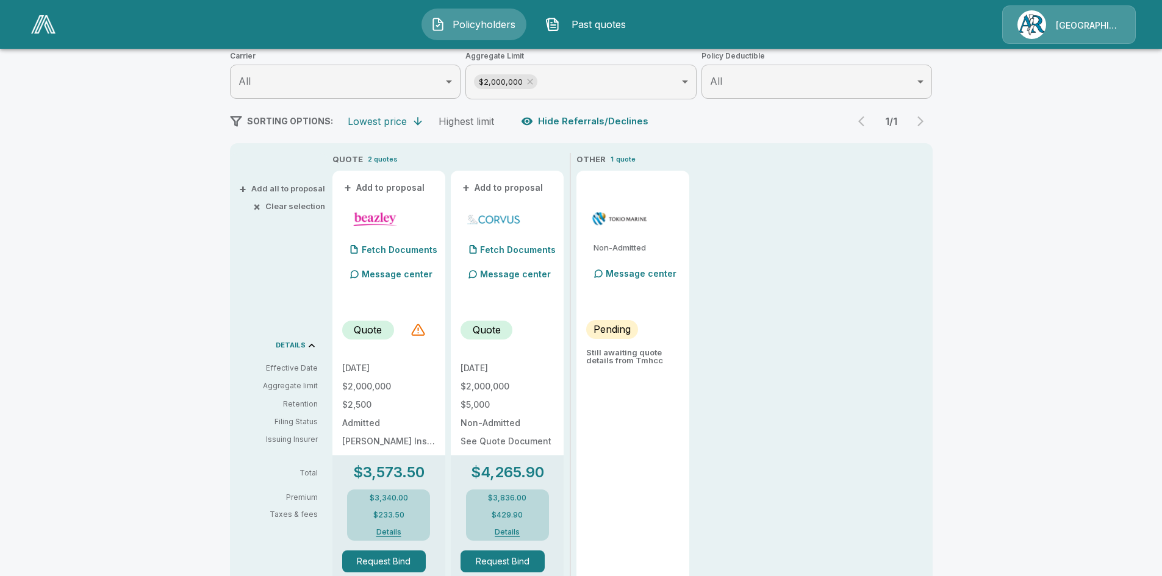
scroll to position [162, 0]
click at [426, 335] on div at bounding box center [418, 330] width 15 height 15
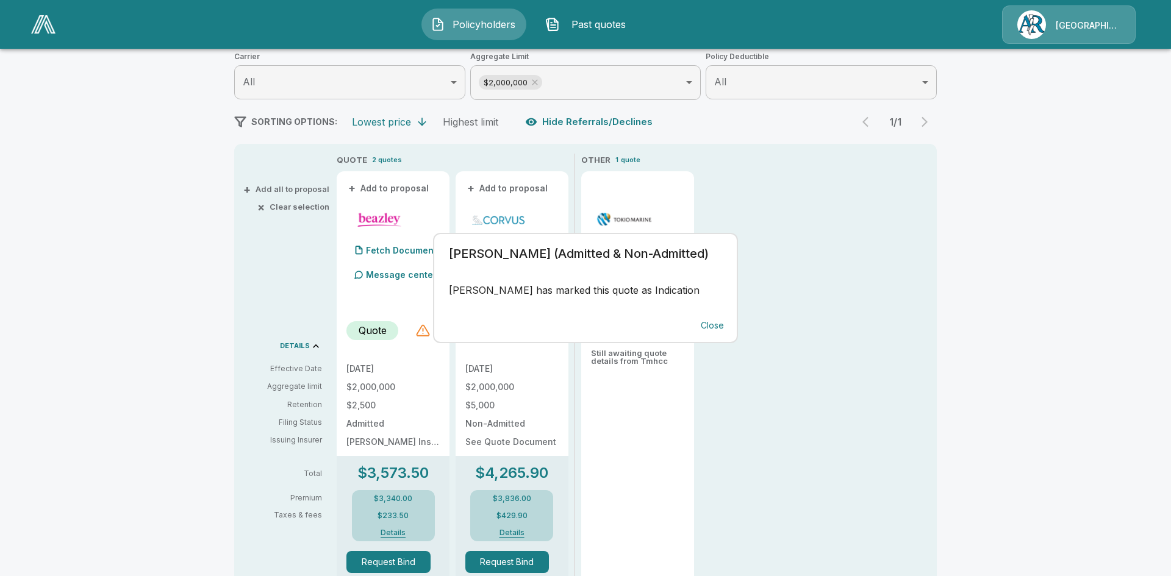
click at [426, 335] on div "[PERSON_NAME] (Admitted & Non-Admitted) [PERSON_NAME] has marked this quote as …" at bounding box center [585, 288] width 1171 height 576
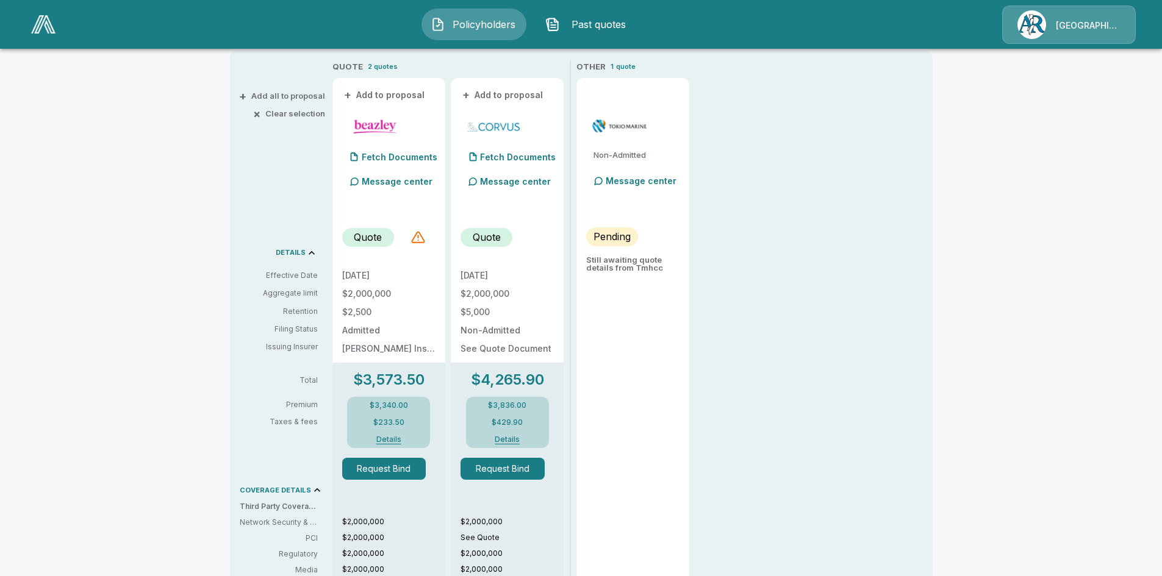
scroll to position [40, 0]
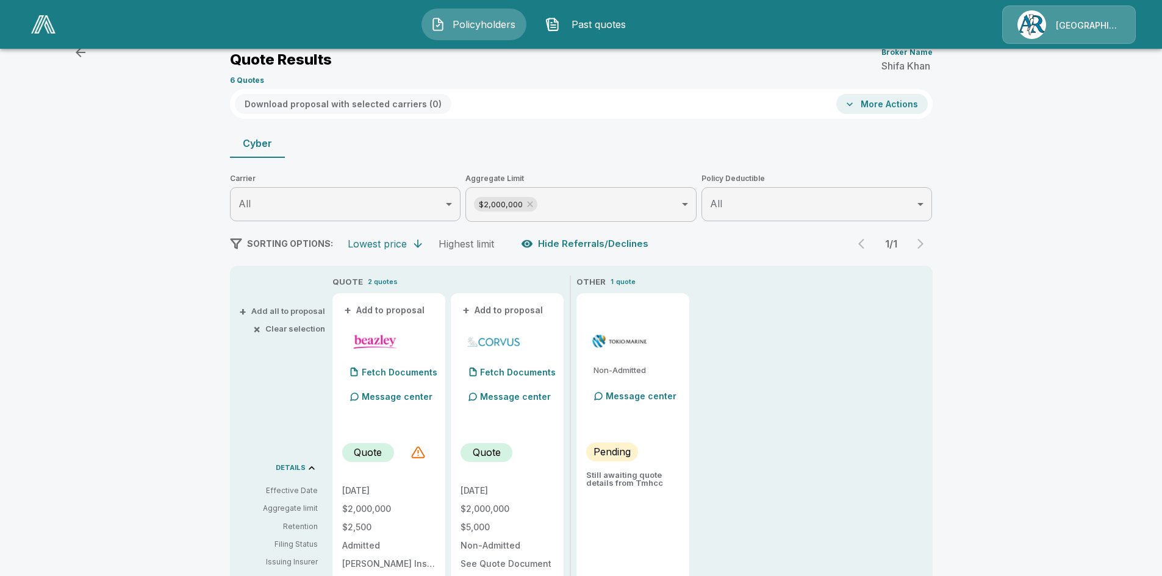
click at [924, 246] on div "1 / 1" at bounding box center [891, 244] width 83 height 24
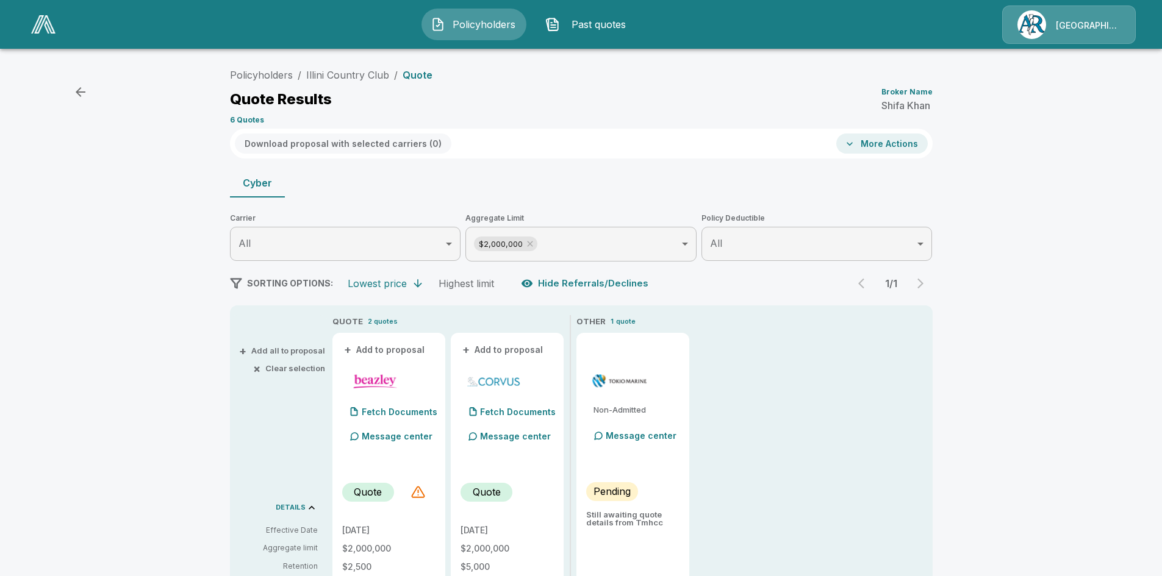
click at [926, 284] on div "1 / 1" at bounding box center [891, 283] width 83 height 24
click at [924, 283] on div "1 / 1" at bounding box center [891, 283] width 83 height 24
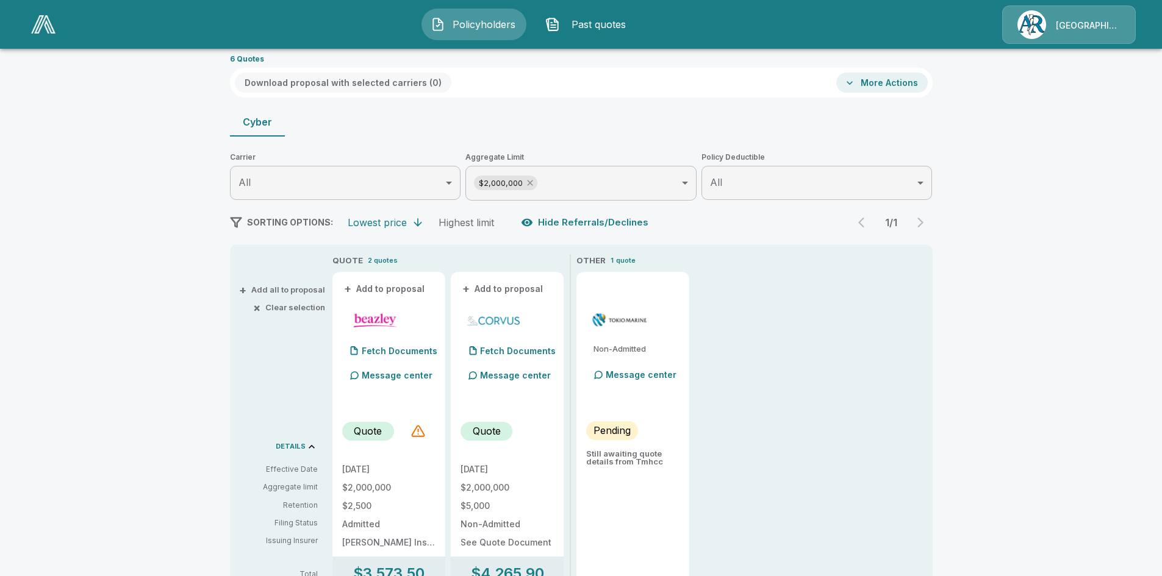
click at [535, 184] on icon at bounding box center [530, 183] width 10 height 10
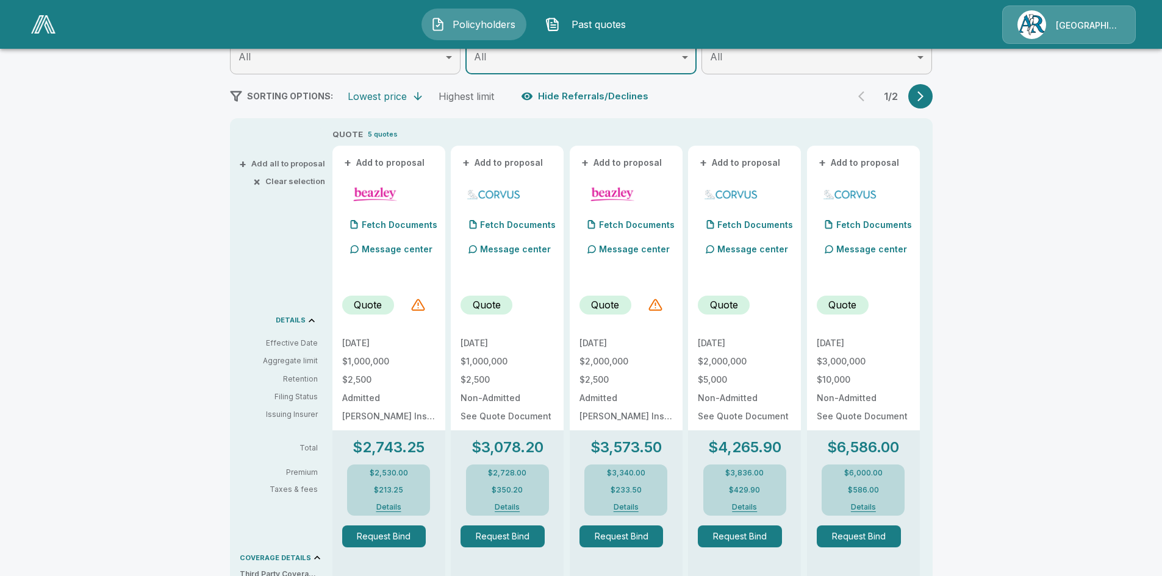
scroll to position [183, 0]
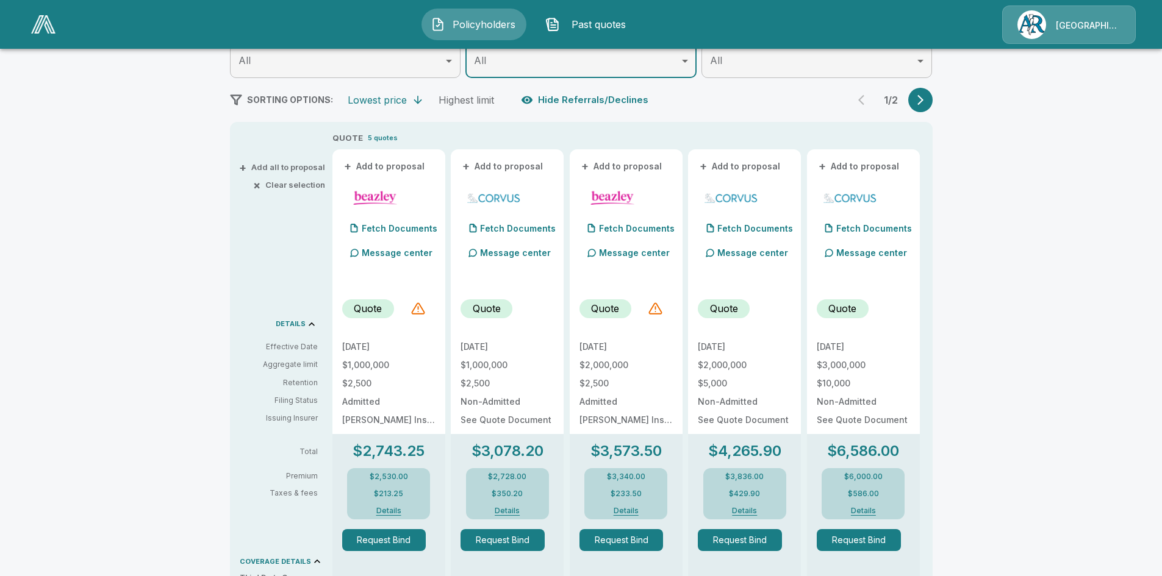
click at [927, 101] on icon "button" at bounding box center [920, 100] width 12 height 12
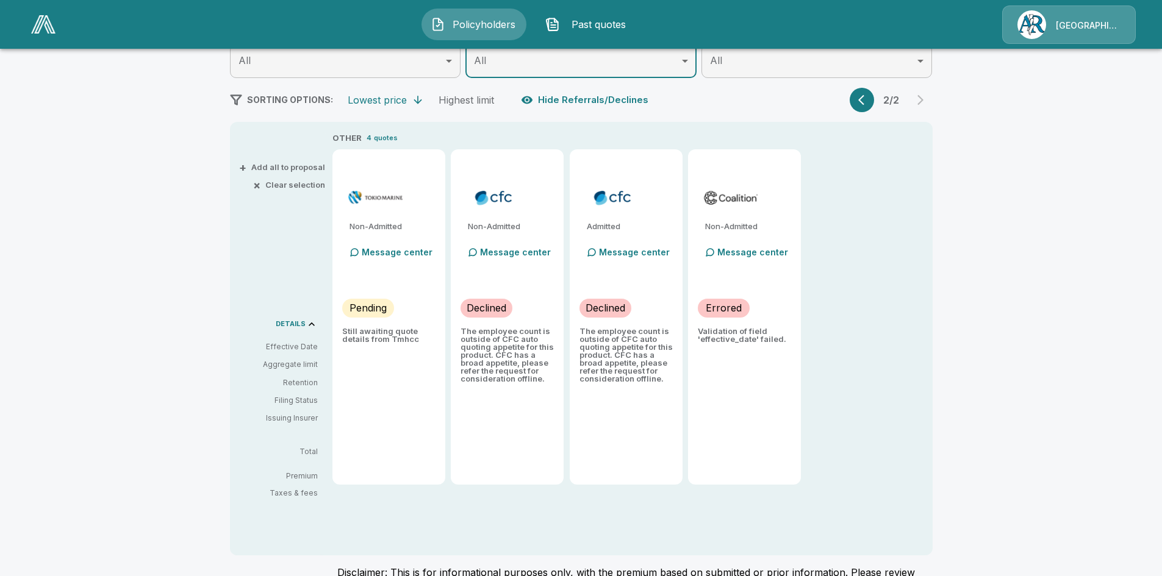
click at [867, 99] on icon "button" at bounding box center [864, 100] width 12 height 12
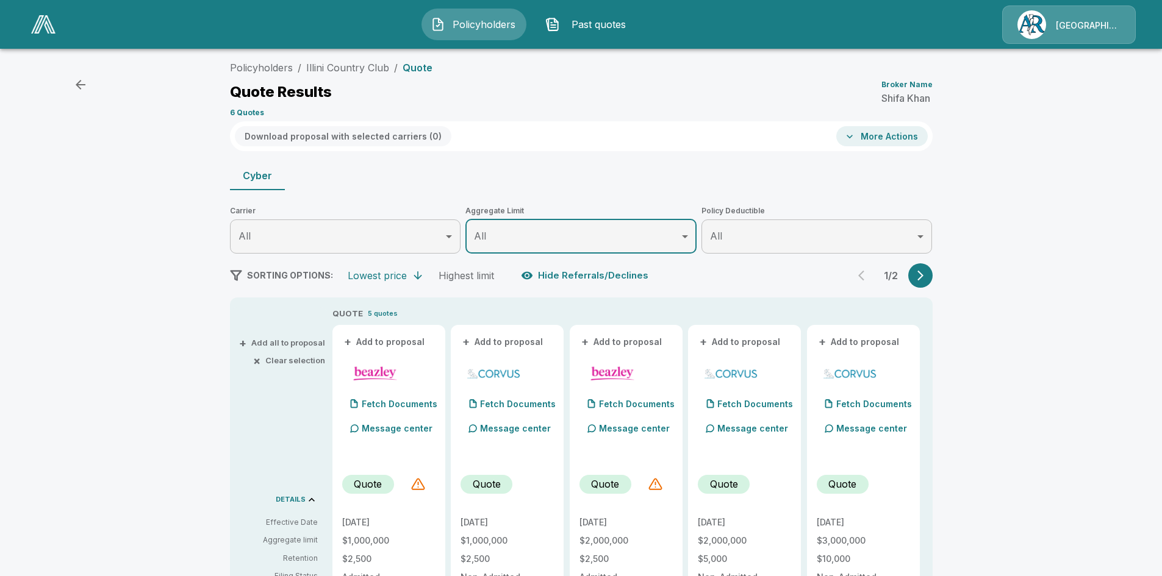
scroll to position [0, 0]
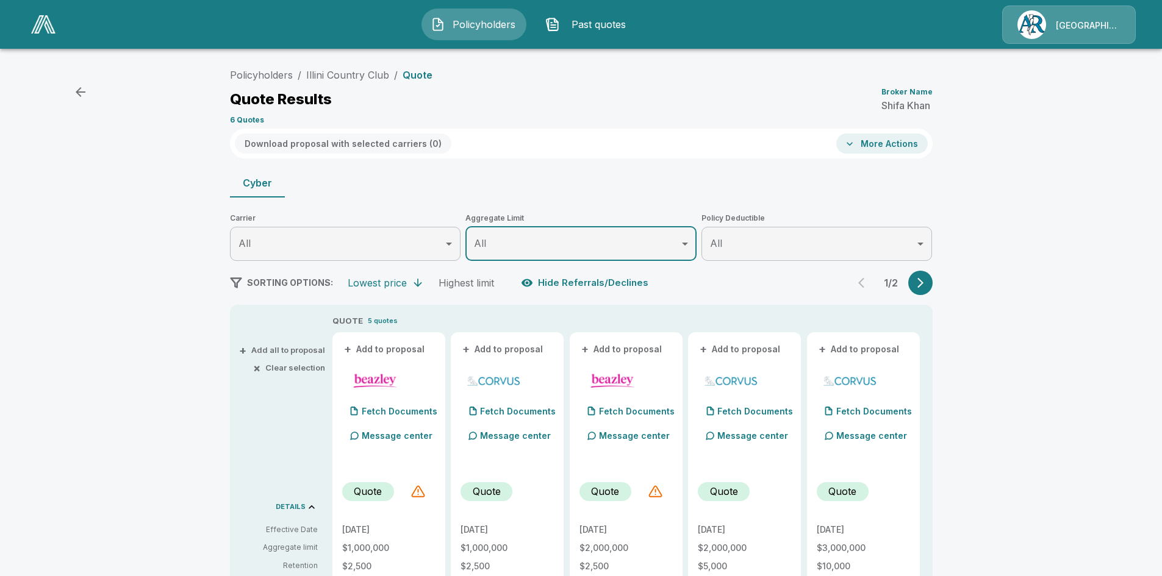
click at [856, 143] on icon "button" at bounding box center [850, 144] width 12 height 12
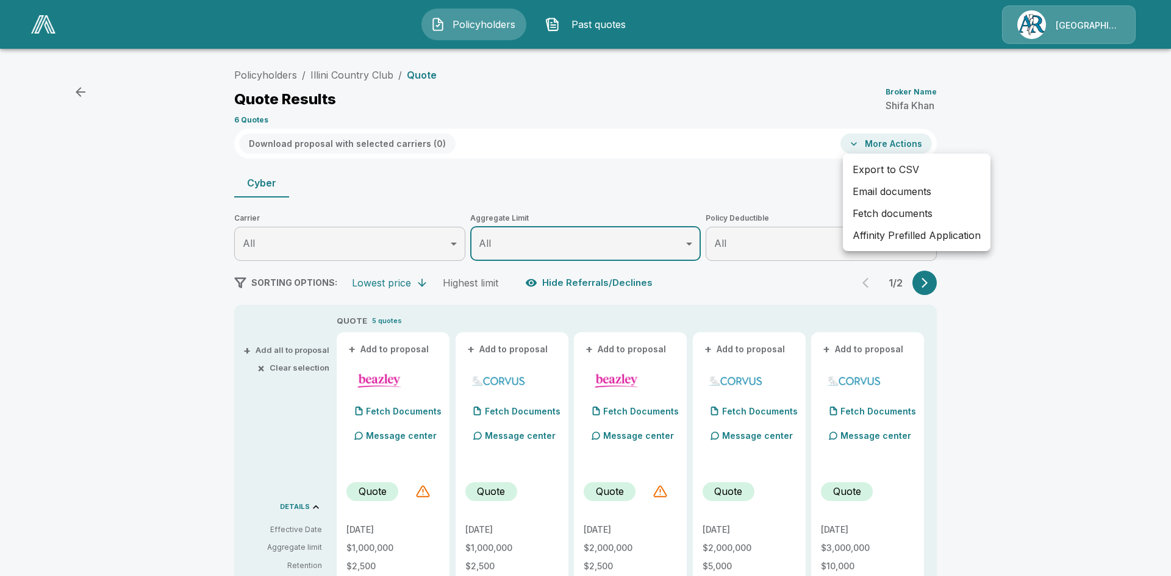
click at [809, 180] on div at bounding box center [585, 288] width 1171 height 576
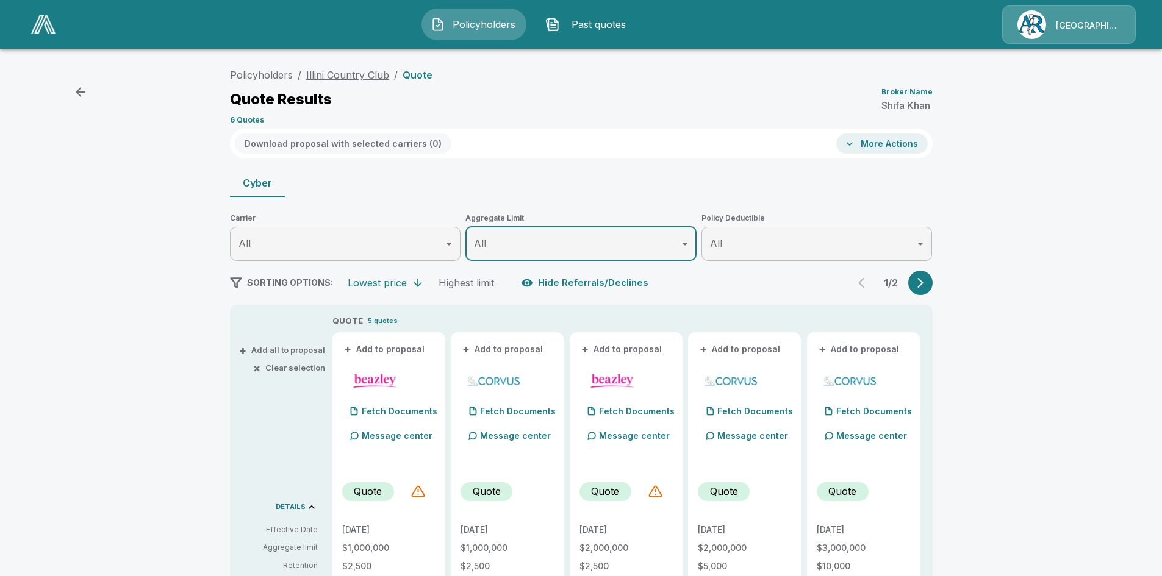
click at [348, 76] on link "Illini Country Club" at bounding box center [347, 75] width 83 height 12
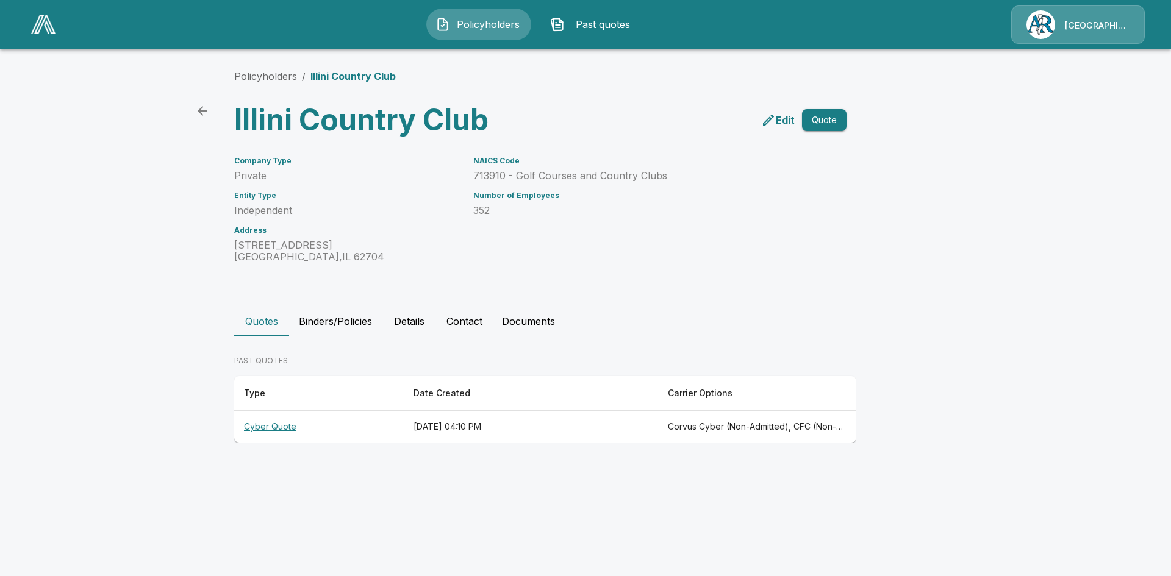
click at [782, 118] on p "Edit" at bounding box center [785, 120] width 19 height 15
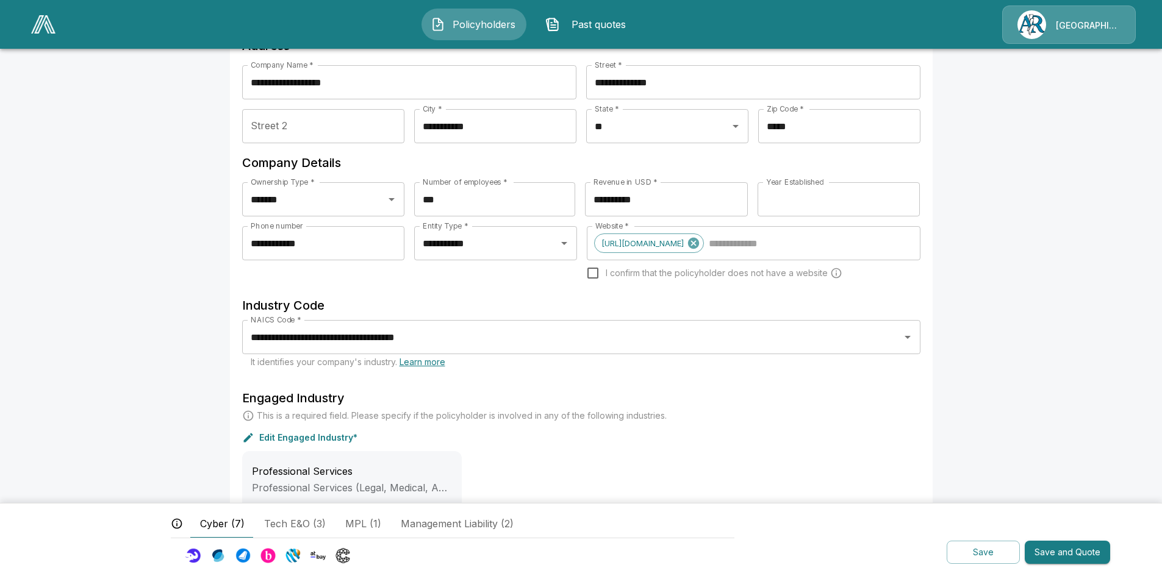
scroll to position [61, 0]
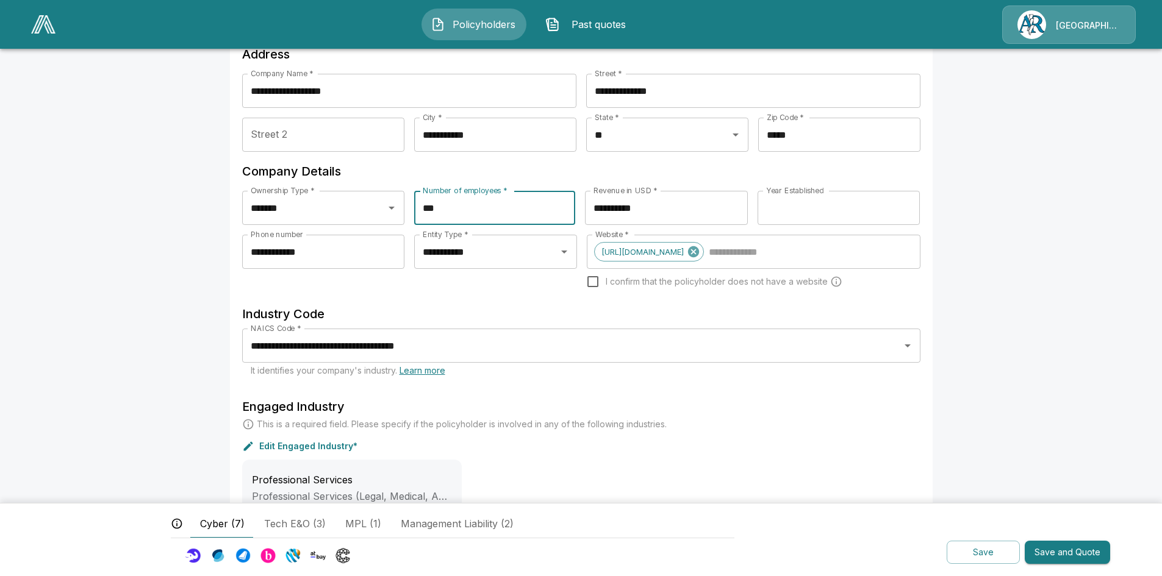
drag, startPoint x: 456, startPoint y: 208, endPoint x: 428, endPoint y: 208, distance: 27.5
click at [428, 208] on input "***" at bounding box center [494, 208] width 161 height 34
type input "***"
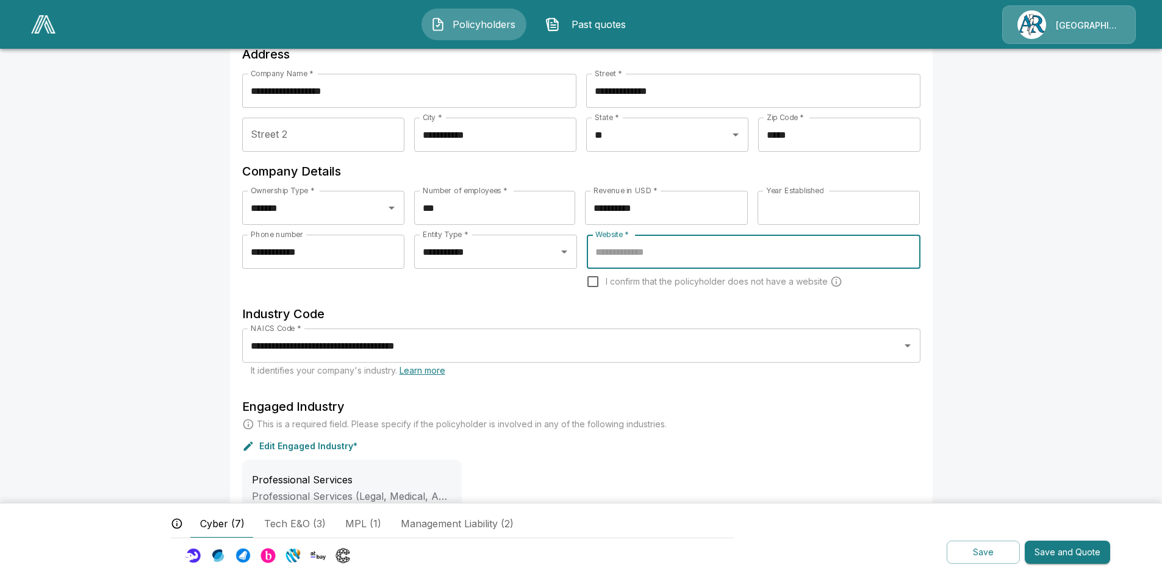
click at [618, 254] on input "Website *" at bounding box center [753, 251] width 322 height 23
paste input "**********"
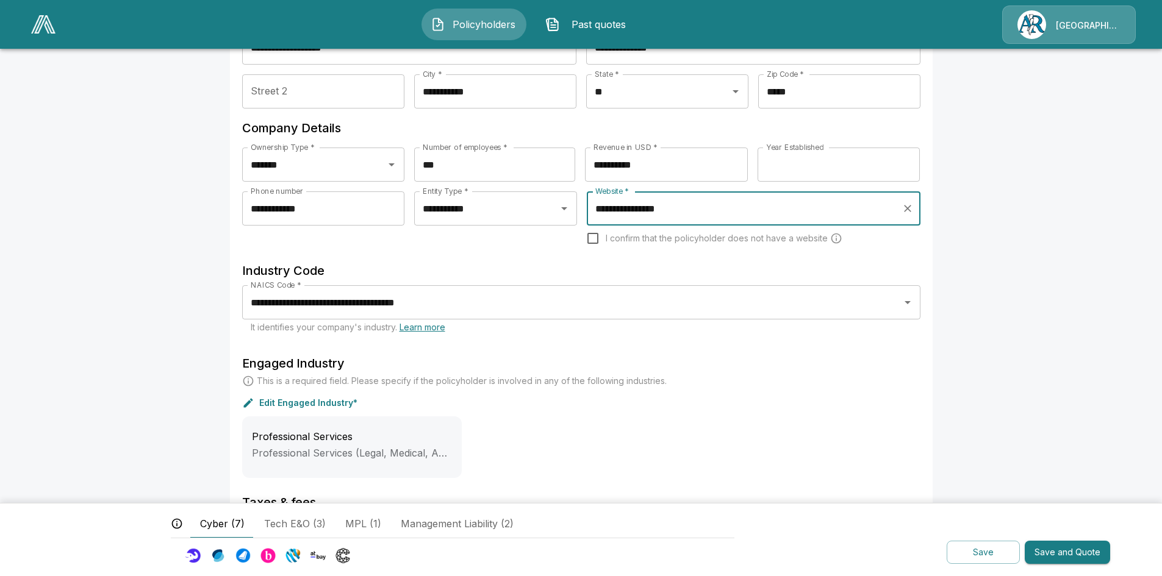
scroll to position [244, 0]
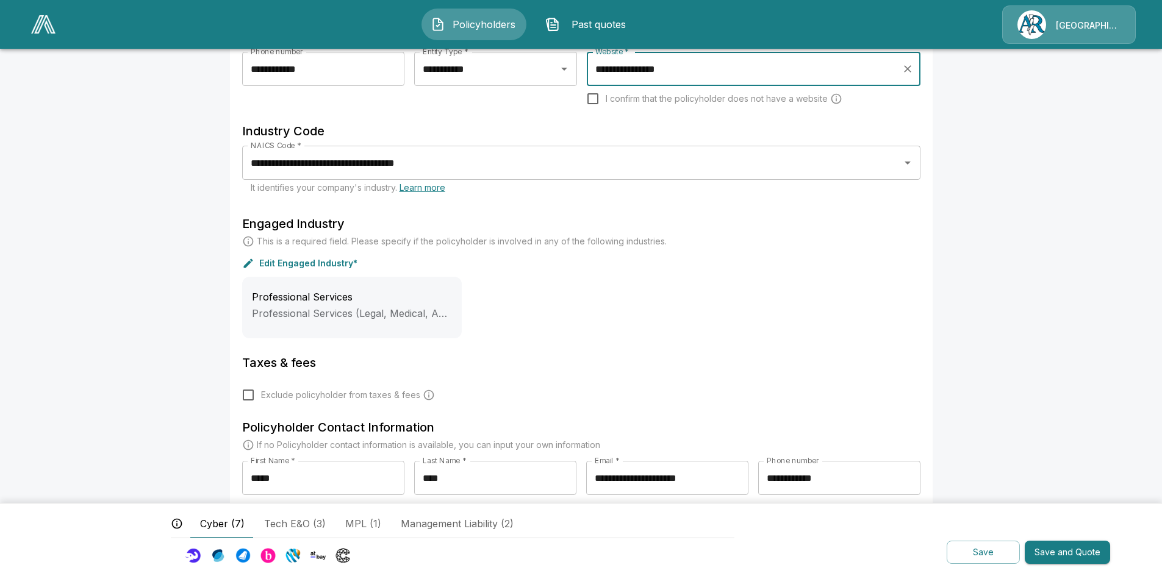
type input "**********"
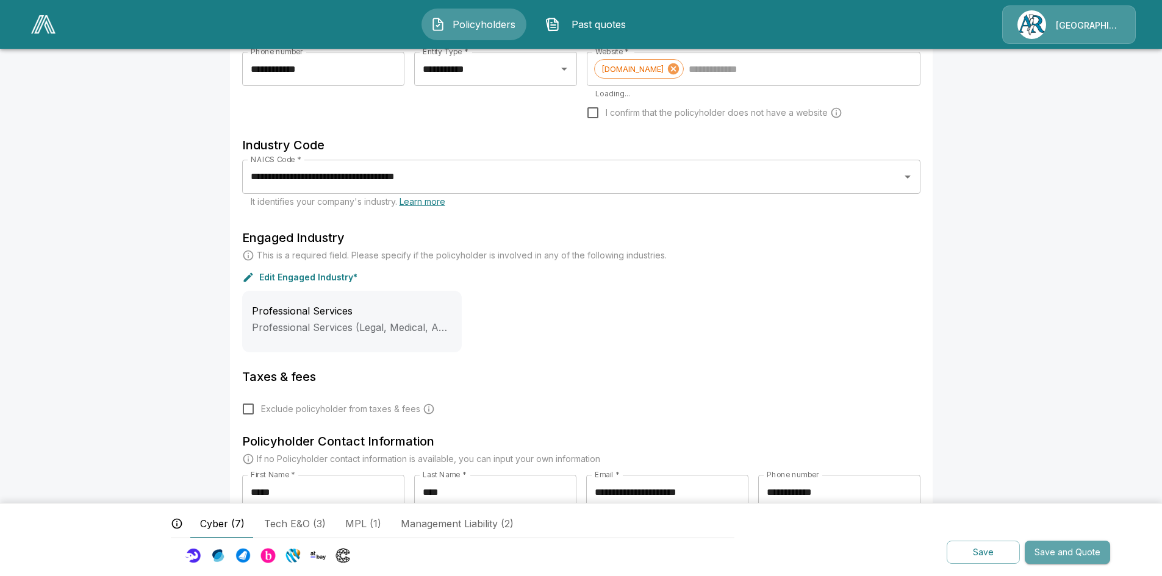
click at [1084, 555] on button "Save and Quote" at bounding box center [1067, 553] width 85 height 24
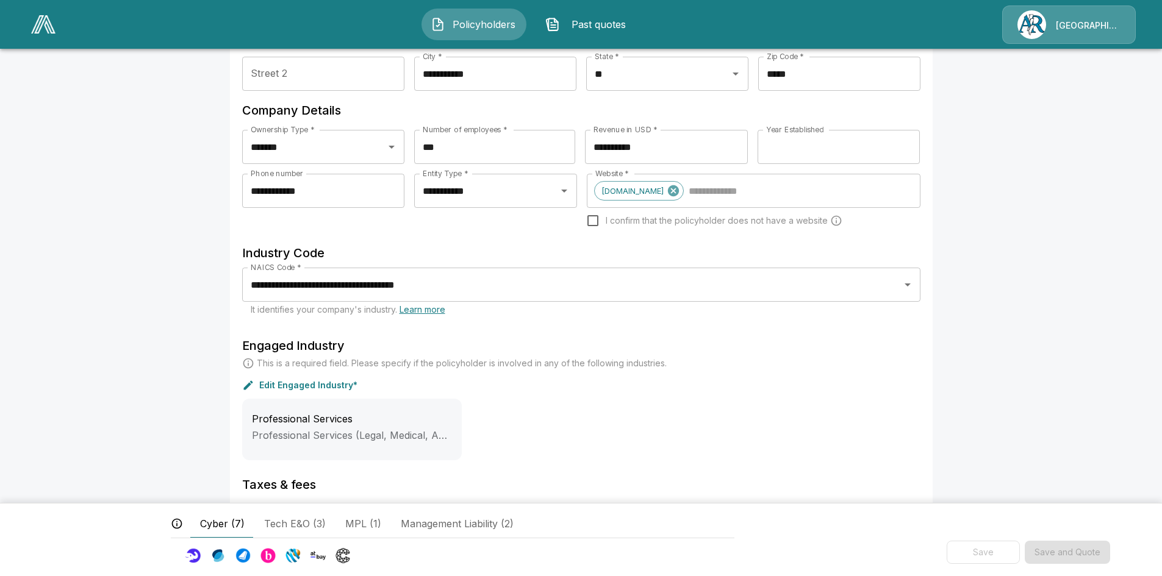
scroll to position [0, 0]
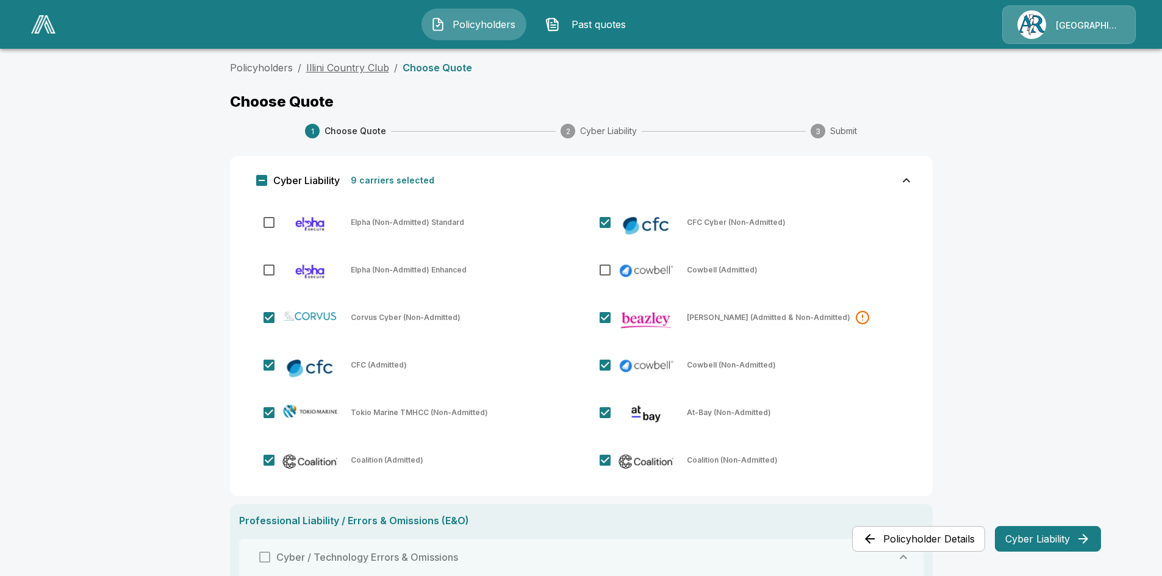
click at [365, 67] on link "Illini Country Club" at bounding box center [347, 68] width 83 height 12
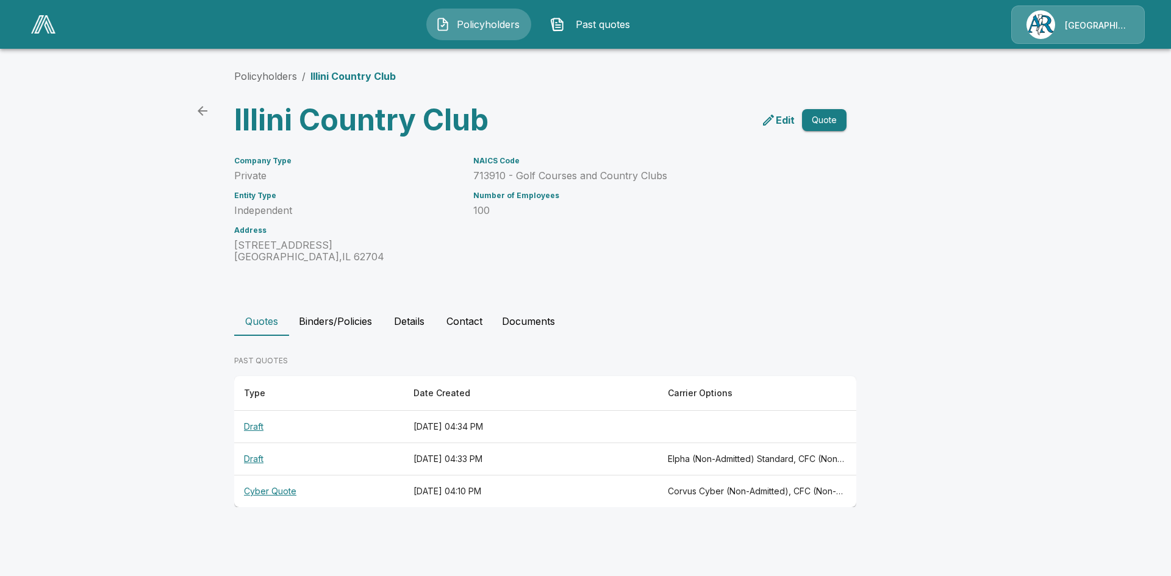
click at [263, 493] on th "Cyber Quote" at bounding box center [319, 492] width 170 height 32
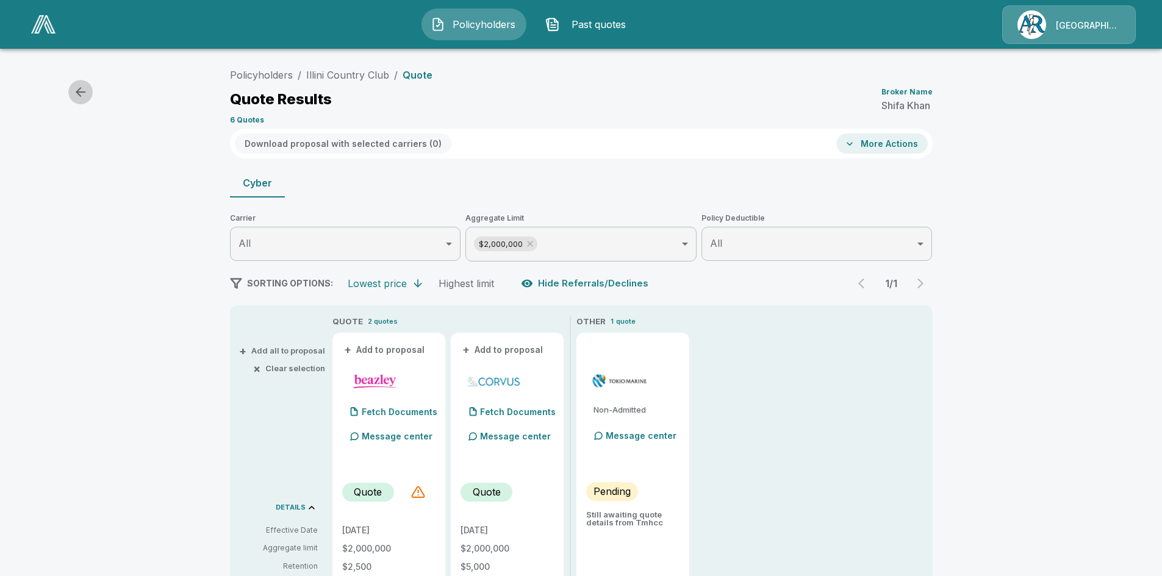
click at [79, 93] on icon "button" at bounding box center [81, 92] width 10 height 10
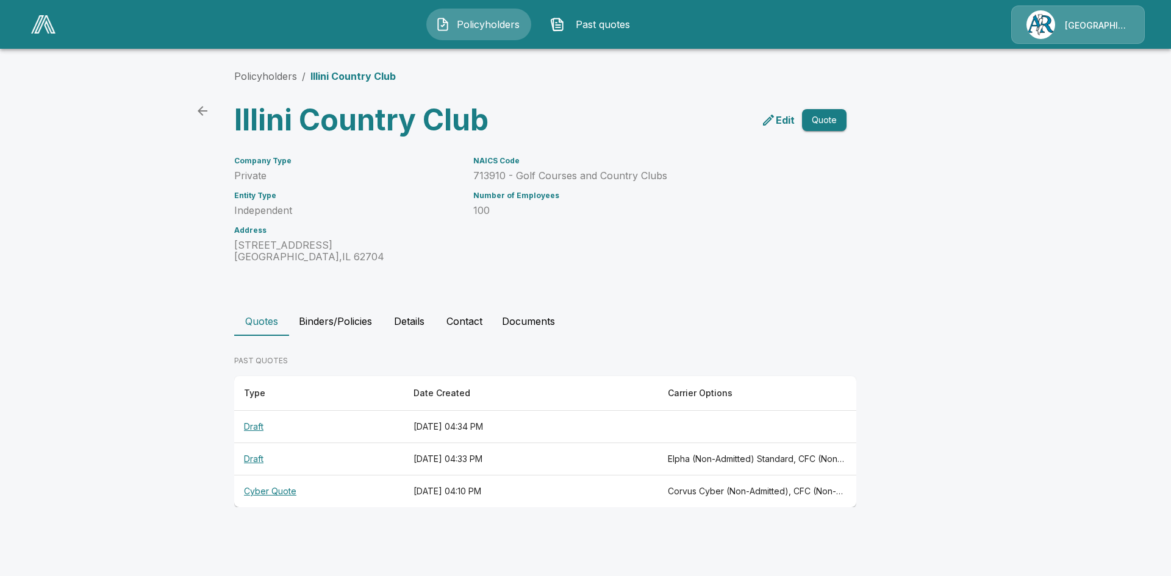
click at [251, 459] on th "Draft" at bounding box center [319, 459] width 170 height 32
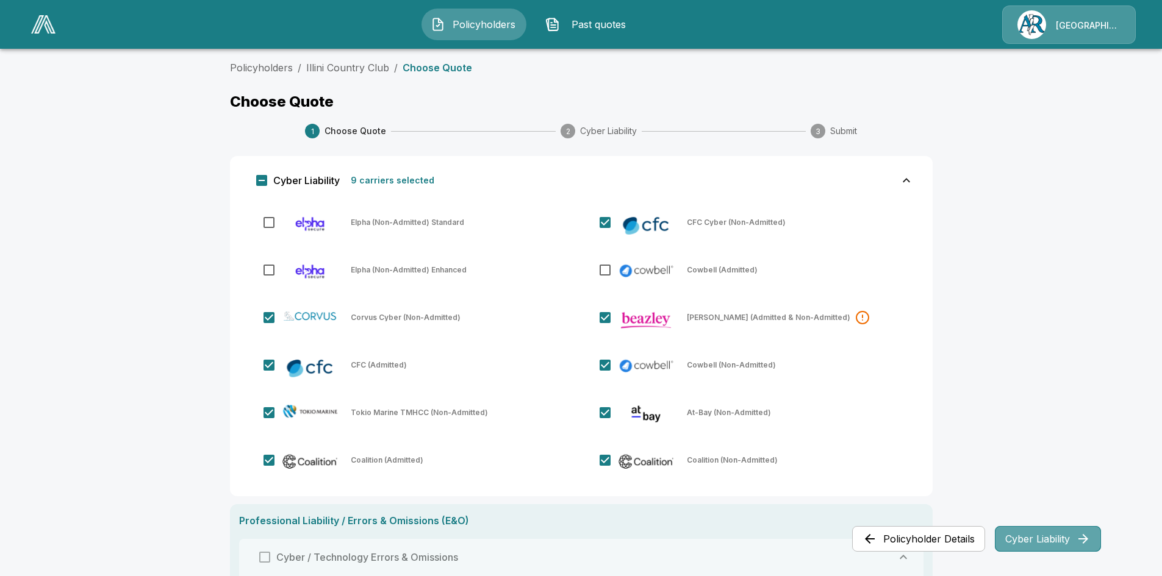
click at [1044, 544] on button "Cyber Liability" at bounding box center [1048, 539] width 106 height 26
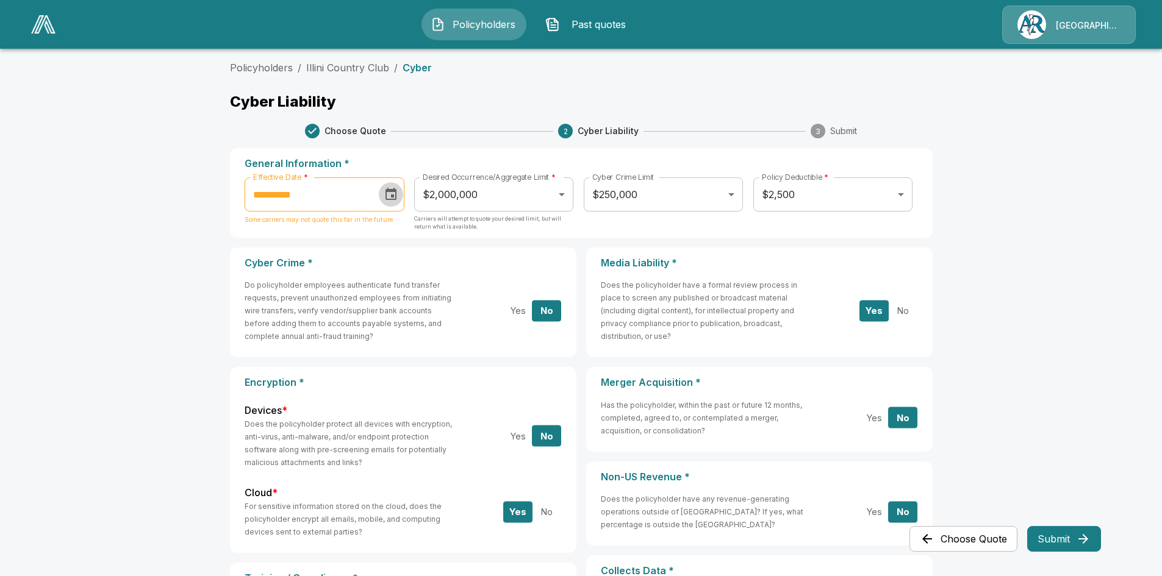
click at [391, 195] on icon "Choose date, selected date is Nov 10, 2025" at bounding box center [391, 194] width 11 height 12
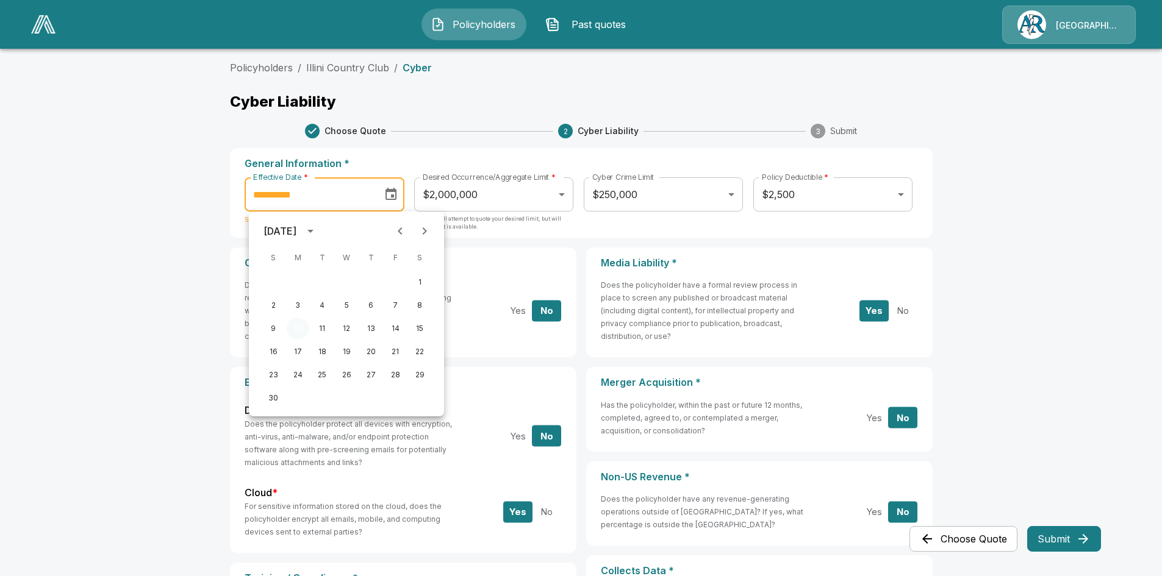
click at [301, 329] on button "10" at bounding box center [298, 329] width 22 height 22
click at [358, 149] on div "**********" at bounding box center [581, 193] width 703 height 90
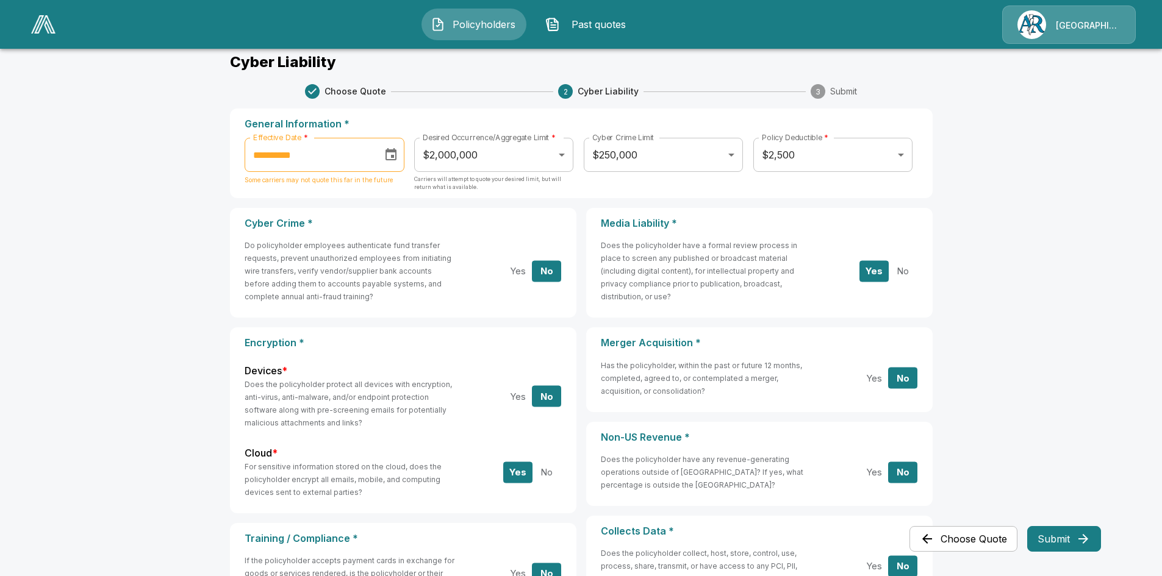
scroll to position [61, 0]
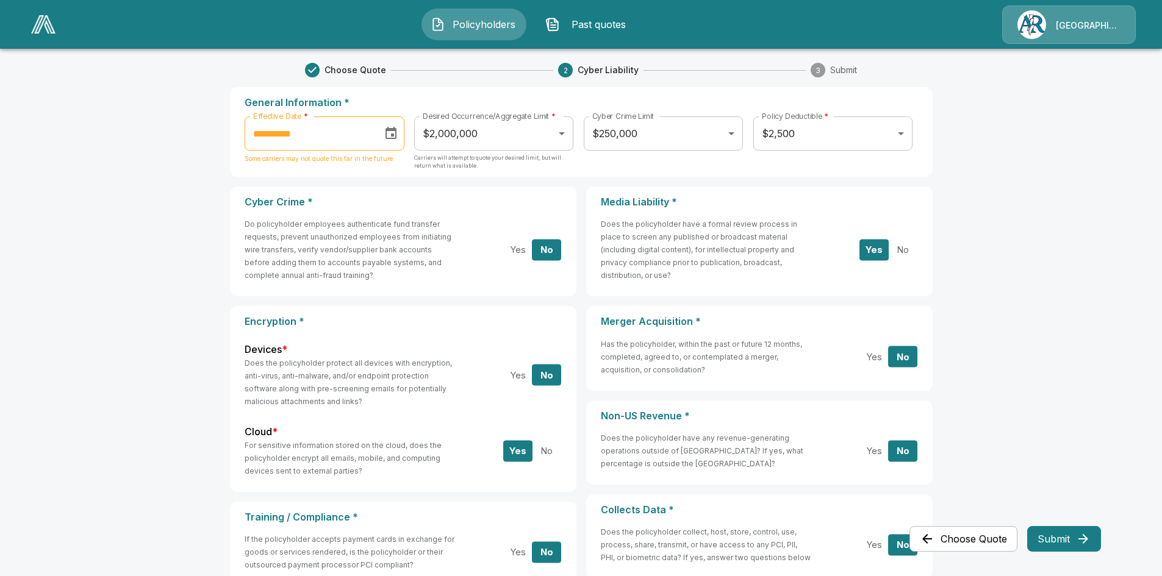
click at [391, 134] on icon "Choose date, selected date is Nov 10, 2025" at bounding box center [391, 133] width 11 height 12
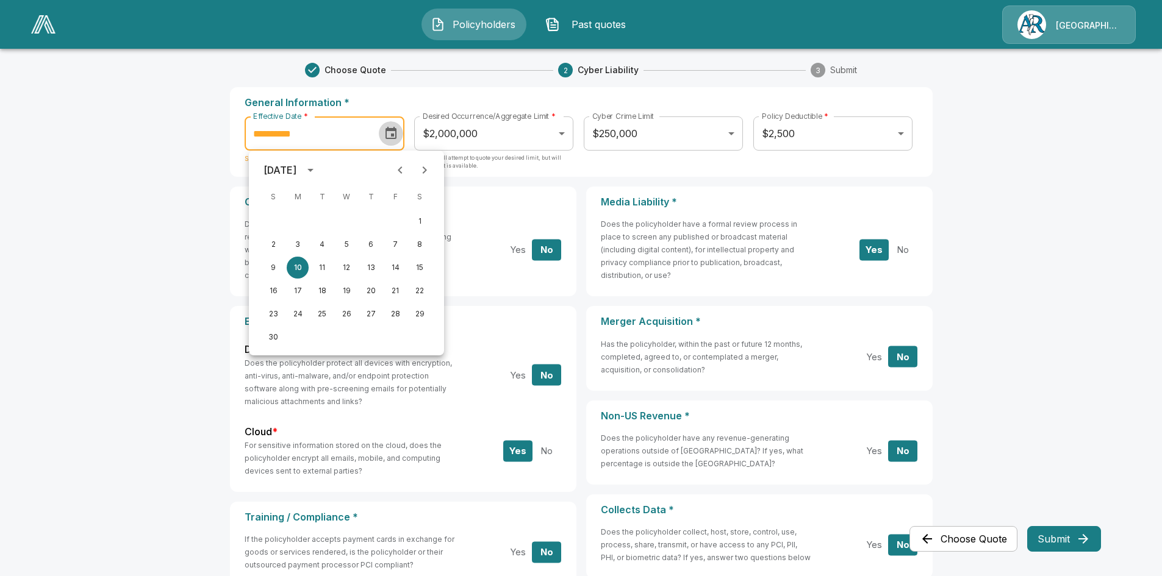
click at [391, 134] on icon "Choose date, selected date is Nov 10, 2025" at bounding box center [391, 133] width 11 height 12
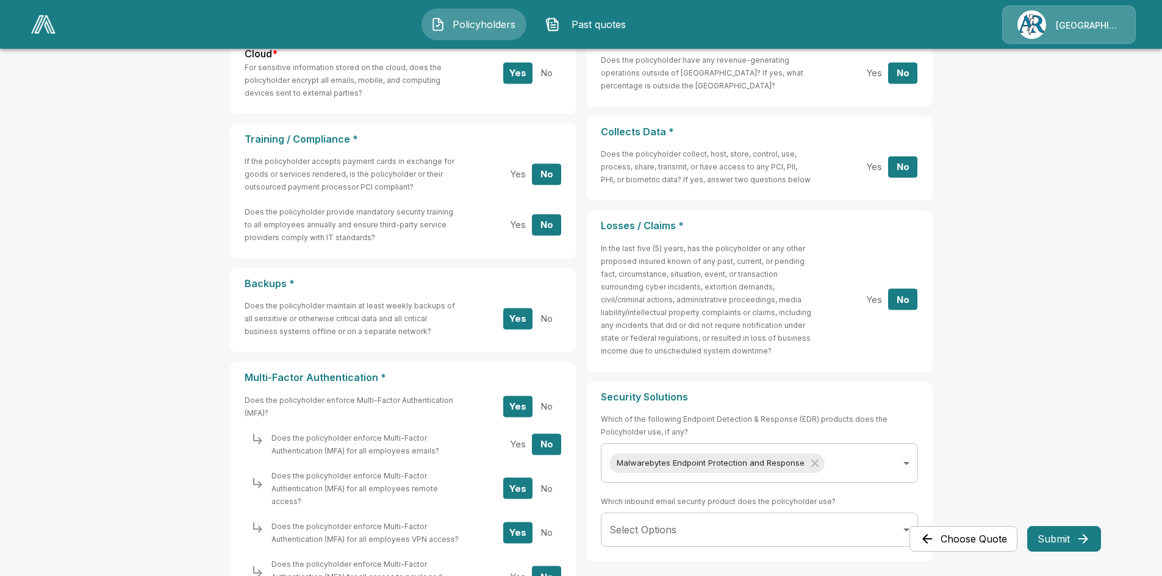
scroll to position [520, 0]
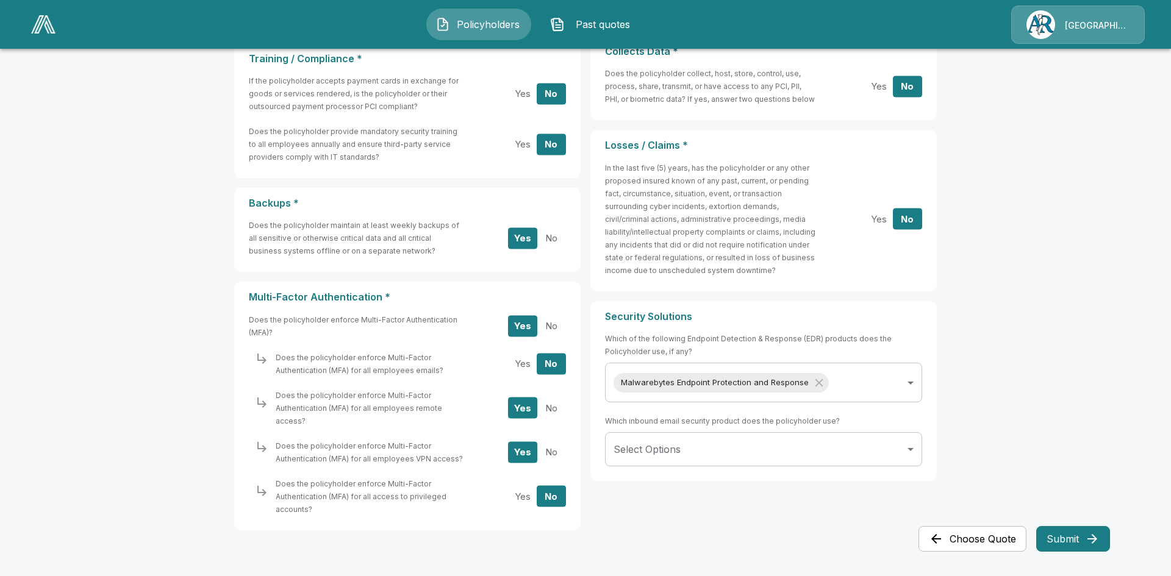
click at [907, 450] on body "**********" at bounding box center [585, 34] width 1171 height 1109
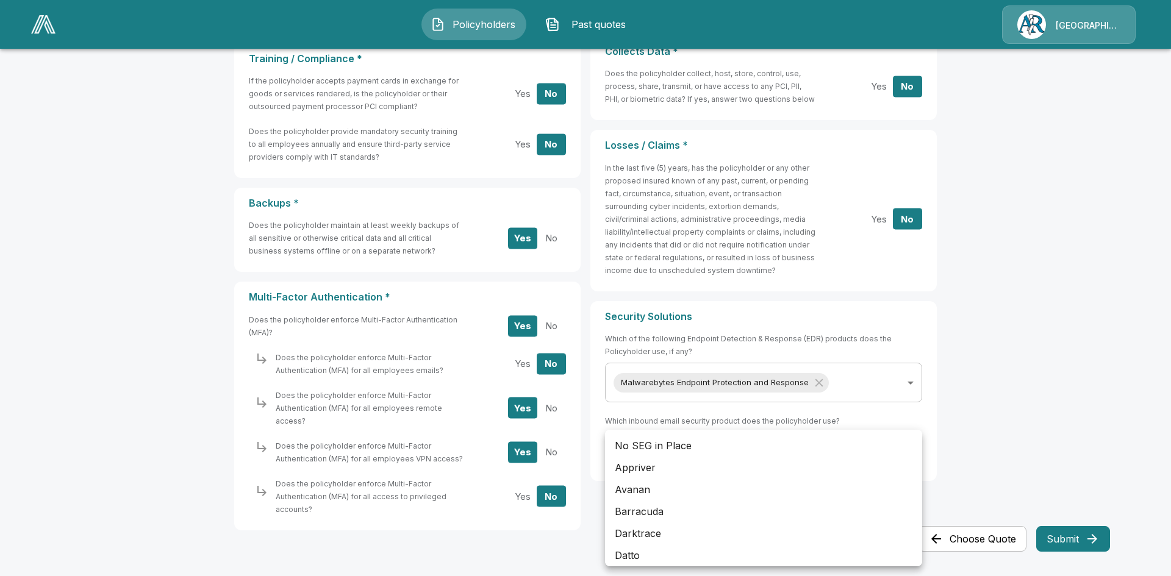
drag, startPoint x: 765, startPoint y: 525, endPoint x: 764, endPoint y: 516, distance: 9.2
click at [745, 509] on li "Barracuda" at bounding box center [763, 512] width 317 height 22
type input "*********"
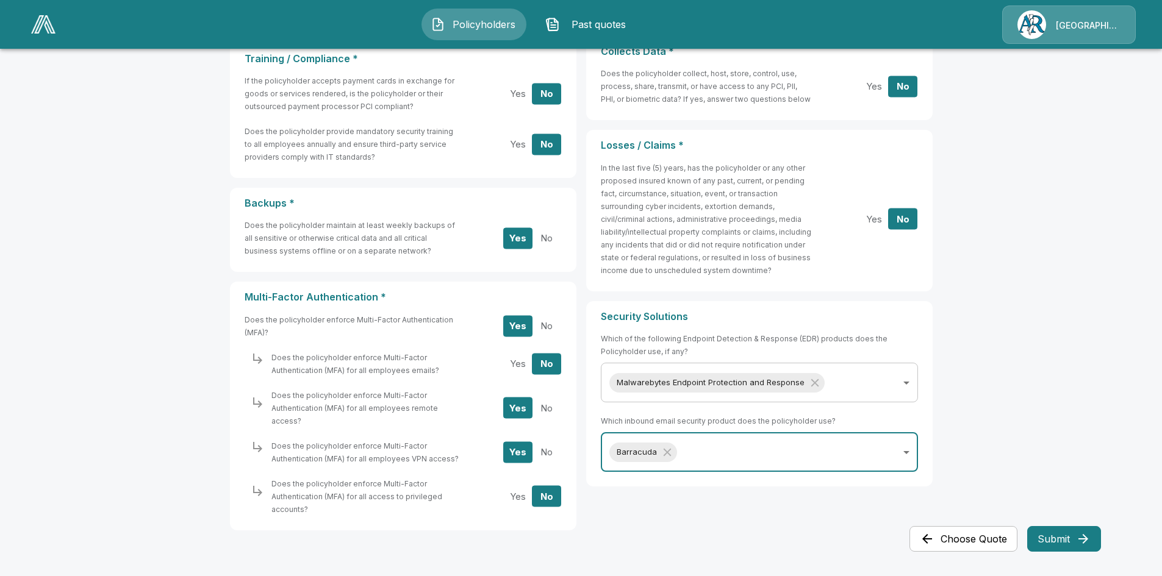
click at [1066, 486] on main "**********" at bounding box center [581, 34] width 1162 height 1109
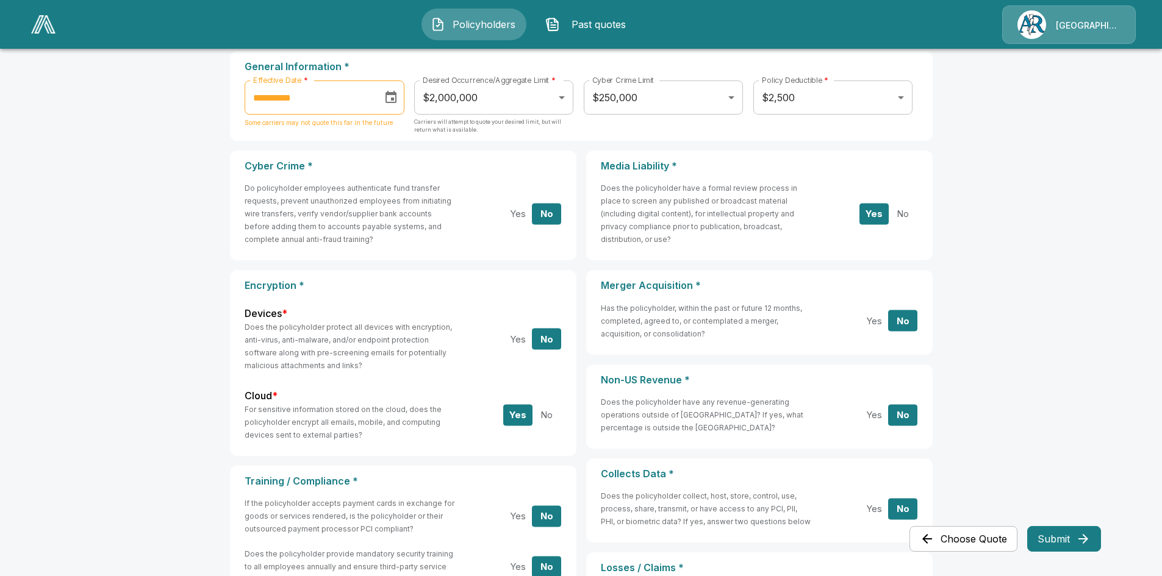
scroll to position [0, 0]
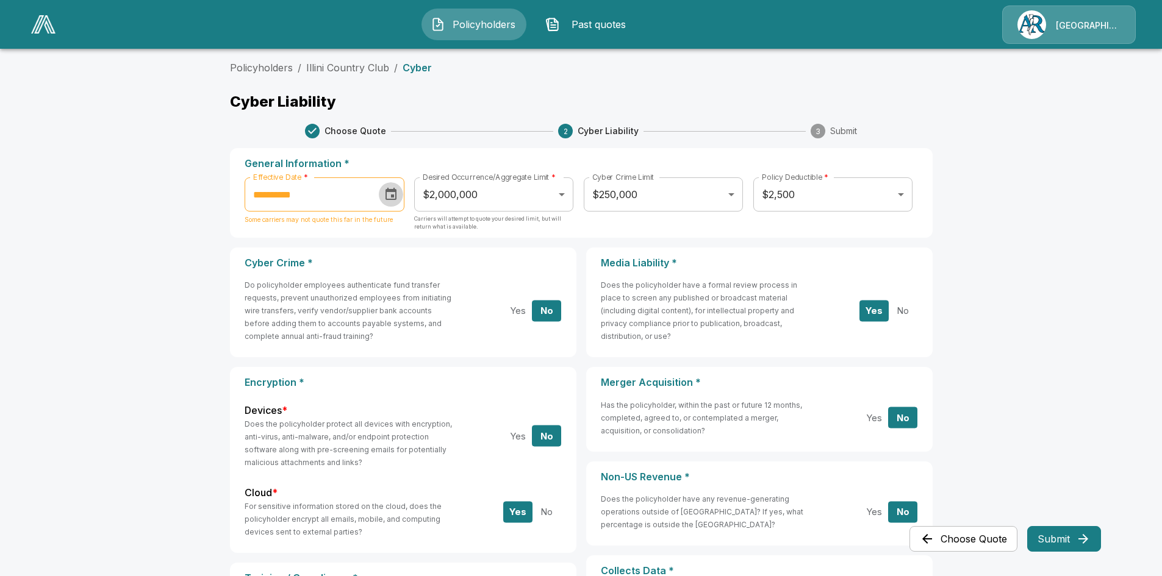
click at [395, 197] on icon "Choose date, selected date is Nov 10, 2025" at bounding box center [391, 194] width 15 height 15
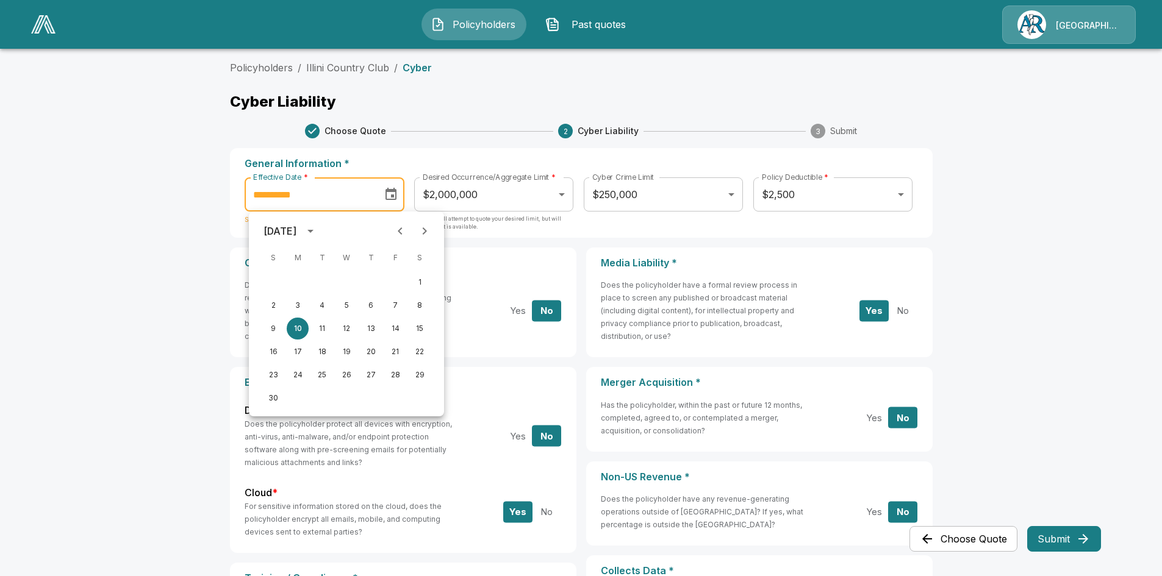
click at [398, 231] on icon "Previous month" at bounding box center [400, 231] width 4 height 7
click at [427, 234] on icon "Next month" at bounding box center [424, 231] width 15 height 15
click at [271, 354] on button "19" at bounding box center [273, 352] width 22 height 22
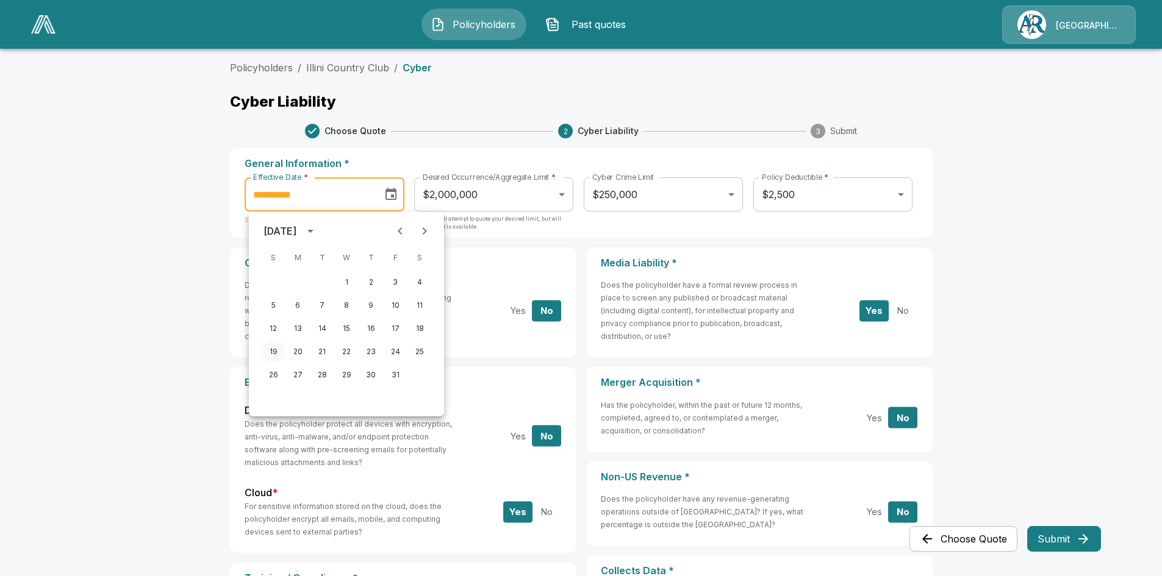
type input "**********"
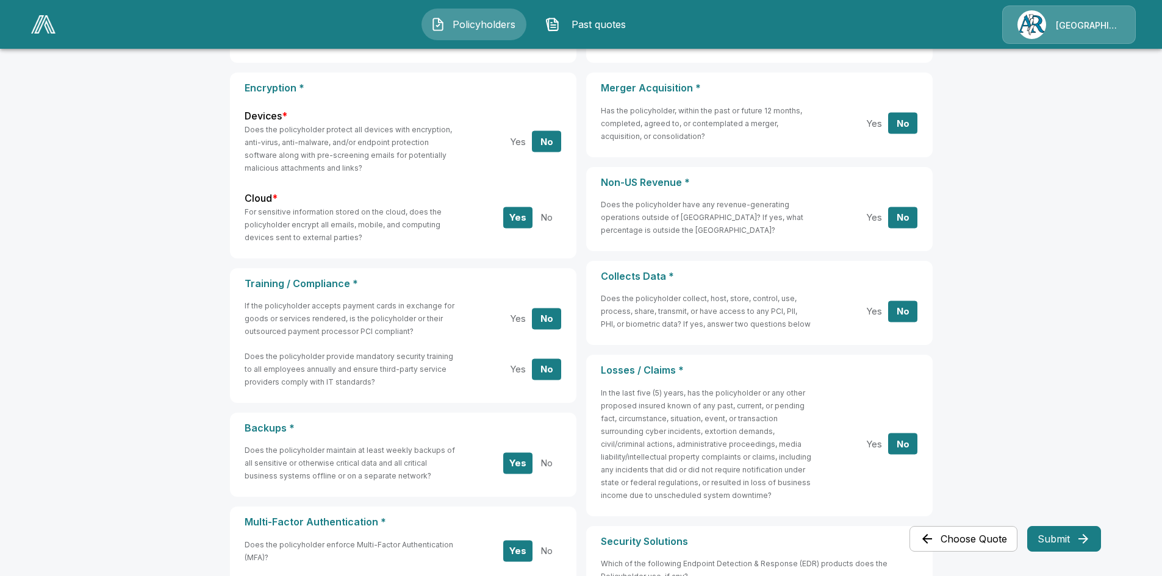
scroll to position [305, 0]
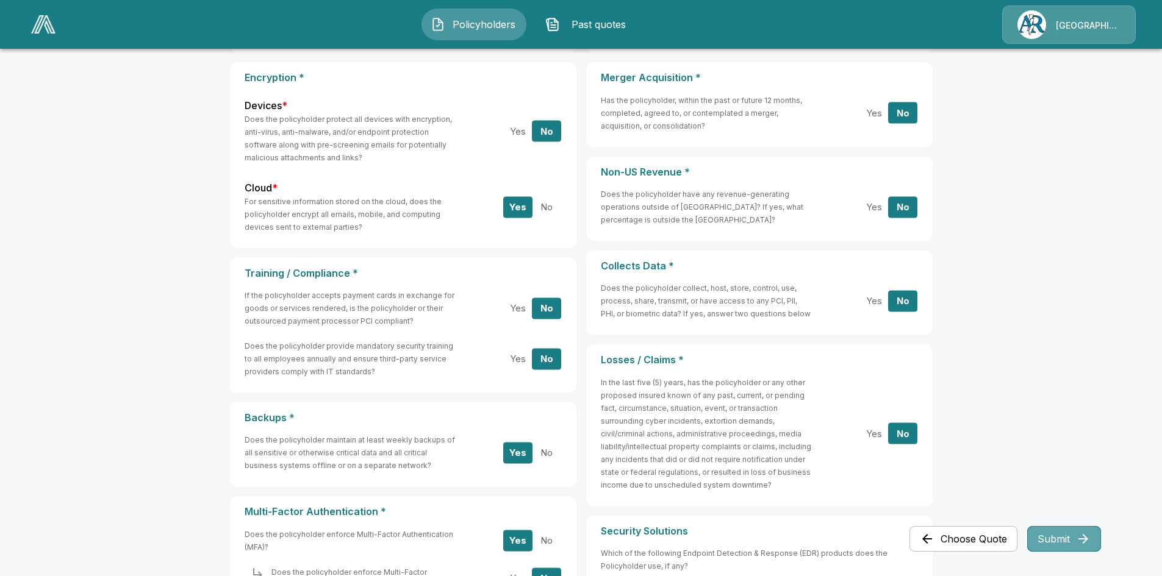
click at [1059, 548] on button "Submit" at bounding box center [1064, 539] width 74 height 26
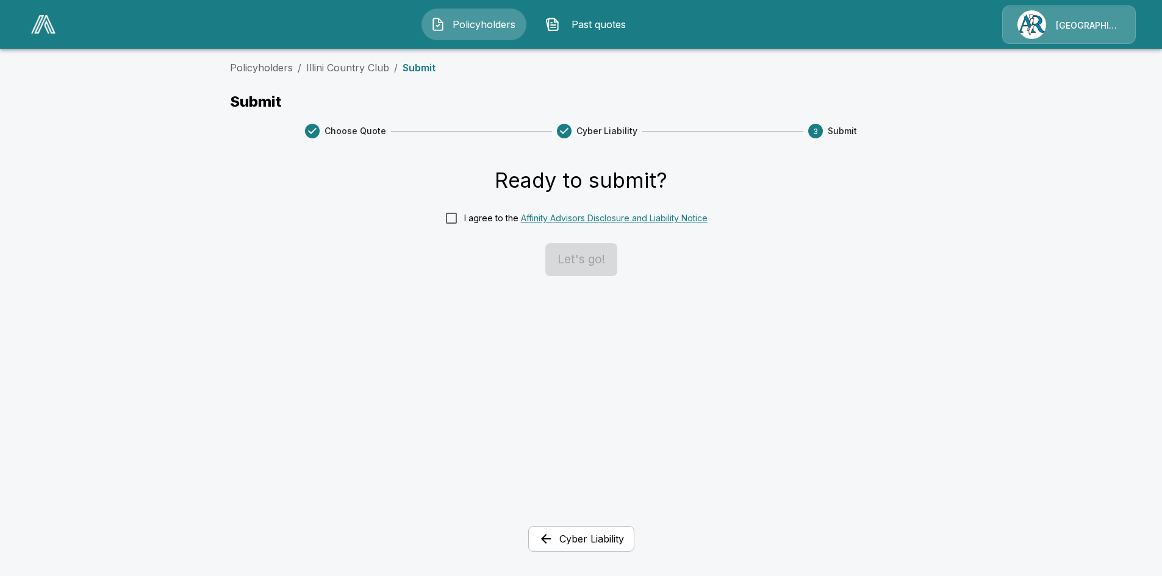
scroll to position [0, 0]
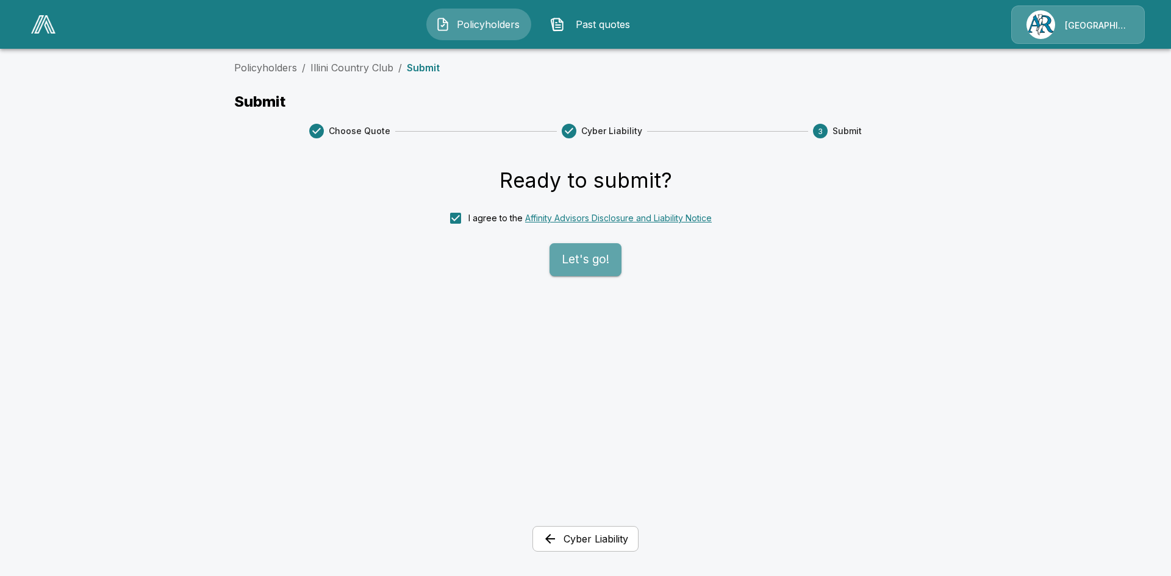
click at [563, 268] on button "Let's go!" at bounding box center [586, 259] width 72 height 33
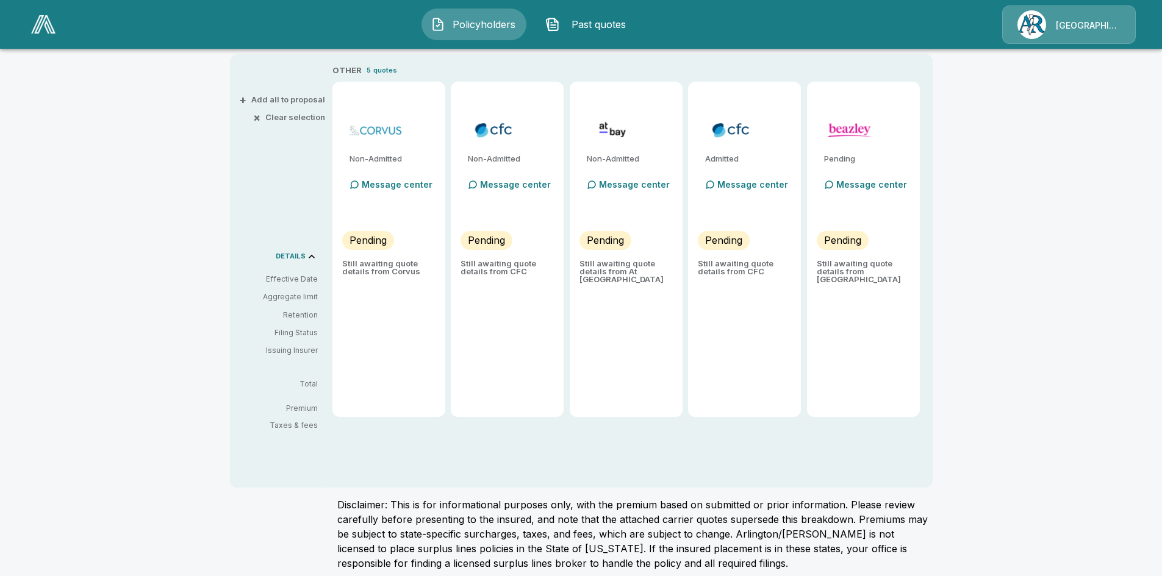
scroll to position [260, 0]
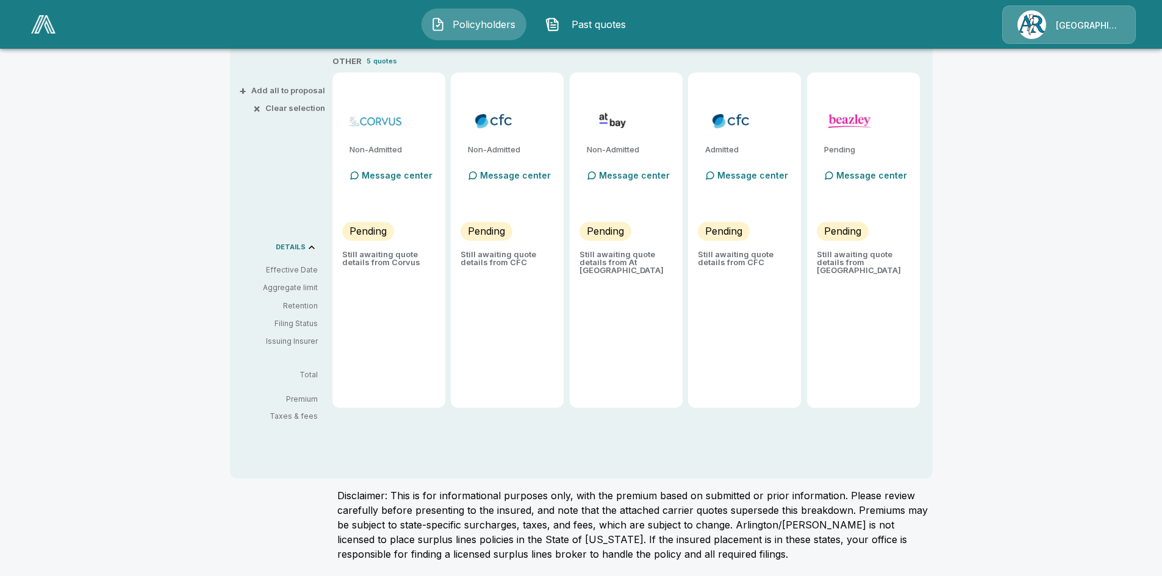
type input "*******"
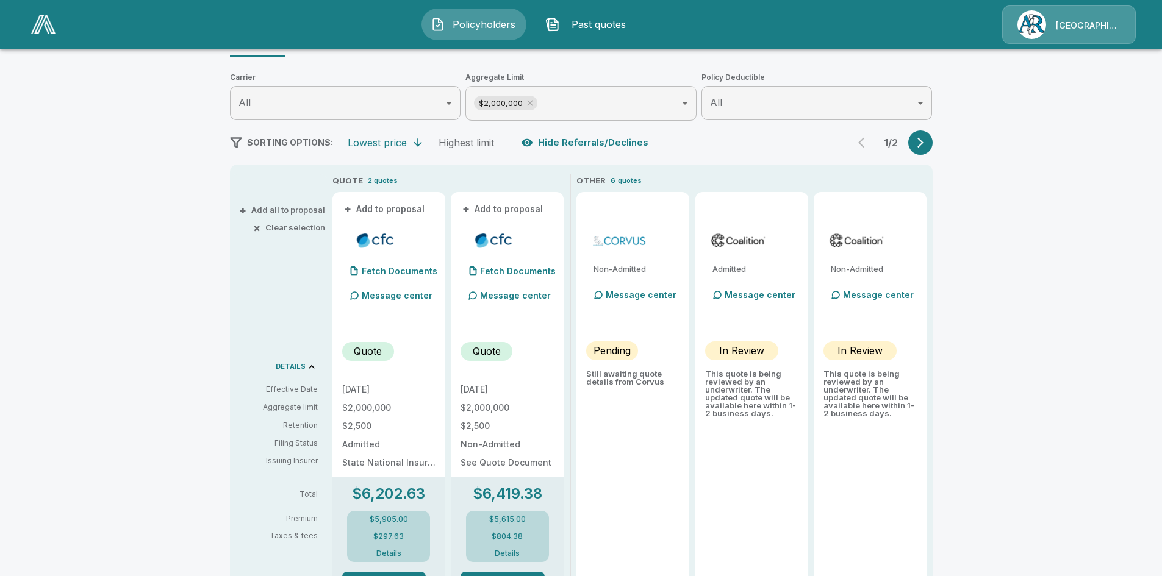
scroll to position [138, 0]
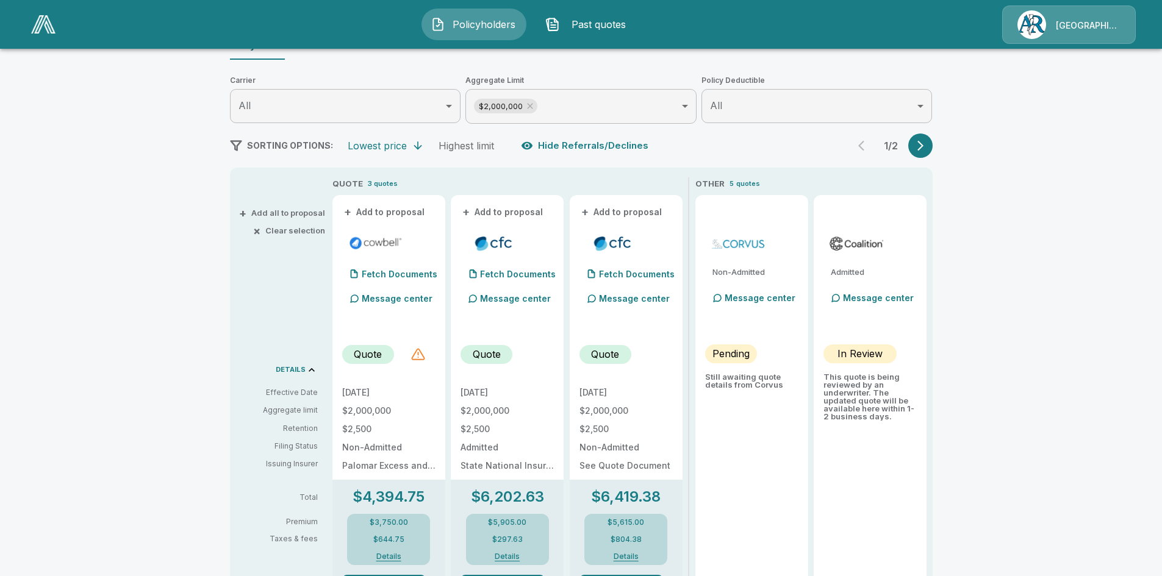
click at [423, 357] on div at bounding box center [418, 354] width 15 height 15
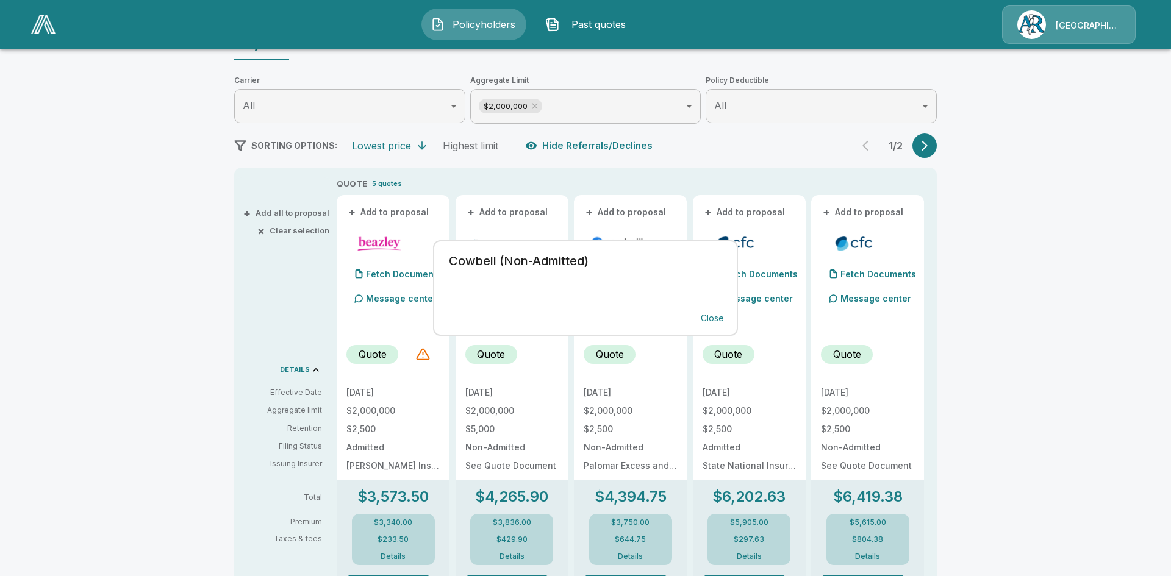
click at [1154, 411] on div "Cowbell (Non-Admitted) Close" at bounding box center [585, 288] width 1171 height 576
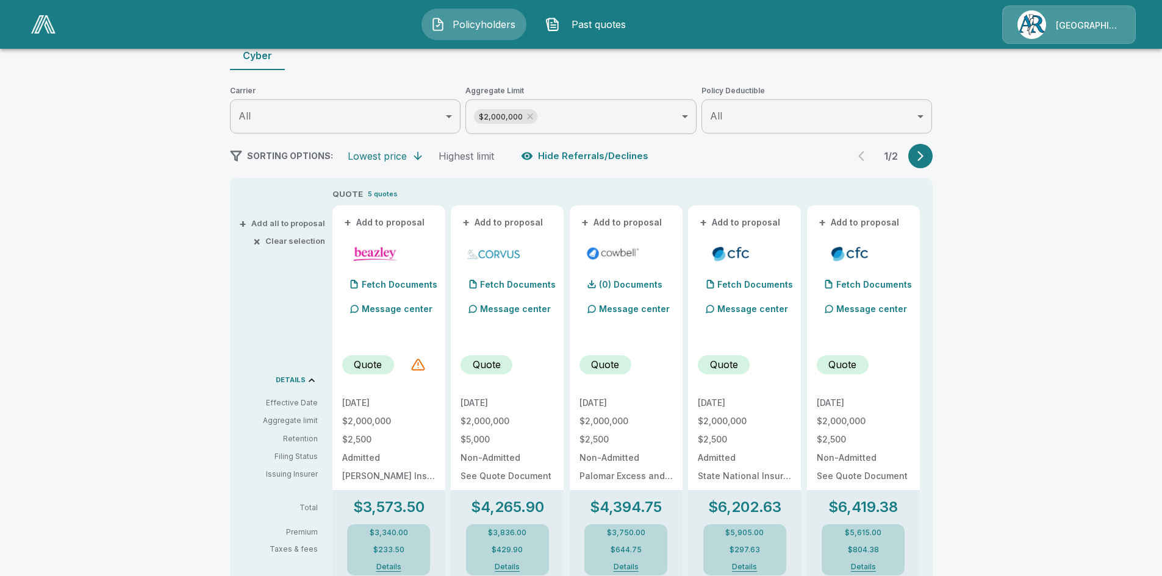
scroll to position [101, 0]
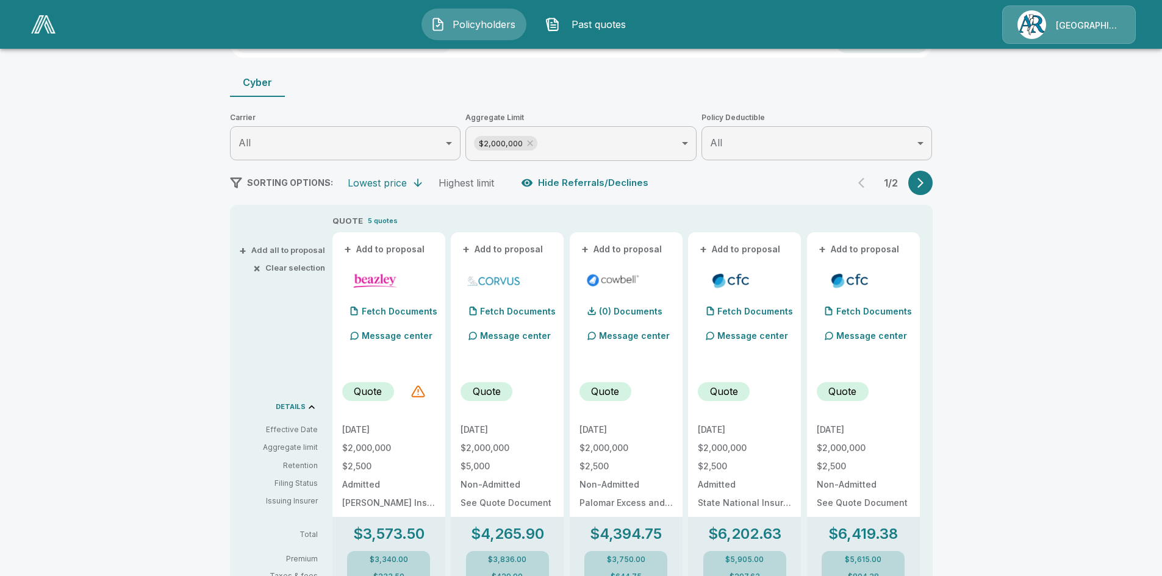
click at [927, 183] on icon "button" at bounding box center [920, 183] width 12 height 12
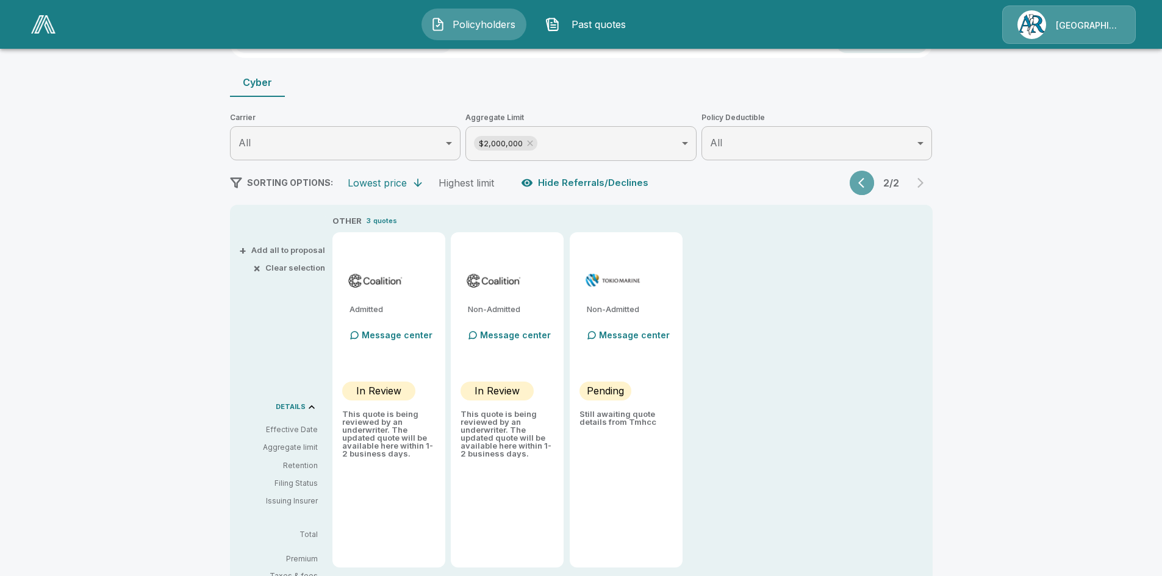
click at [864, 185] on icon "button" at bounding box center [864, 183] width 12 height 12
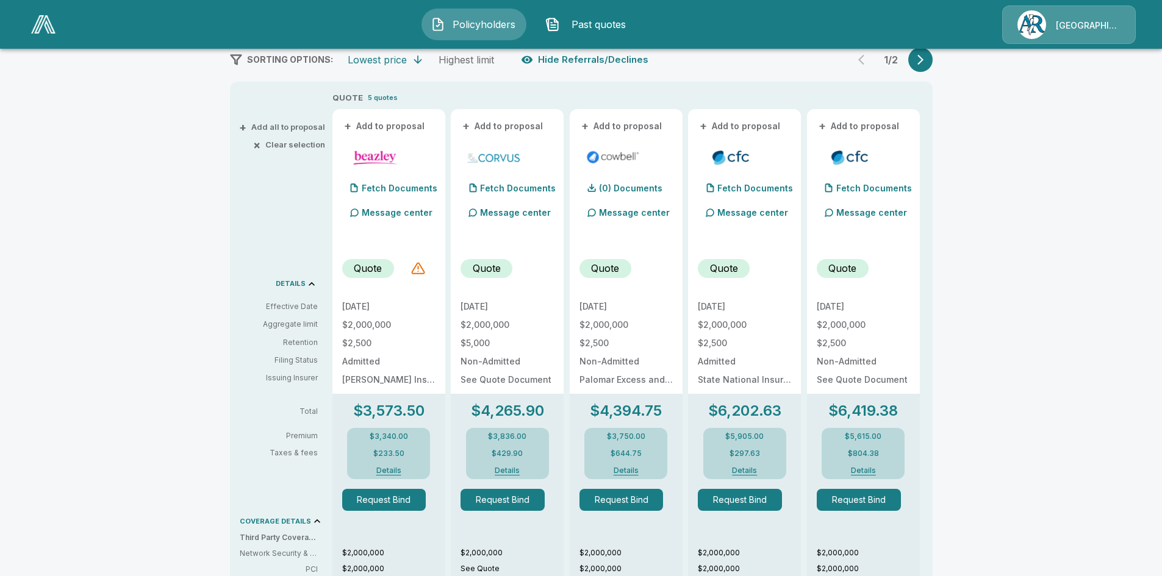
scroll to position [223, 0]
click at [426, 271] on div at bounding box center [418, 269] width 15 height 15
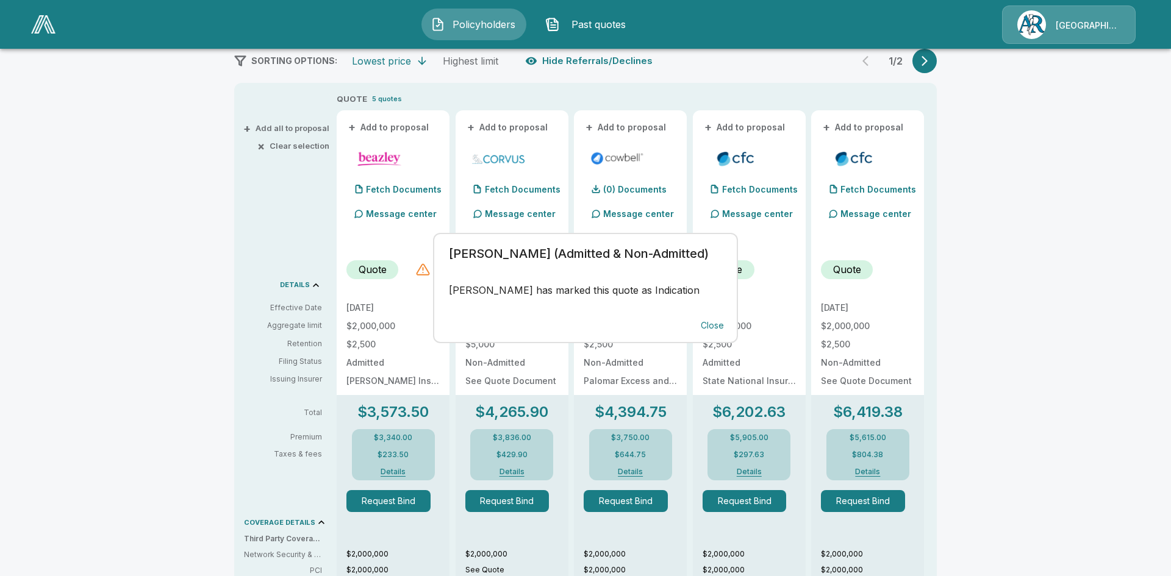
click at [426, 271] on div "[PERSON_NAME] (Admitted & Non-Admitted) [PERSON_NAME] has marked this quote as …" at bounding box center [585, 288] width 1171 height 576
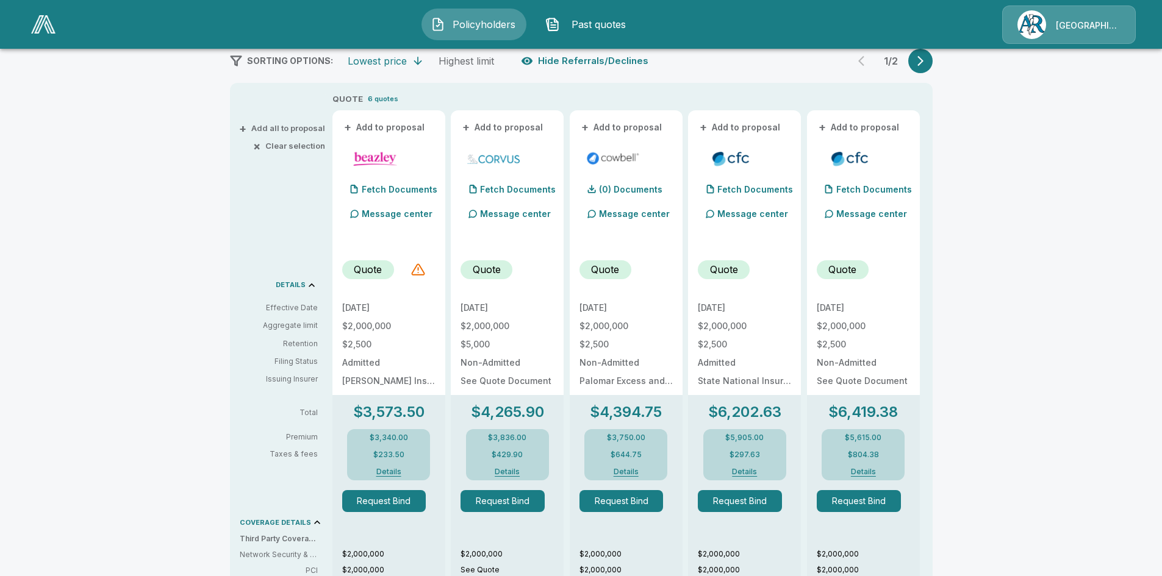
click at [246, 131] on span "+" at bounding box center [242, 128] width 7 height 8
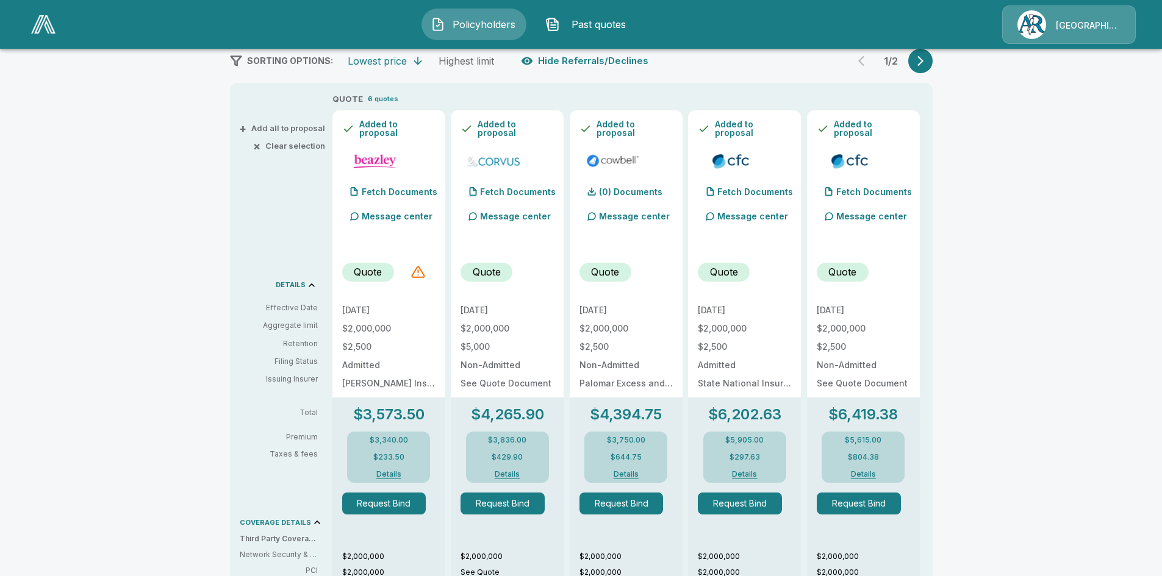
click at [246, 131] on span "+" at bounding box center [242, 128] width 7 height 8
click at [246, 128] on span "+" at bounding box center [242, 128] width 7 height 8
click at [350, 126] on button "- Remove" at bounding box center [362, 127] width 41 height 9
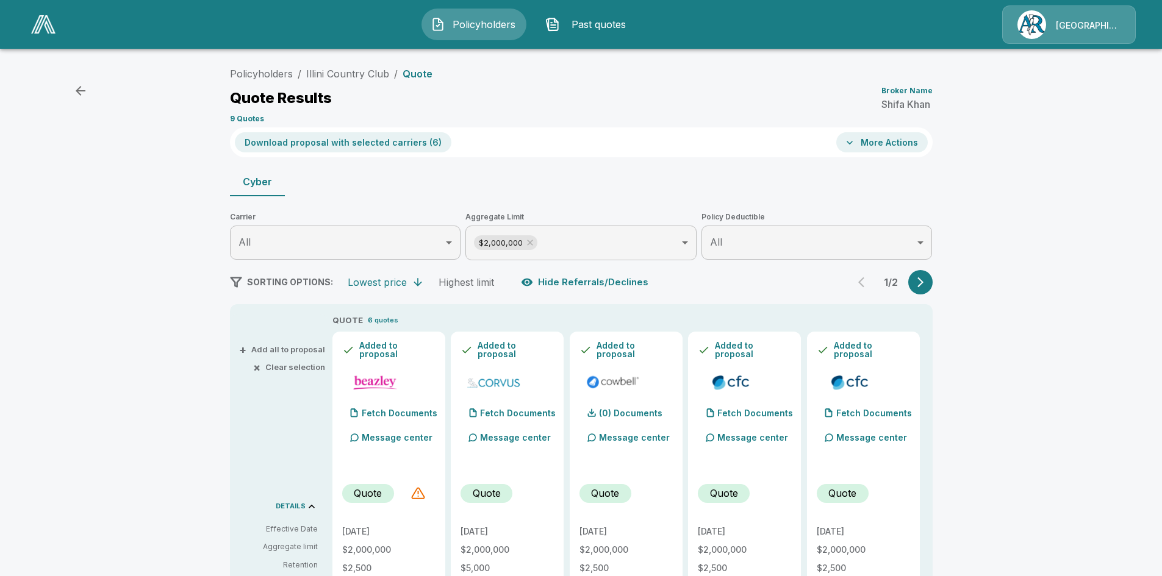
scroll to position [0, 0]
click at [852, 145] on icon "button" at bounding box center [850, 144] width 12 height 12
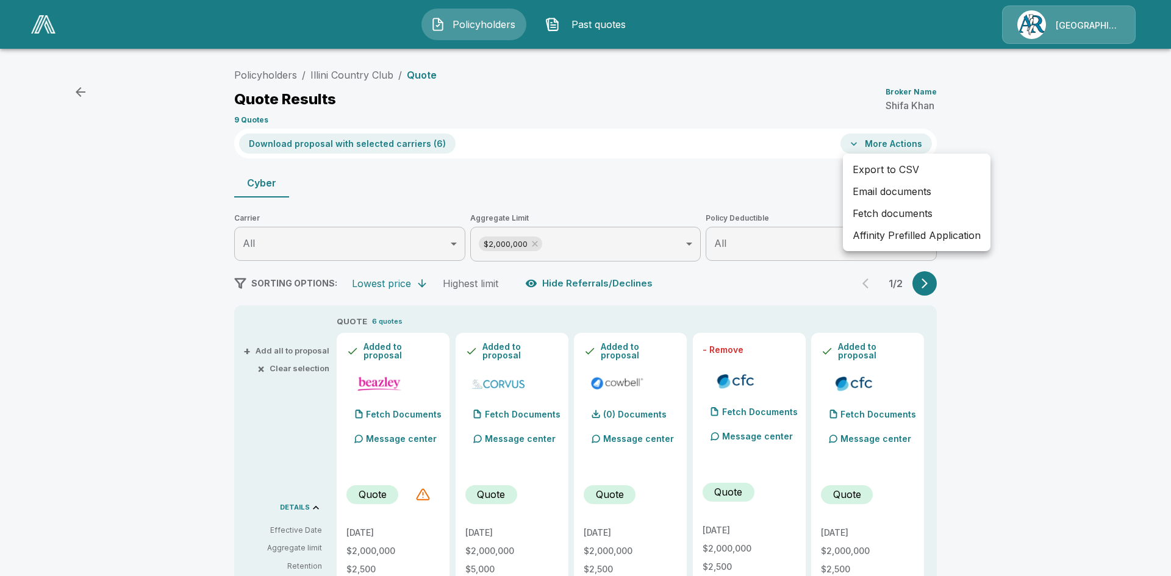
click at [717, 98] on div at bounding box center [585, 288] width 1171 height 576
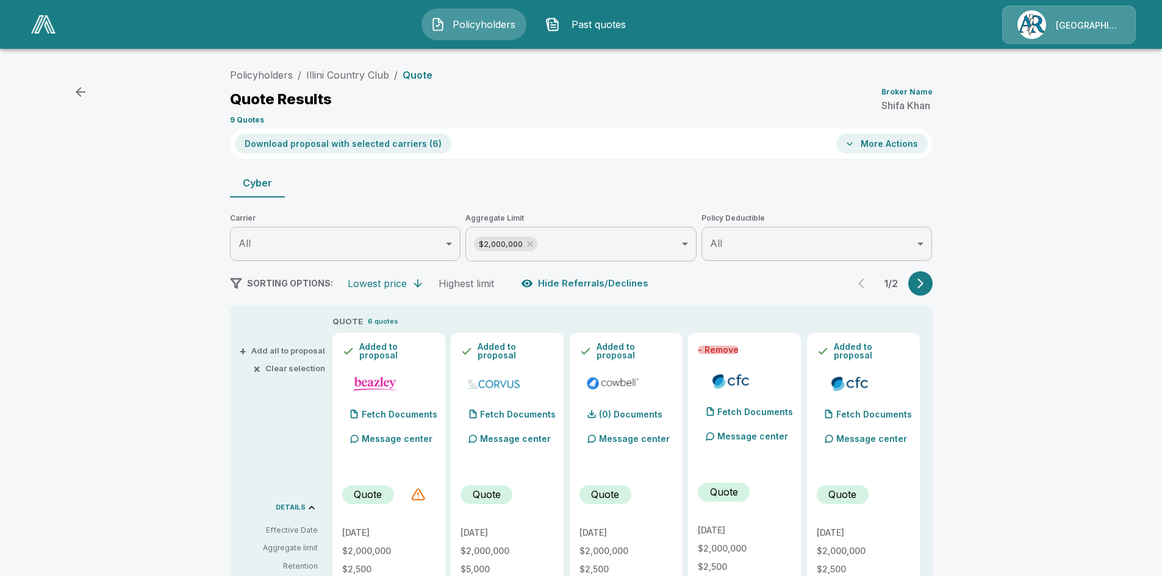
click at [720, 351] on button "- Remove" at bounding box center [718, 350] width 41 height 9
click at [832, 348] on button "- Remove" at bounding box center [837, 350] width 41 height 9
click at [925, 278] on icon "button" at bounding box center [920, 284] width 12 height 12
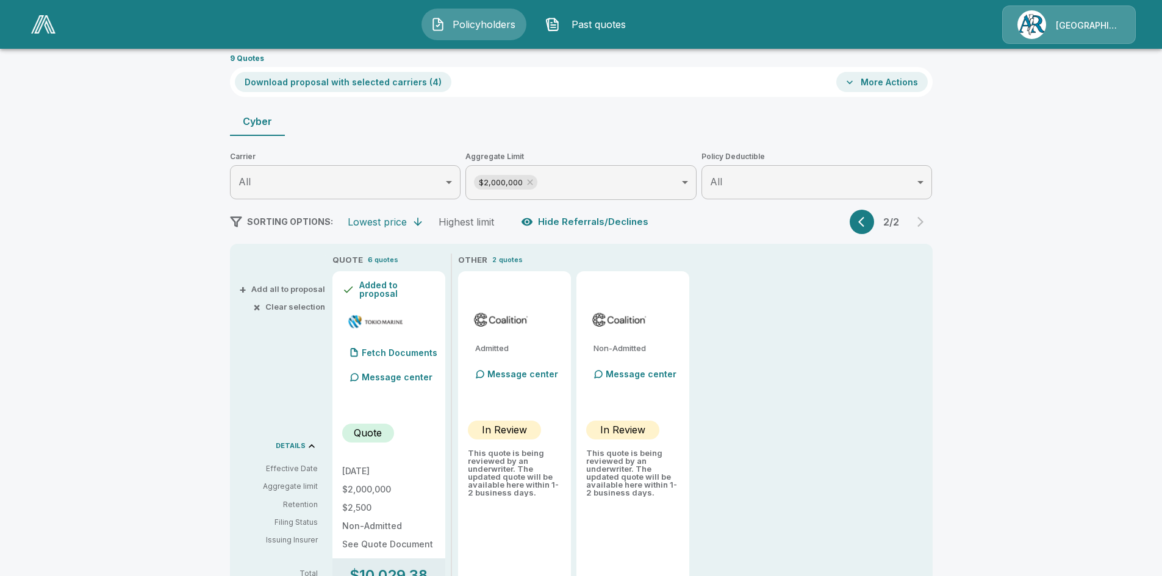
scroll to position [61, 0]
click at [350, 287] on button "- Remove" at bounding box center [362, 289] width 41 height 9
click at [871, 221] on icon "button" at bounding box center [864, 223] width 12 height 12
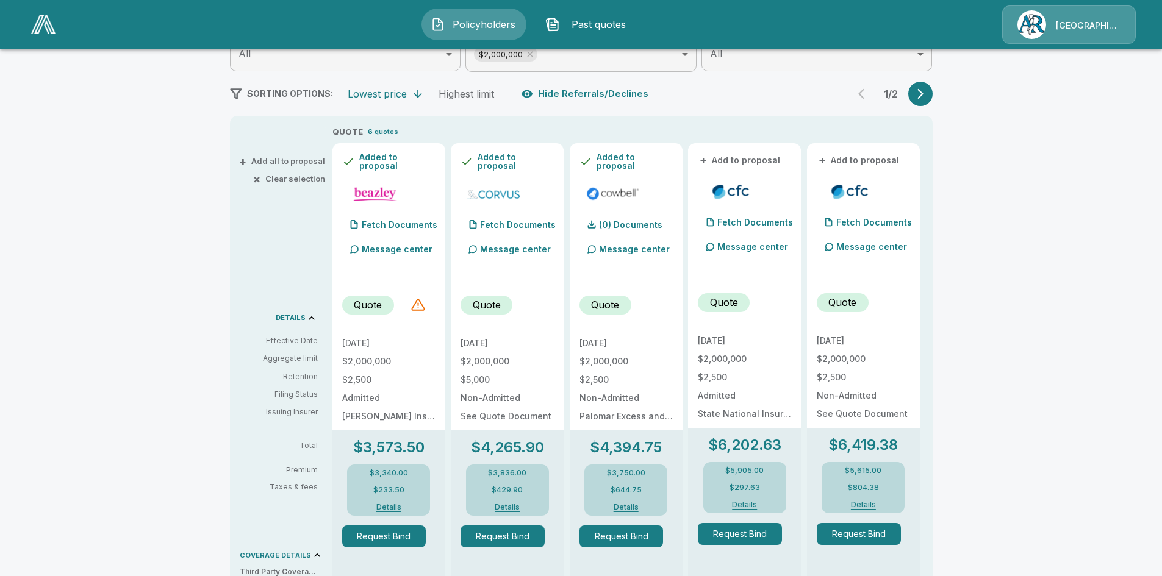
scroll to position [183, 0]
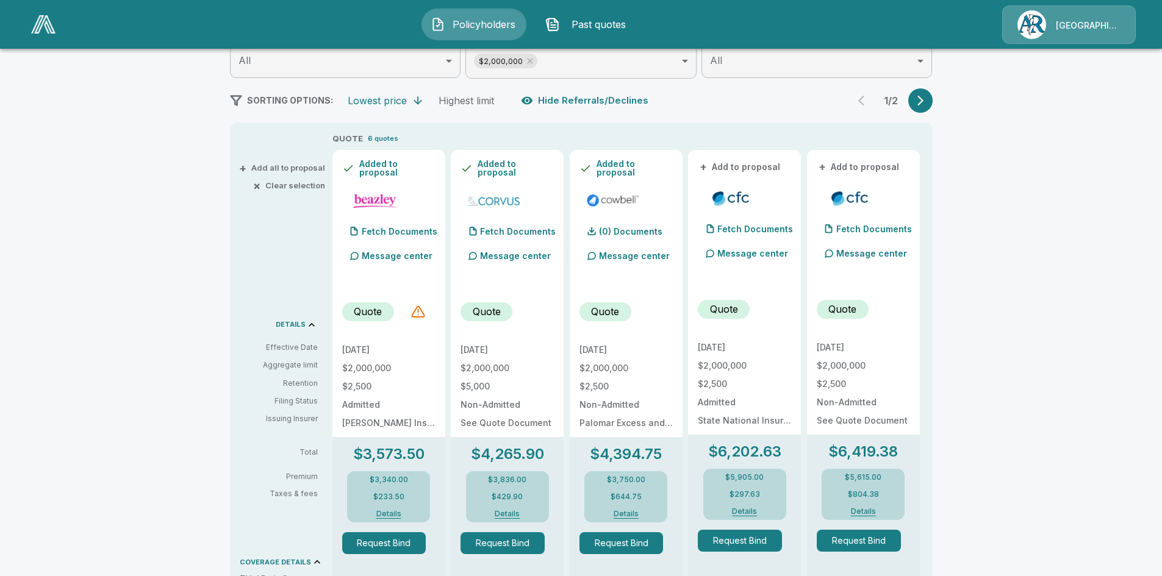
click at [927, 98] on icon "button" at bounding box center [920, 101] width 12 height 12
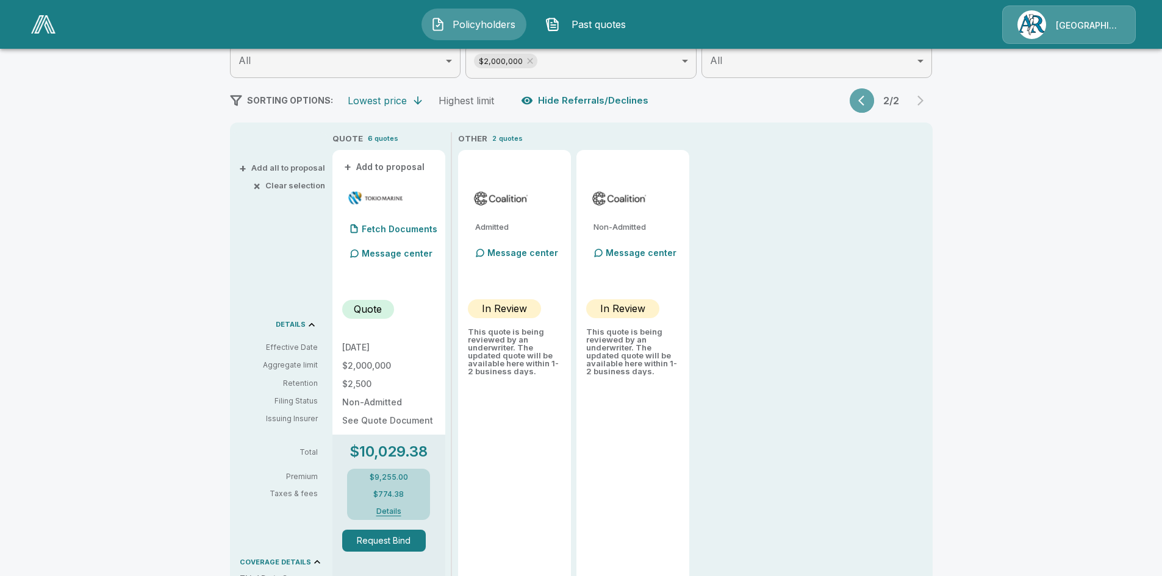
click at [874, 102] on button "button" at bounding box center [862, 100] width 24 height 24
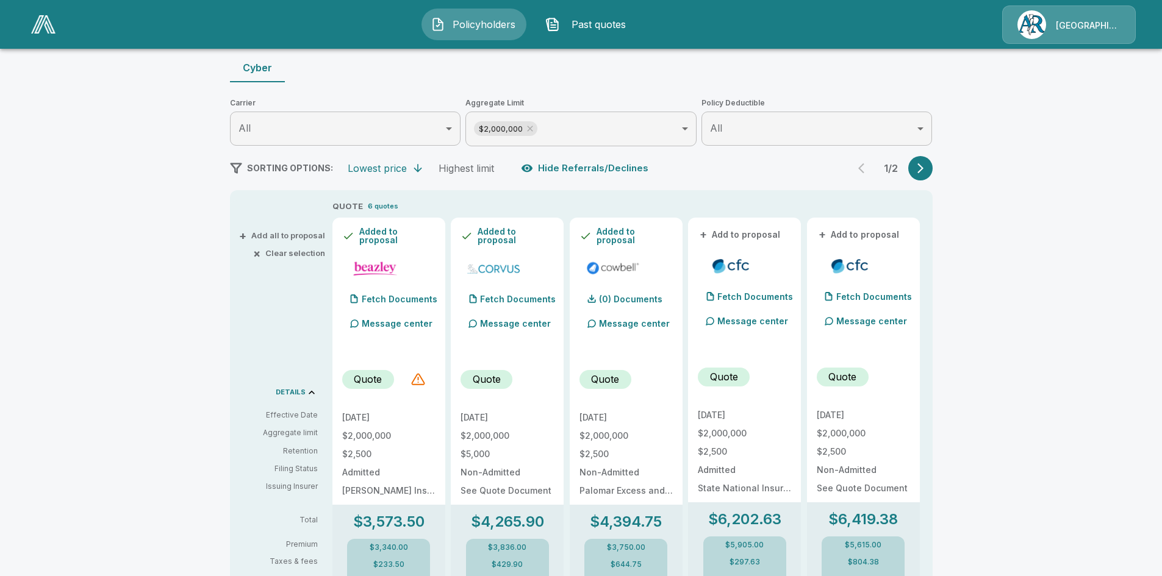
scroll to position [0, 0]
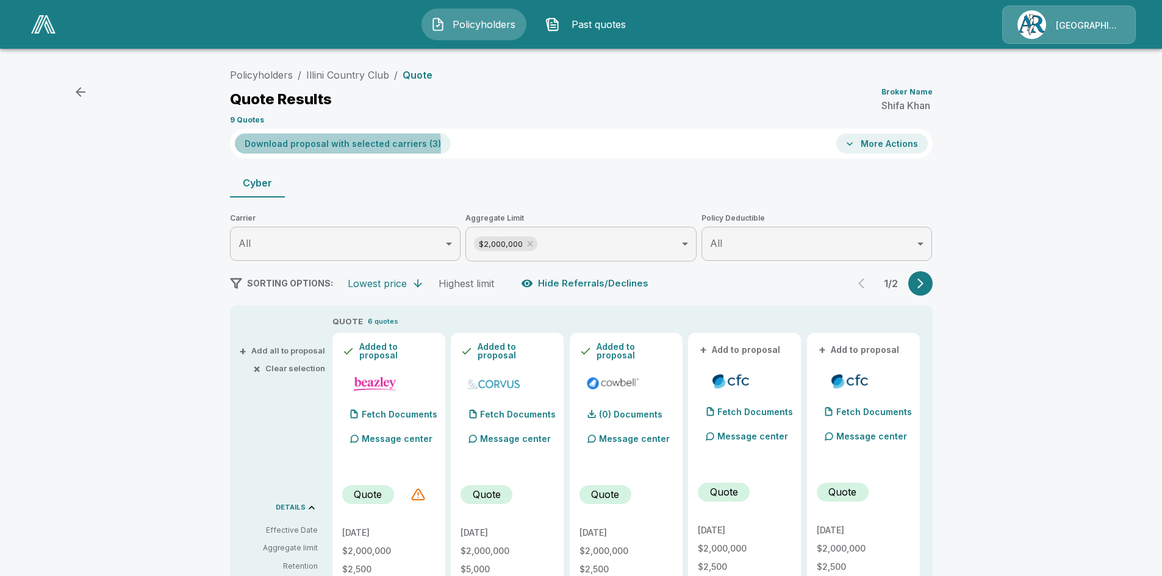
click at [333, 146] on button "Download proposal with selected carriers ( 3 )" at bounding box center [343, 144] width 216 height 20
click at [856, 145] on icon "button" at bounding box center [850, 144] width 12 height 12
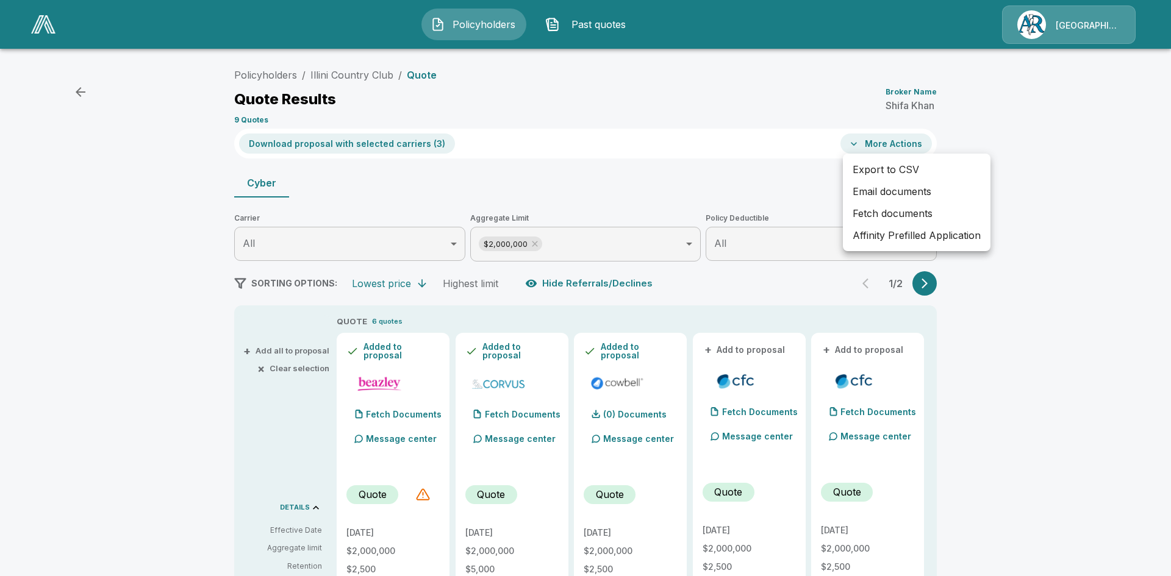
click at [565, 191] on div at bounding box center [585, 288] width 1171 height 576
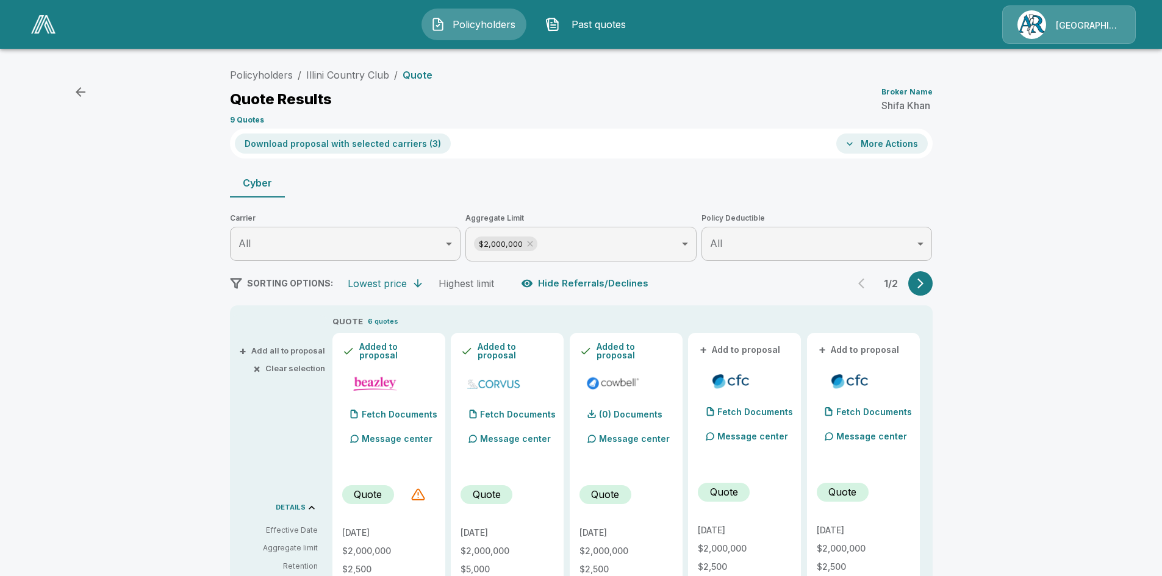
click at [353, 143] on button "Download proposal with selected carriers ( 3 )" at bounding box center [343, 144] width 216 height 20
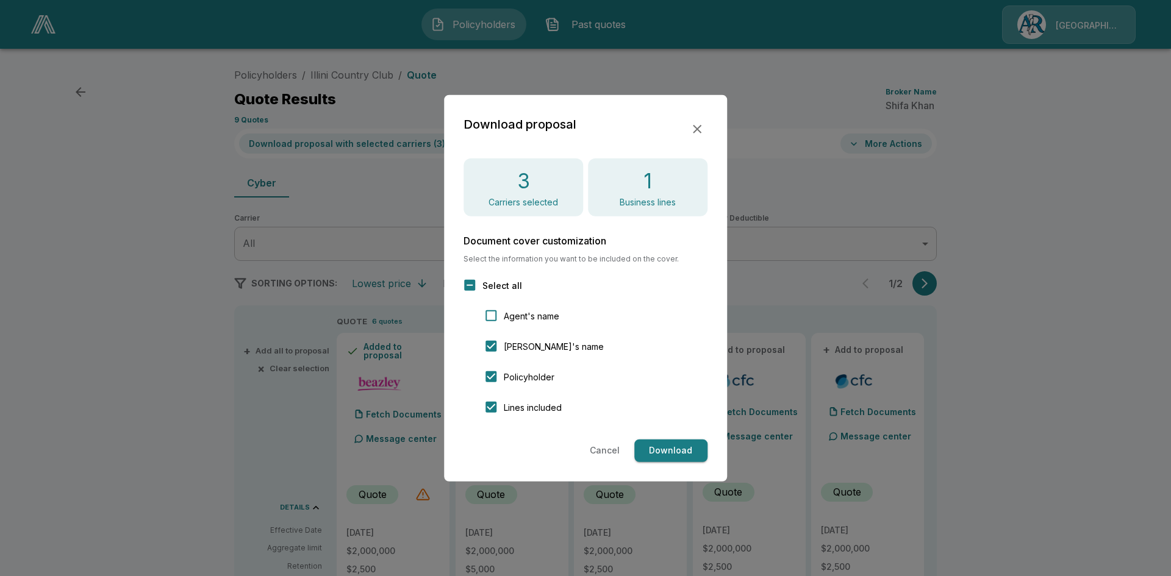
click at [487, 423] on div "Download proposal 3 Carriers selected 1 Business lines Document cover customiza…" at bounding box center [585, 288] width 283 height 387
click at [660, 448] on button "Download" at bounding box center [670, 451] width 73 height 23
click at [696, 127] on icon "button" at bounding box center [697, 128] width 15 height 15
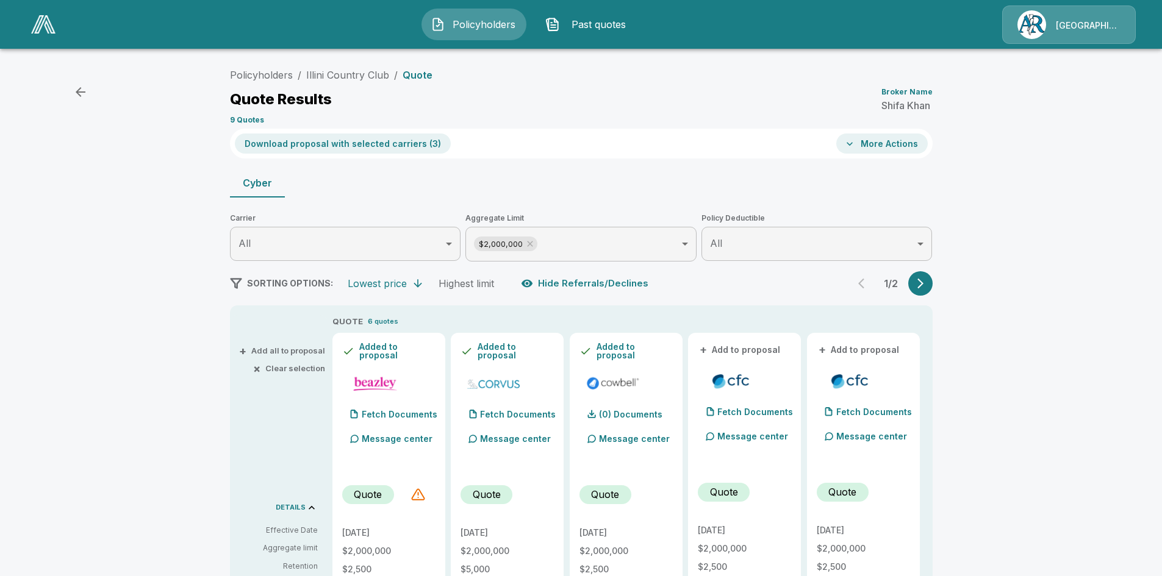
scroll to position [183, 0]
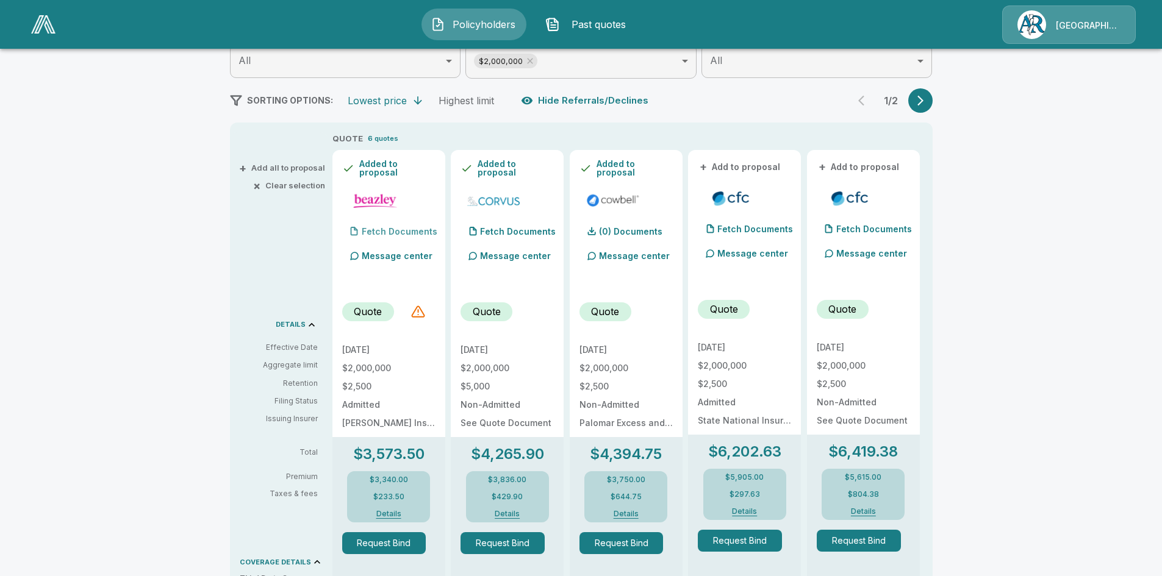
click at [391, 230] on p "Fetch Documents" at bounding box center [400, 232] width 76 height 9
click at [359, 228] on div at bounding box center [355, 231] width 10 height 10
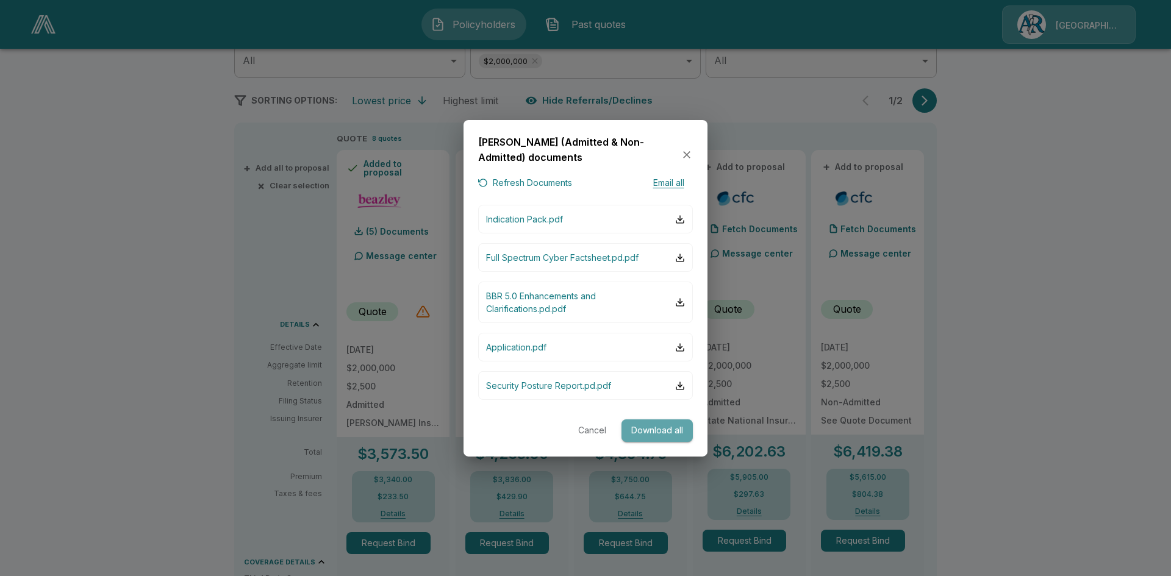
click at [670, 428] on button "Download all" at bounding box center [657, 431] width 71 height 23
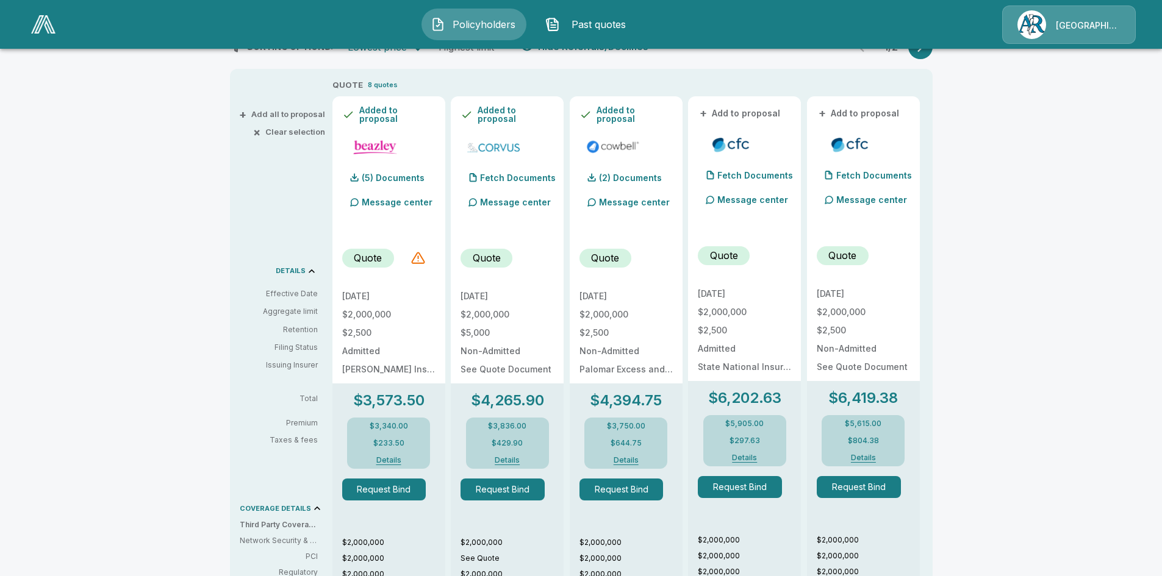
scroll to position [101, 0]
